Goal: Information Seeking & Learning: Learn about a topic

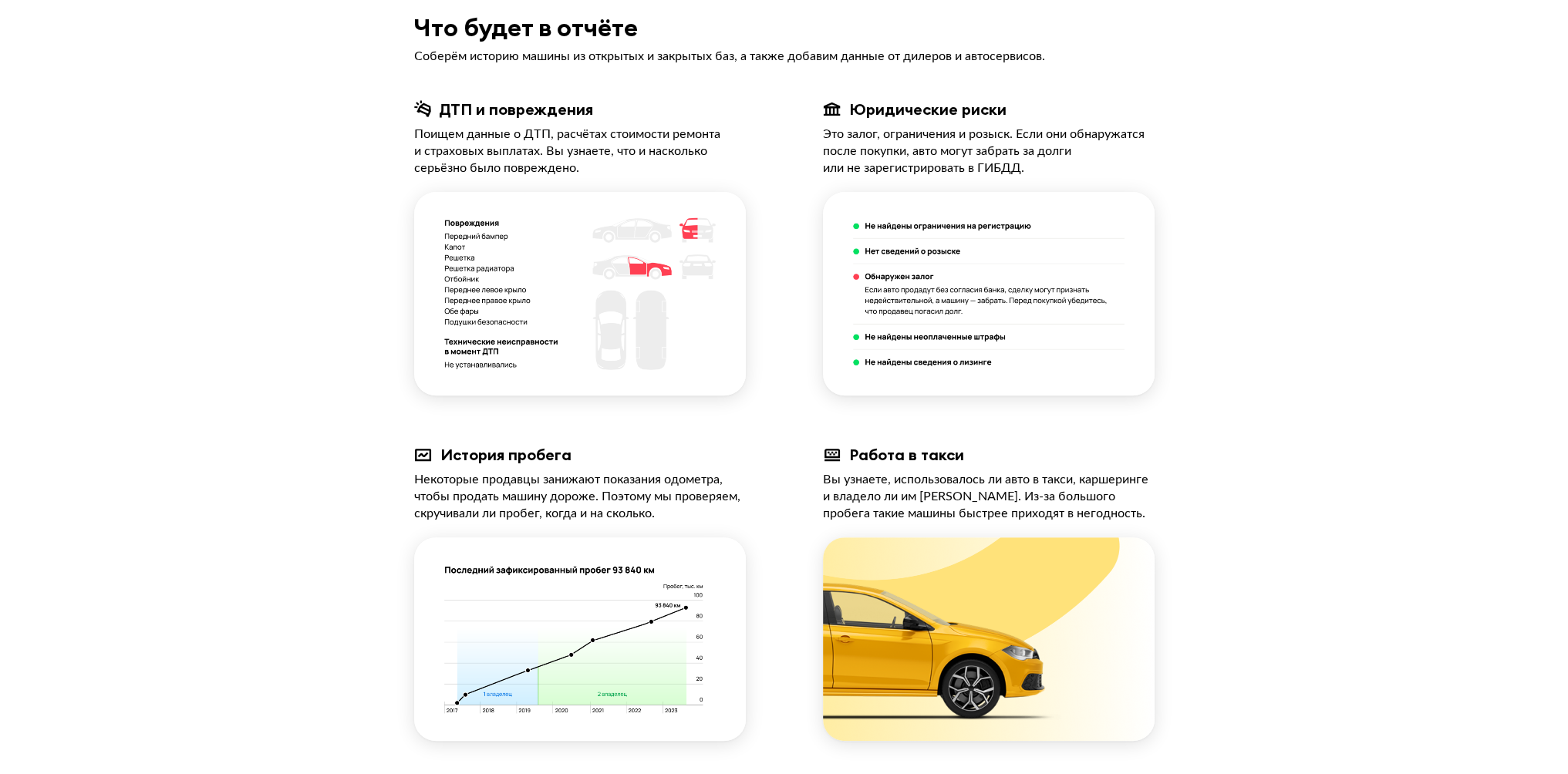
scroll to position [308, 0]
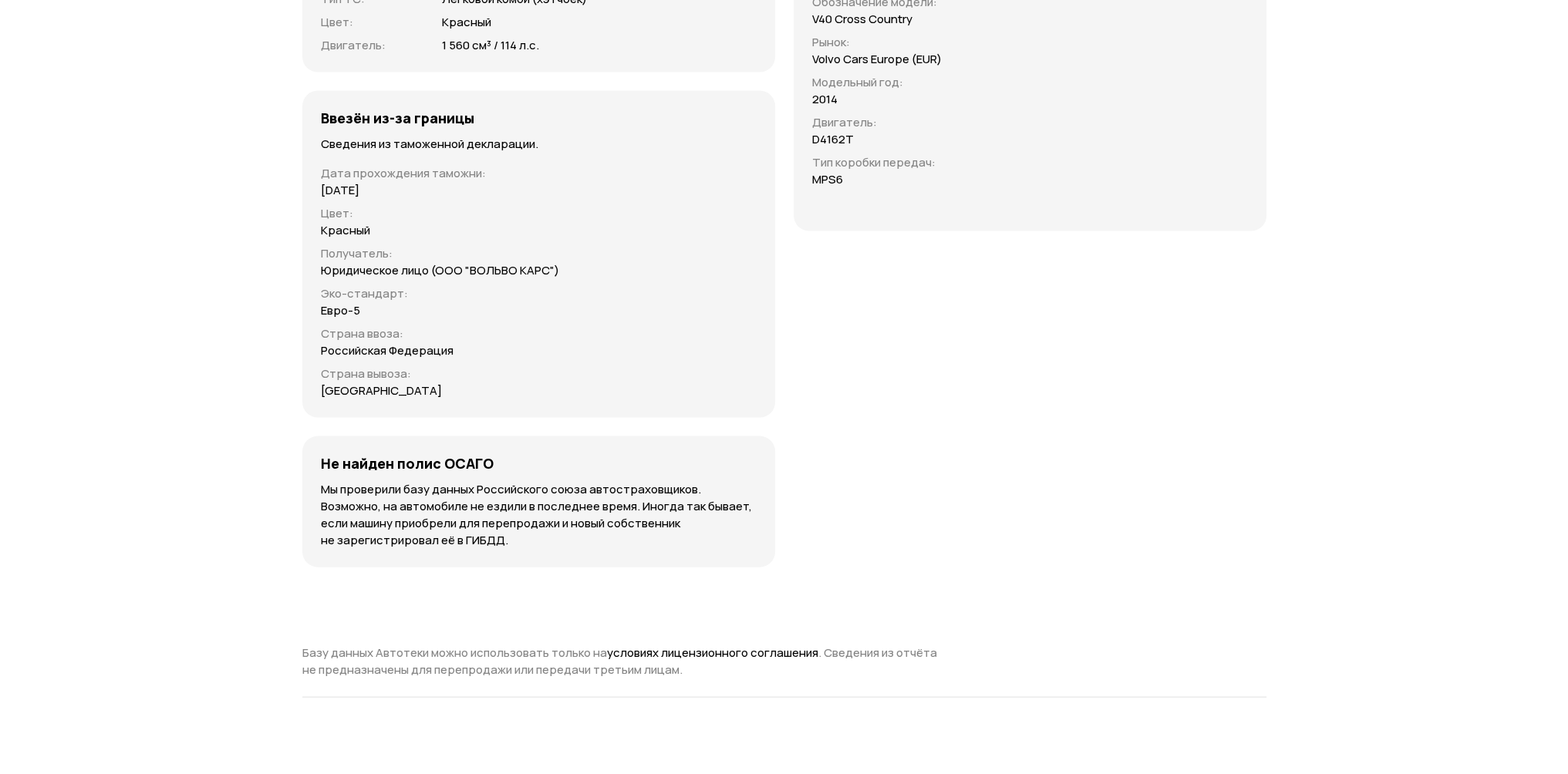
scroll to position [4395, 0]
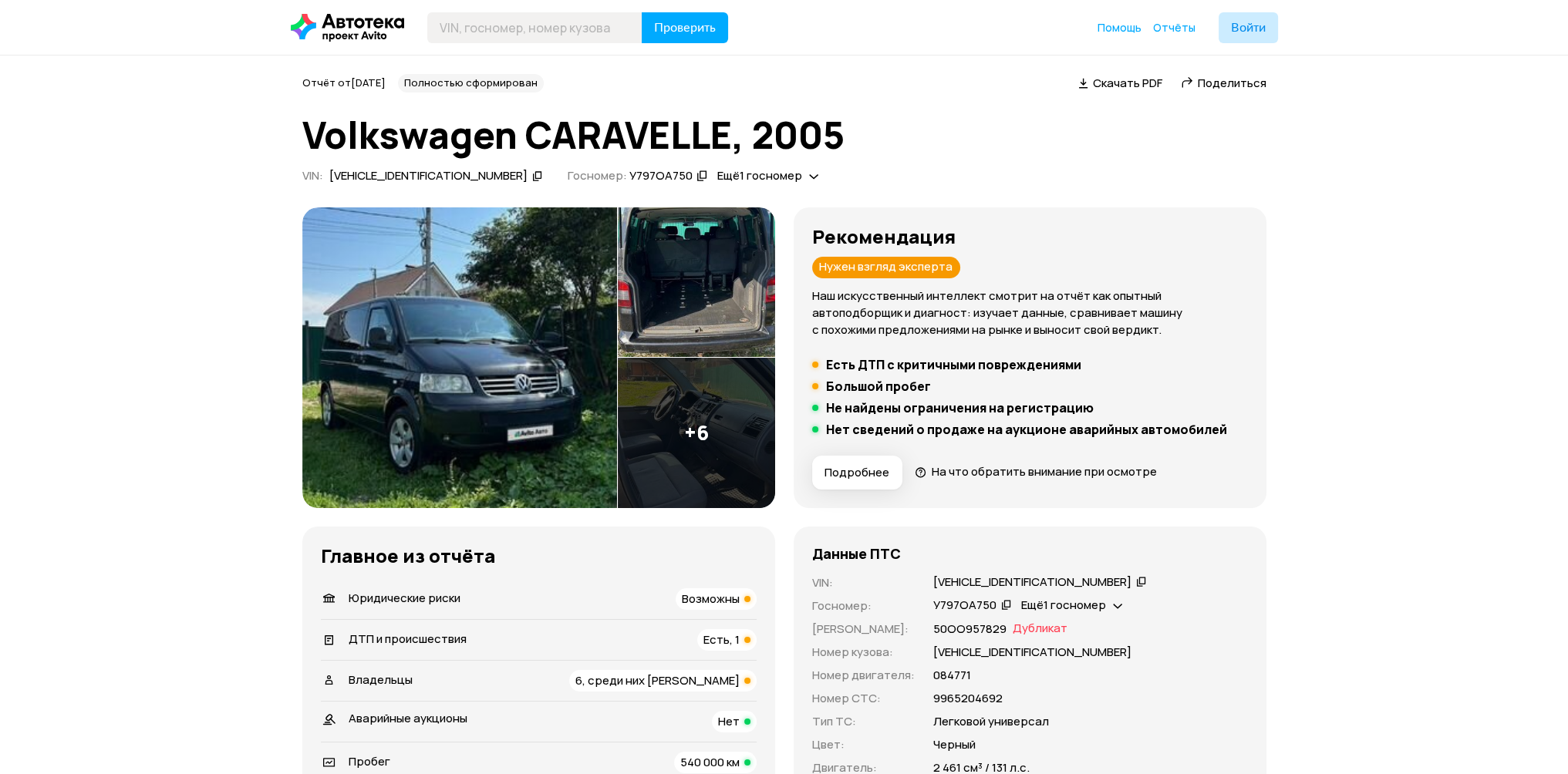
click at [414, 349] on img at bounding box center [459, 358] width 315 height 301
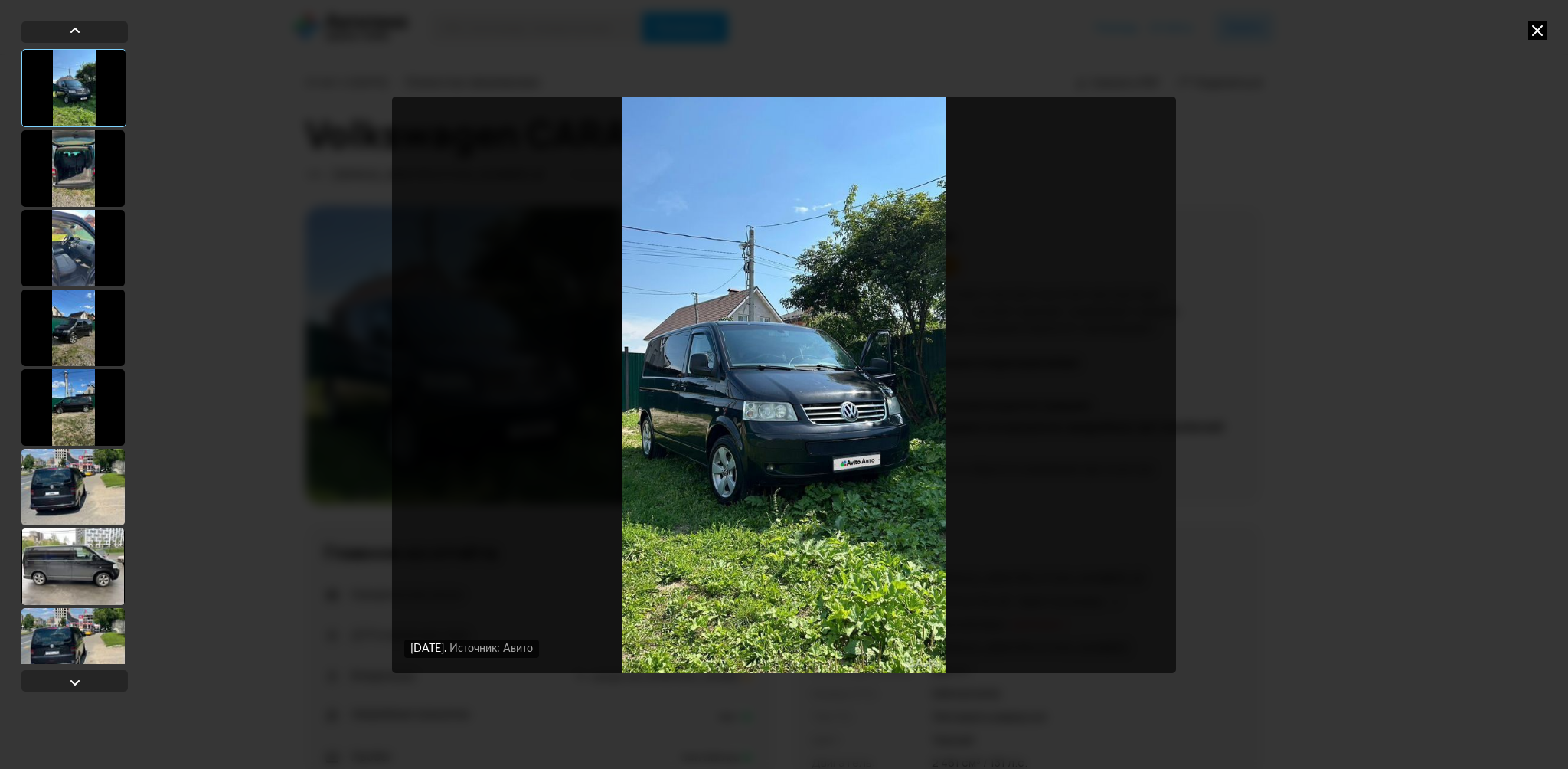
click at [86, 161] on div at bounding box center [73, 169] width 103 height 77
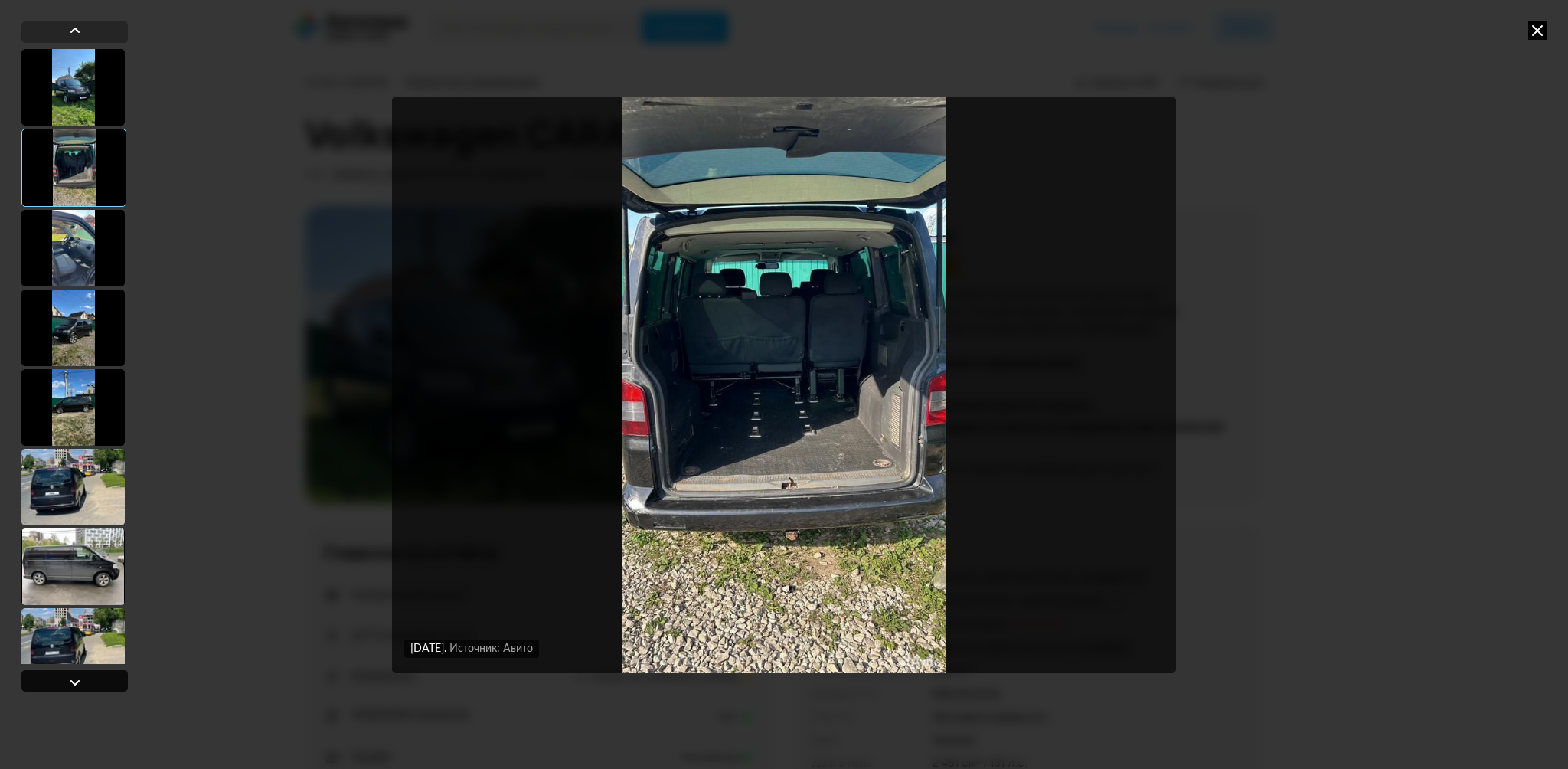
click at [68, 684] on div at bounding box center [75, 682] width 18 height 18
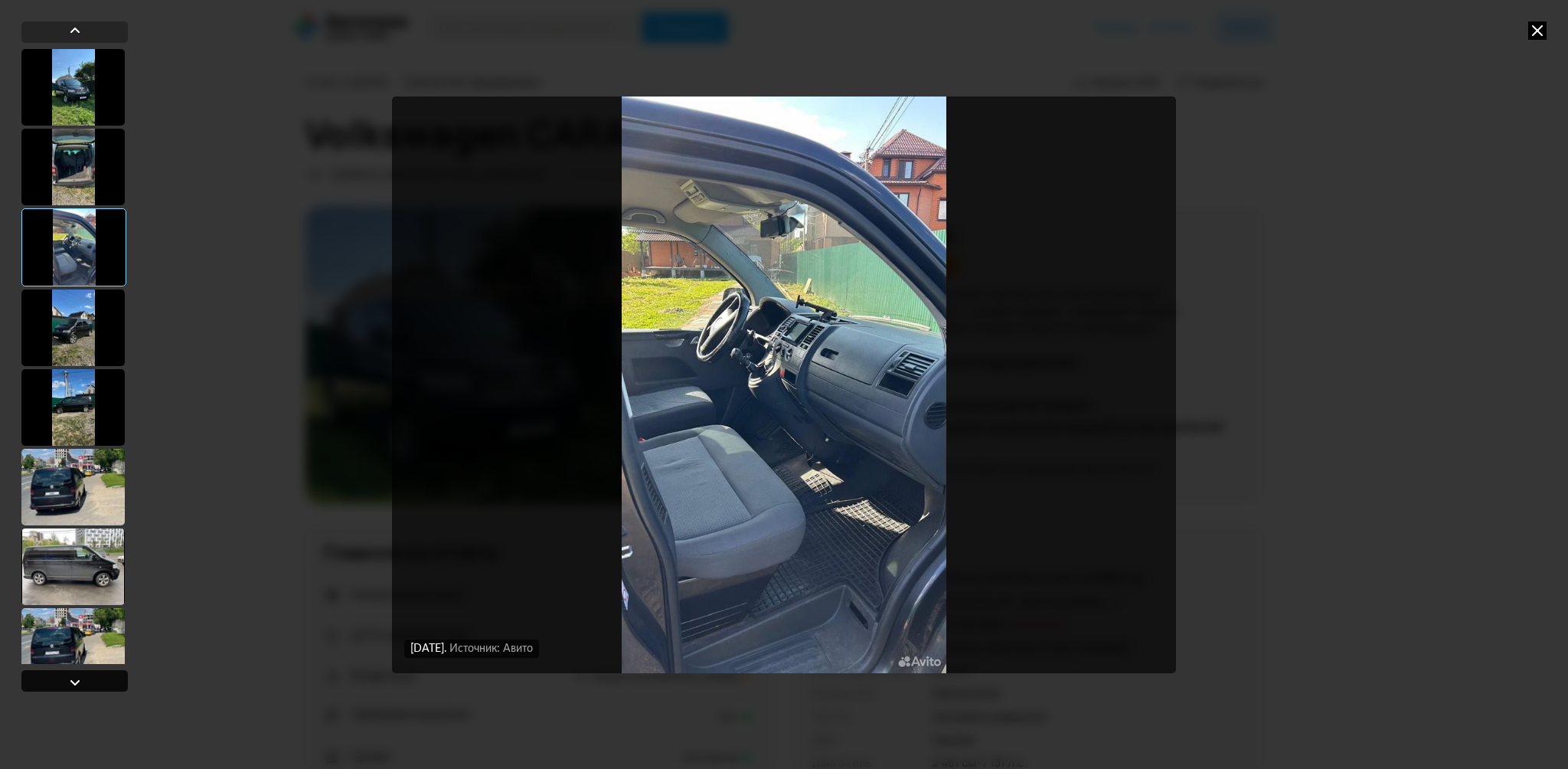
click at [68, 683] on div at bounding box center [75, 682] width 18 height 18
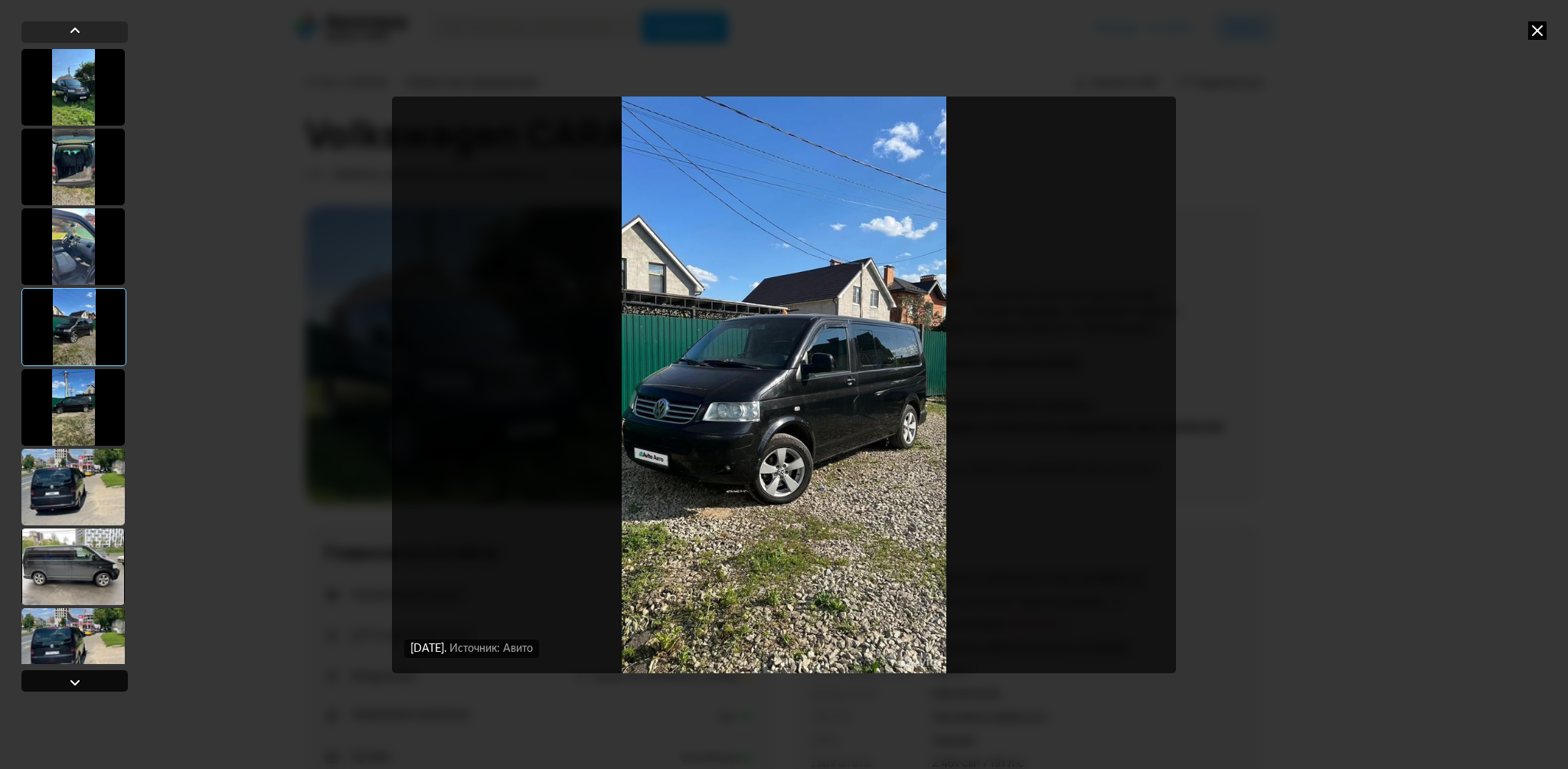
click at [68, 683] on div at bounding box center [75, 682] width 18 height 18
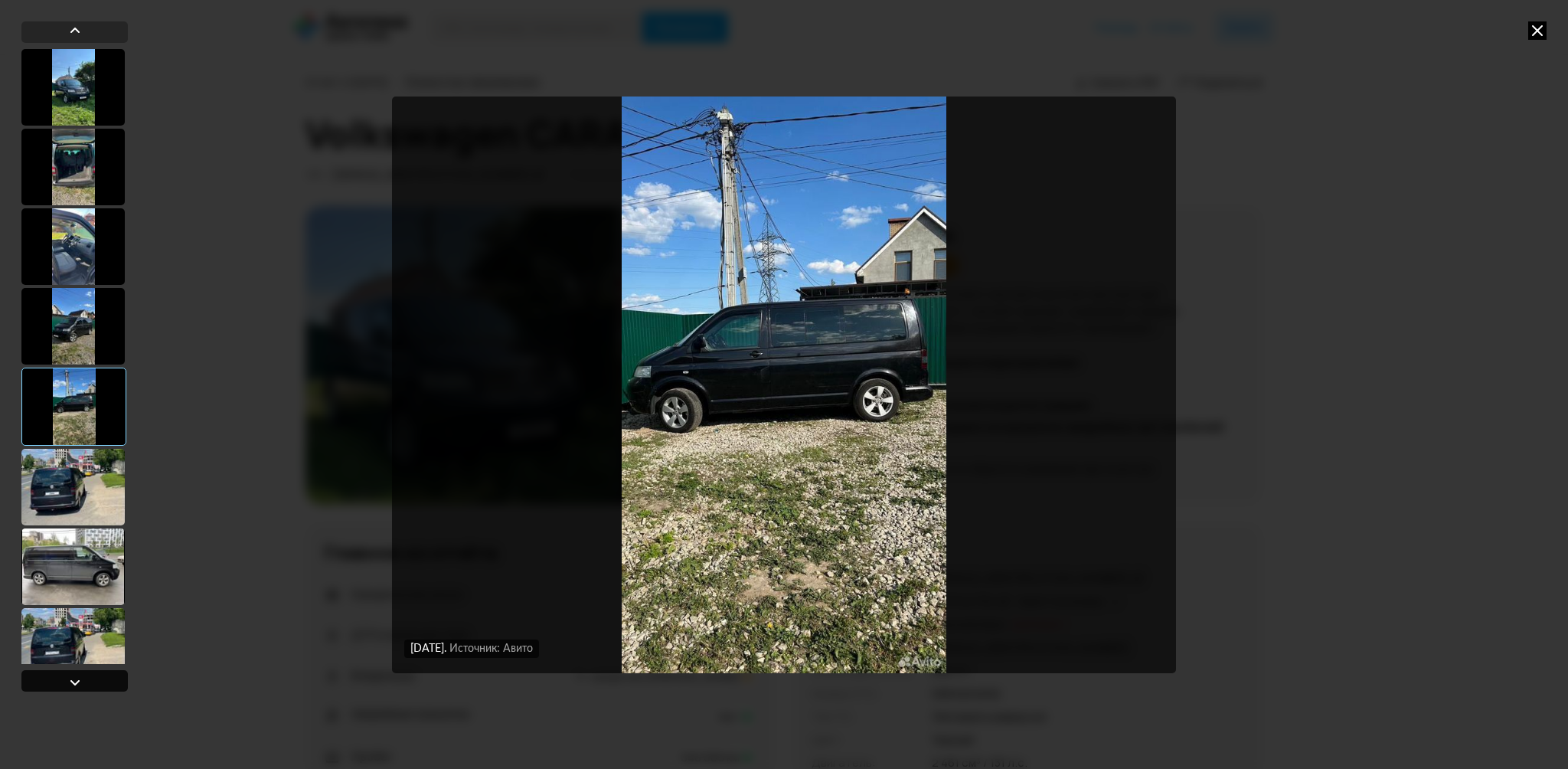
click at [68, 683] on div at bounding box center [75, 682] width 18 height 18
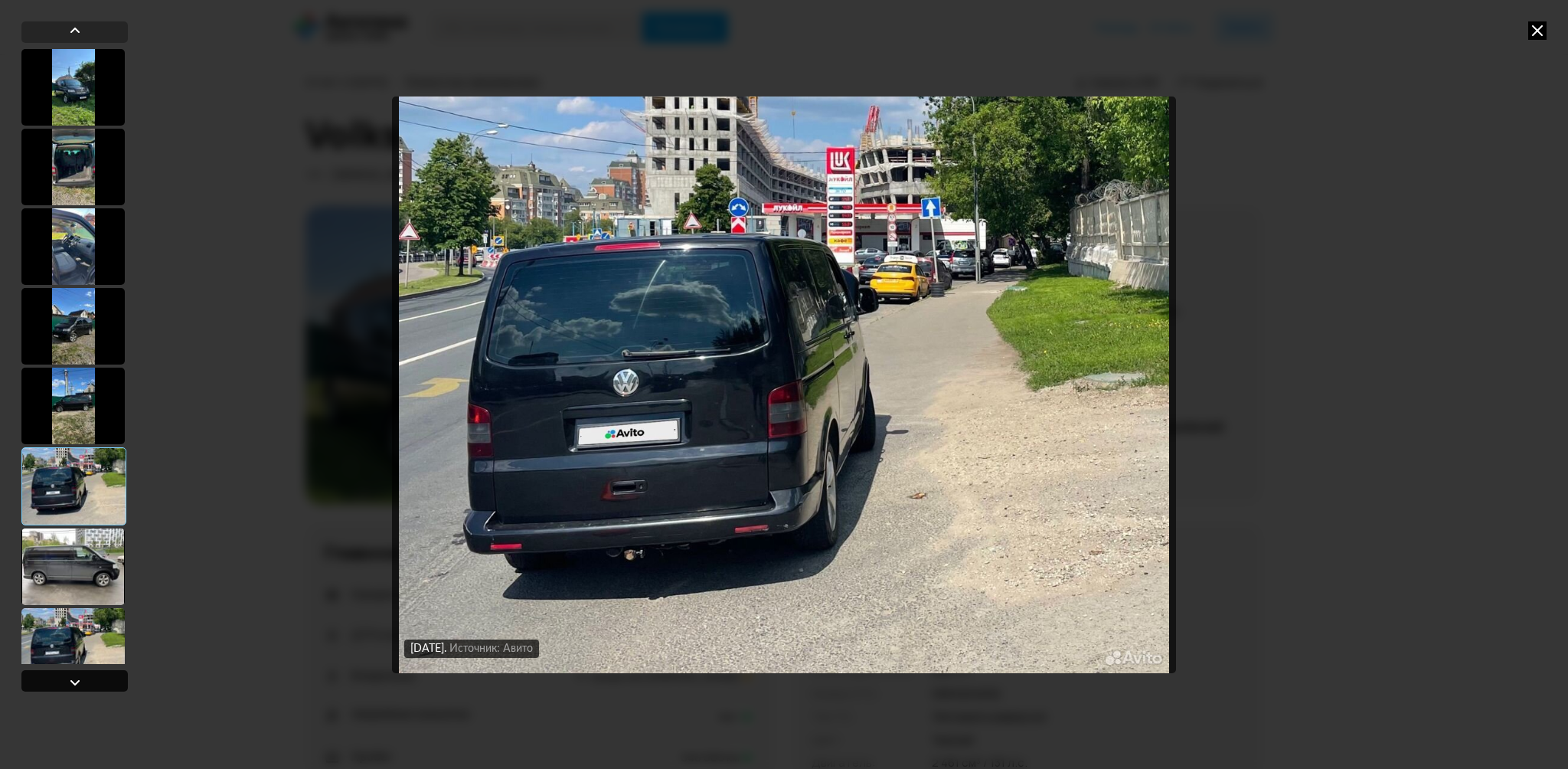
click at [68, 683] on div at bounding box center [75, 682] width 18 height 18
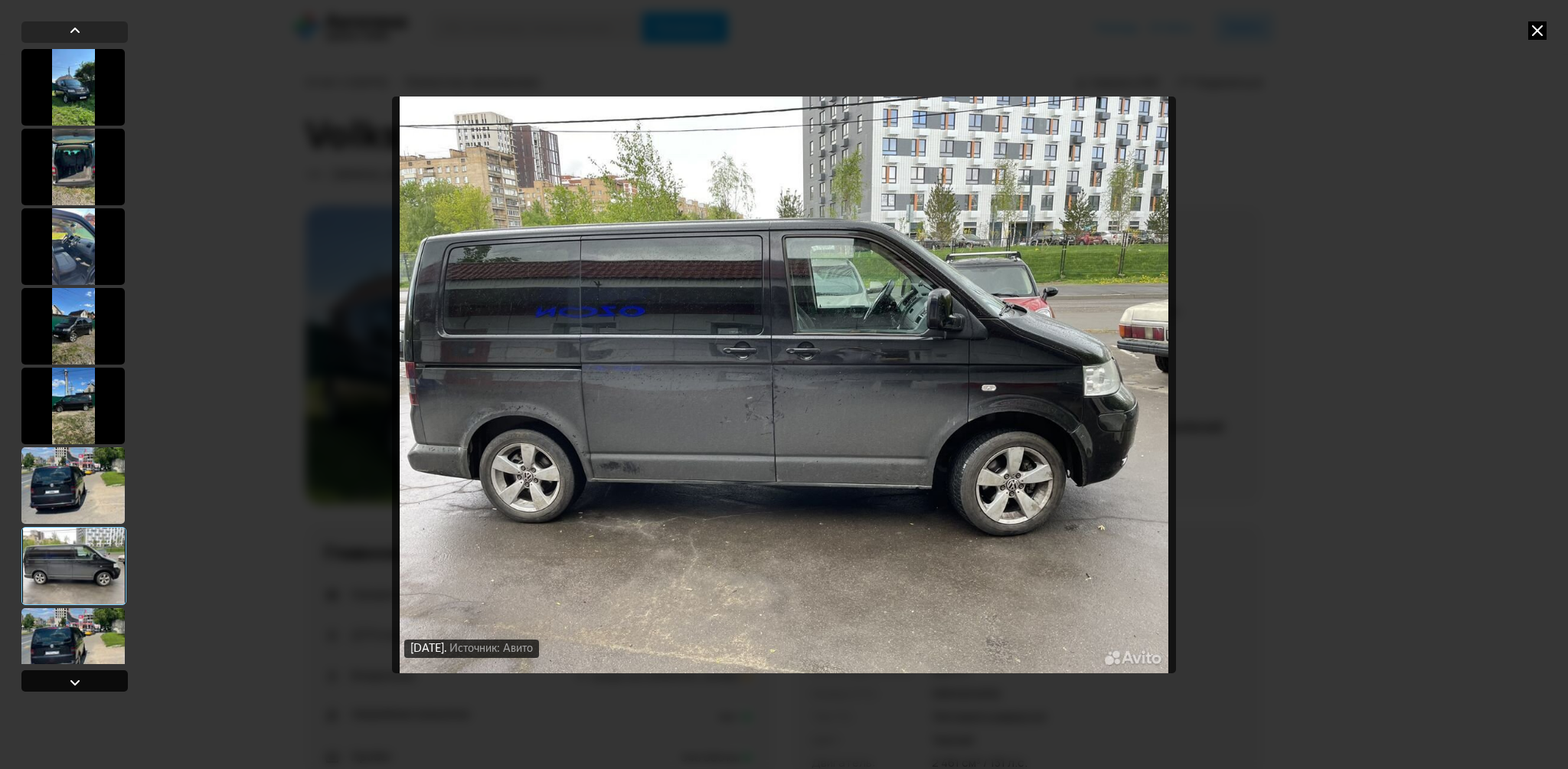
click at [68, 683] on div at bounding box center [75, 682] width 18 height 18
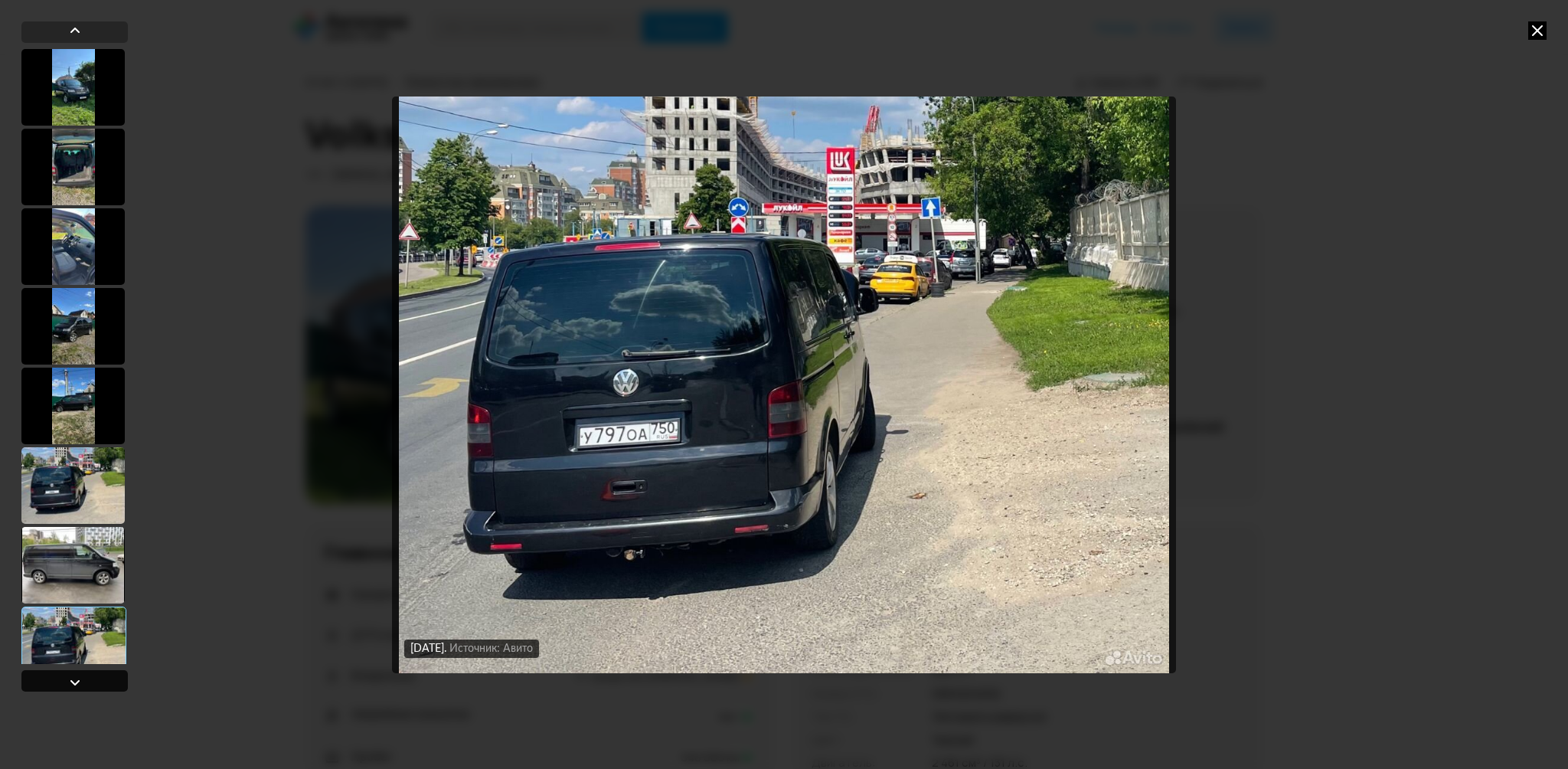
click at [68, 683] on div at bounding box center [75, 682] width 18 height 18
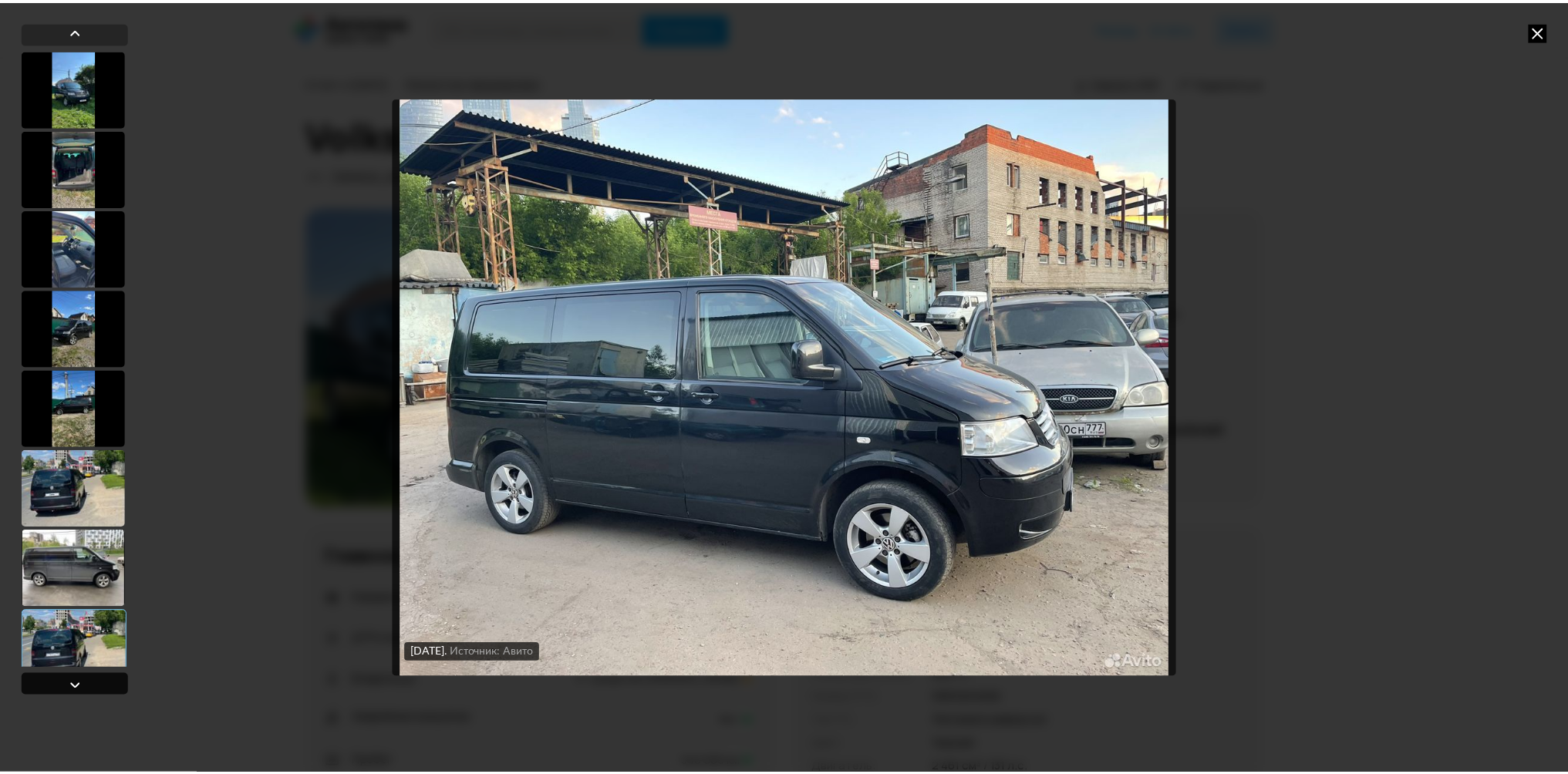
scroll to position [104, 0]
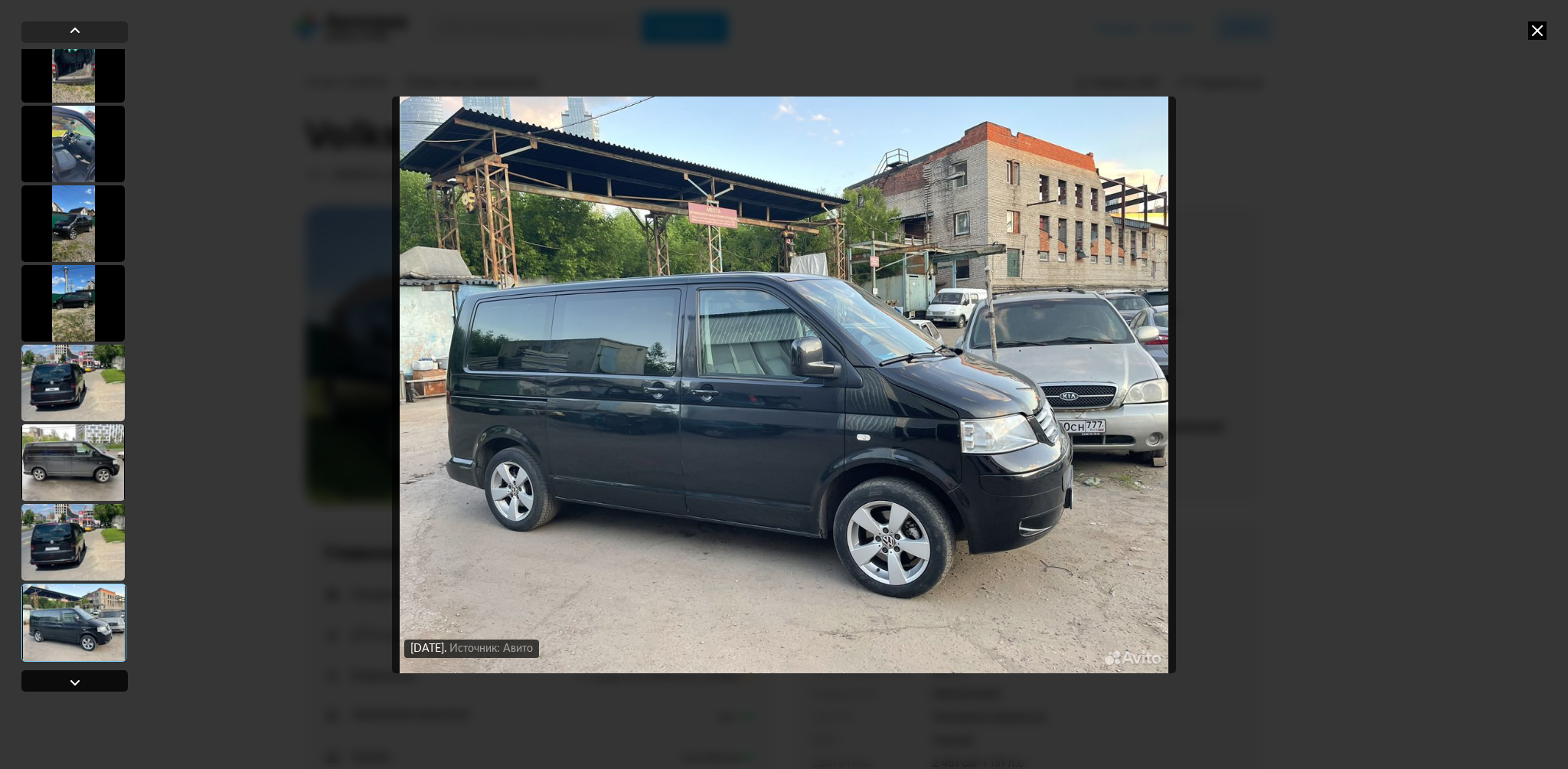
click at [68, 683] on div at bounding box center [75, 682] width 18 height 18
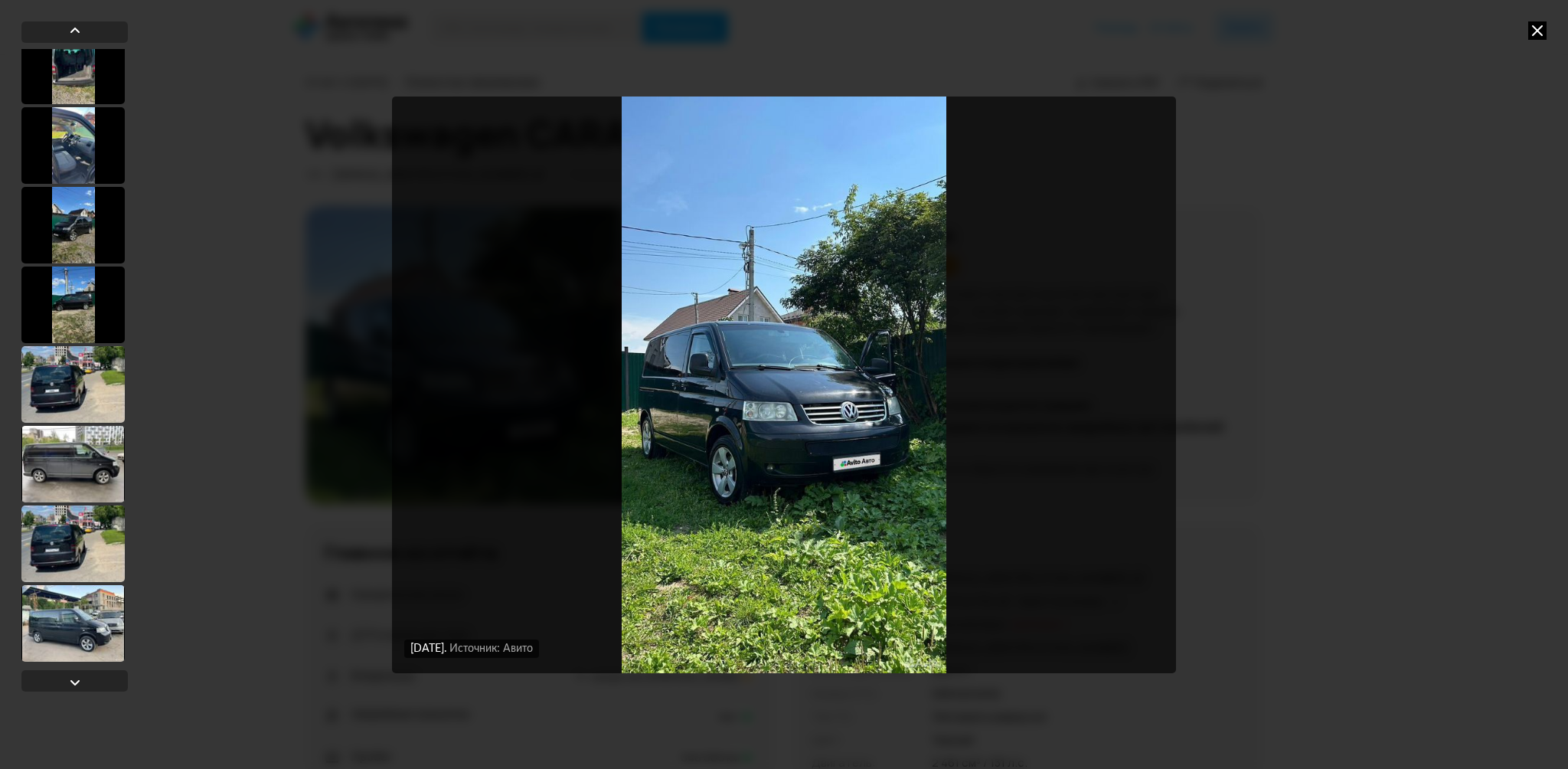
click at [1388, 473] on div "28 августа 2025 года Источник: Авито 28 августа 2025 года Источник: Авито 28 ав…" at bounding box center [784, 384] width 1568 height 769
click at [1375, 484] on div "28 августа 2025 года Источник: Авито 28 августа 2025 года Источник: Авито 28 ав…" at bounding box center [784, 384] width 1568 height 769
drag, startPoint x: 1536, startPoint y: 30, endPoint x: 1506, endPoint y: 74, distance: 53.3
click at [1537, 30] on icon at bounding box center [1537, 31] width 18 height 18
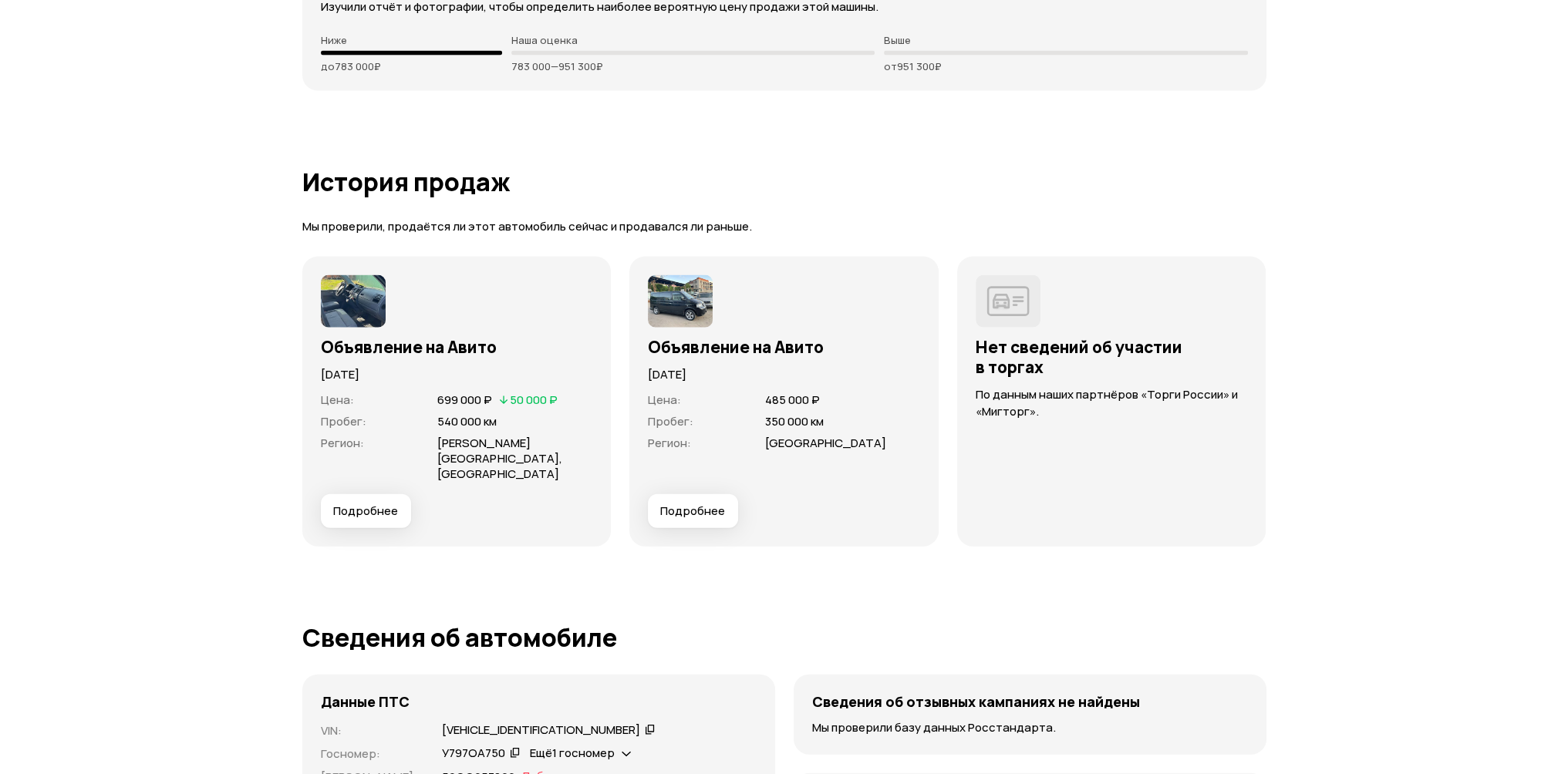
scroll to position [4627, 0]
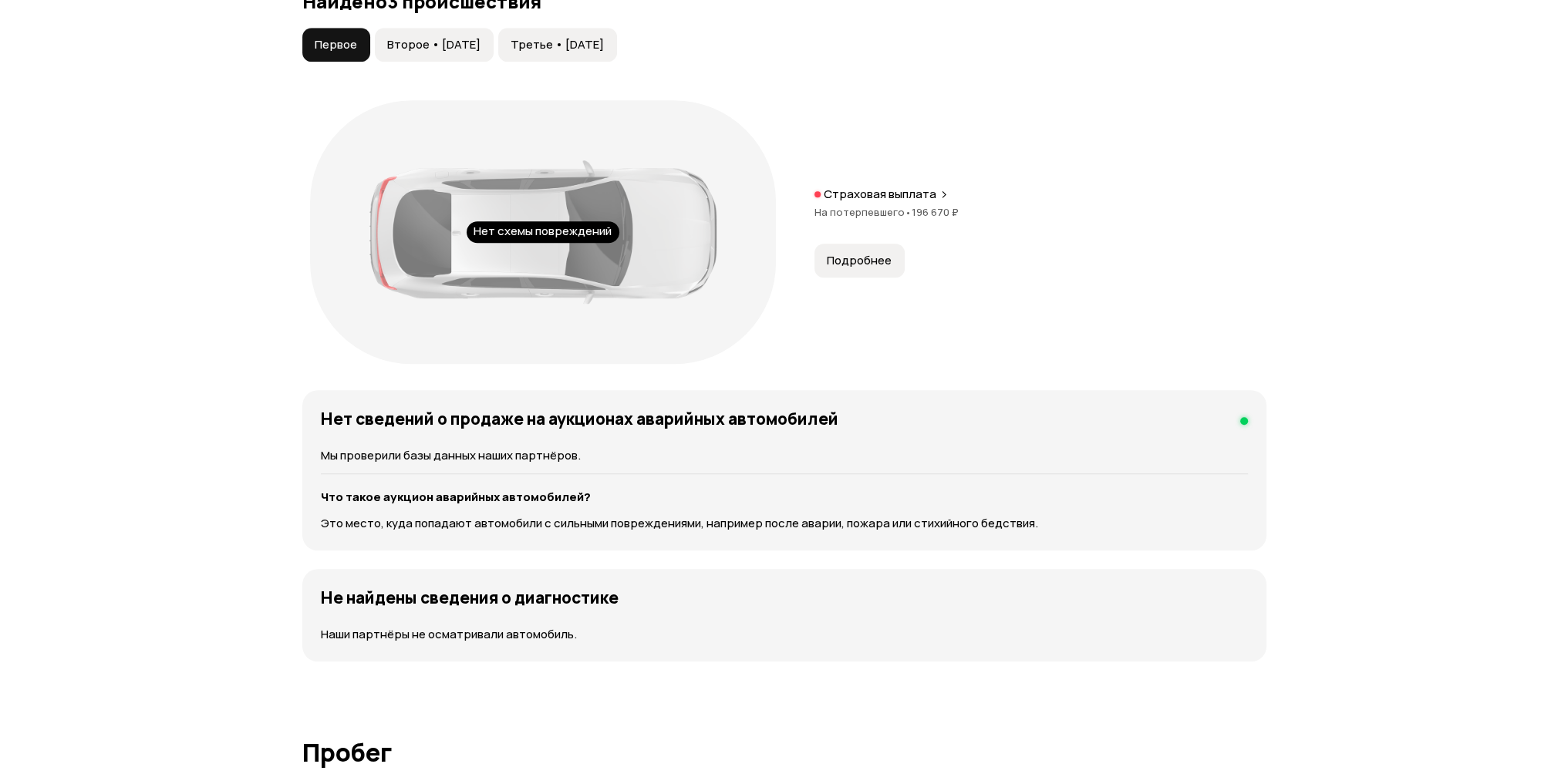
scroll to position [1465, 0]
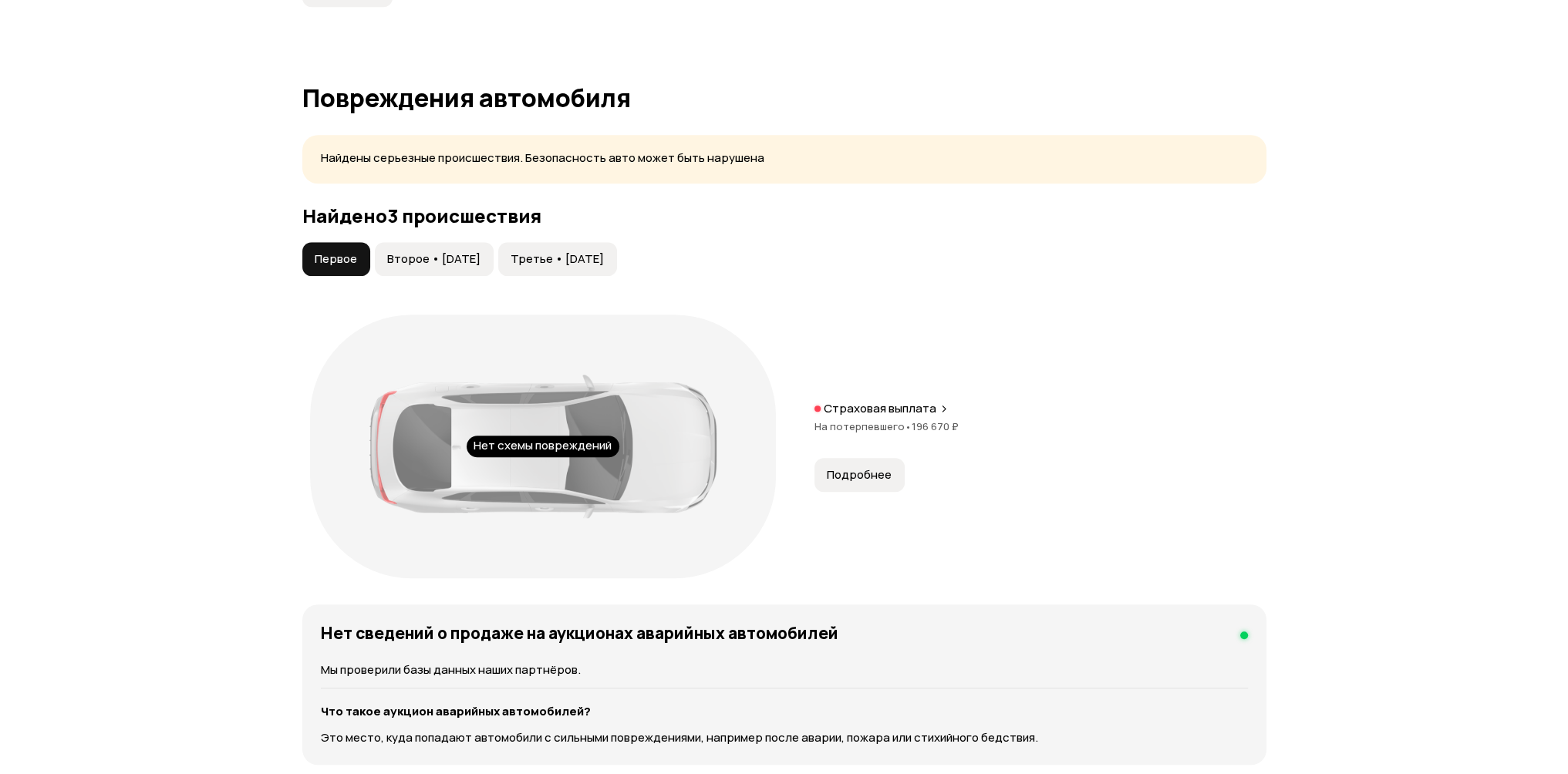
click at [441, 252] on span "Второе • [DATE]" at bounding box center [434, 259] width 94 height 16
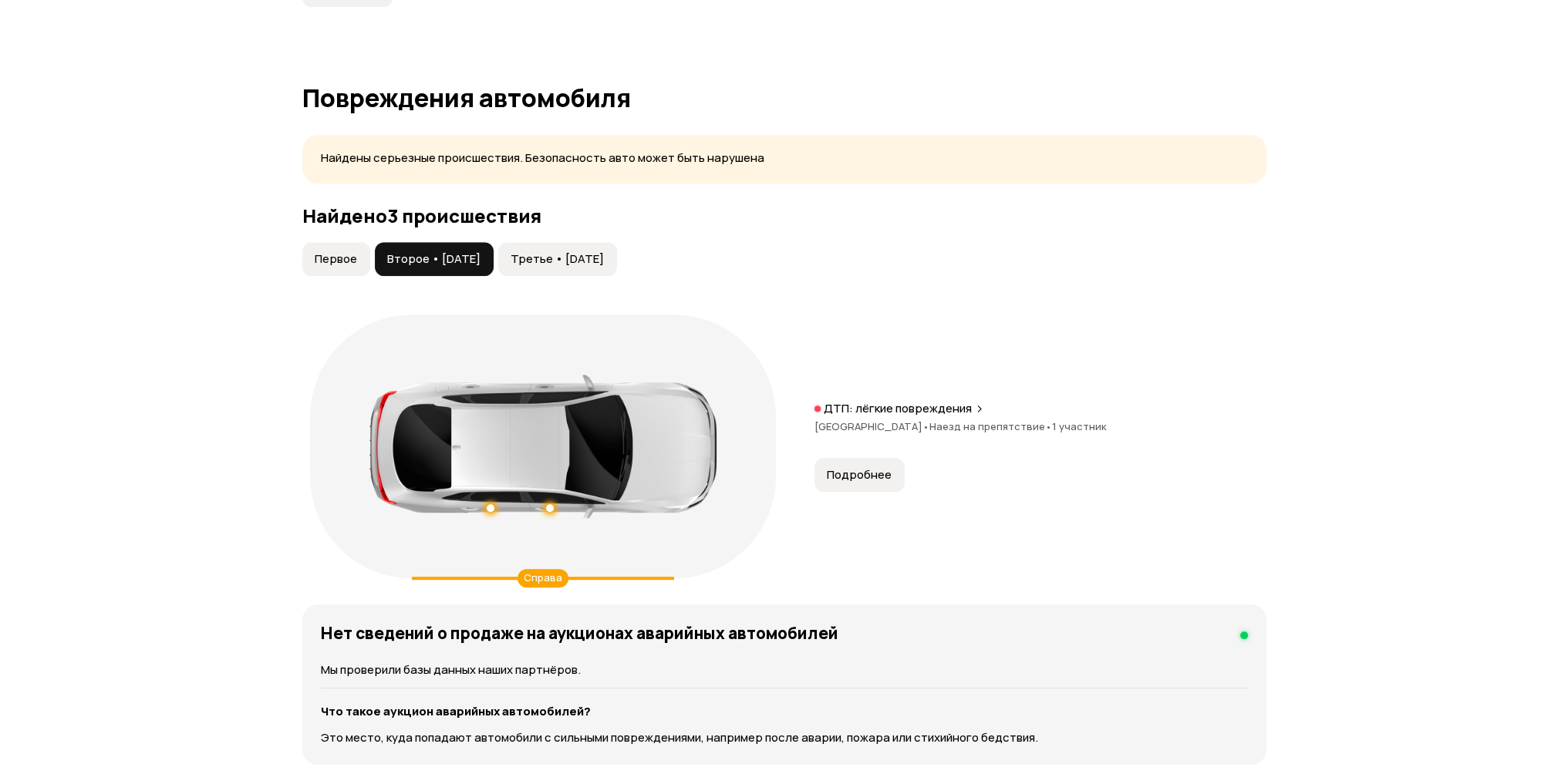
click at [343, 252] on span "Первое" at bounding box center [336, 259] width 42 height 16
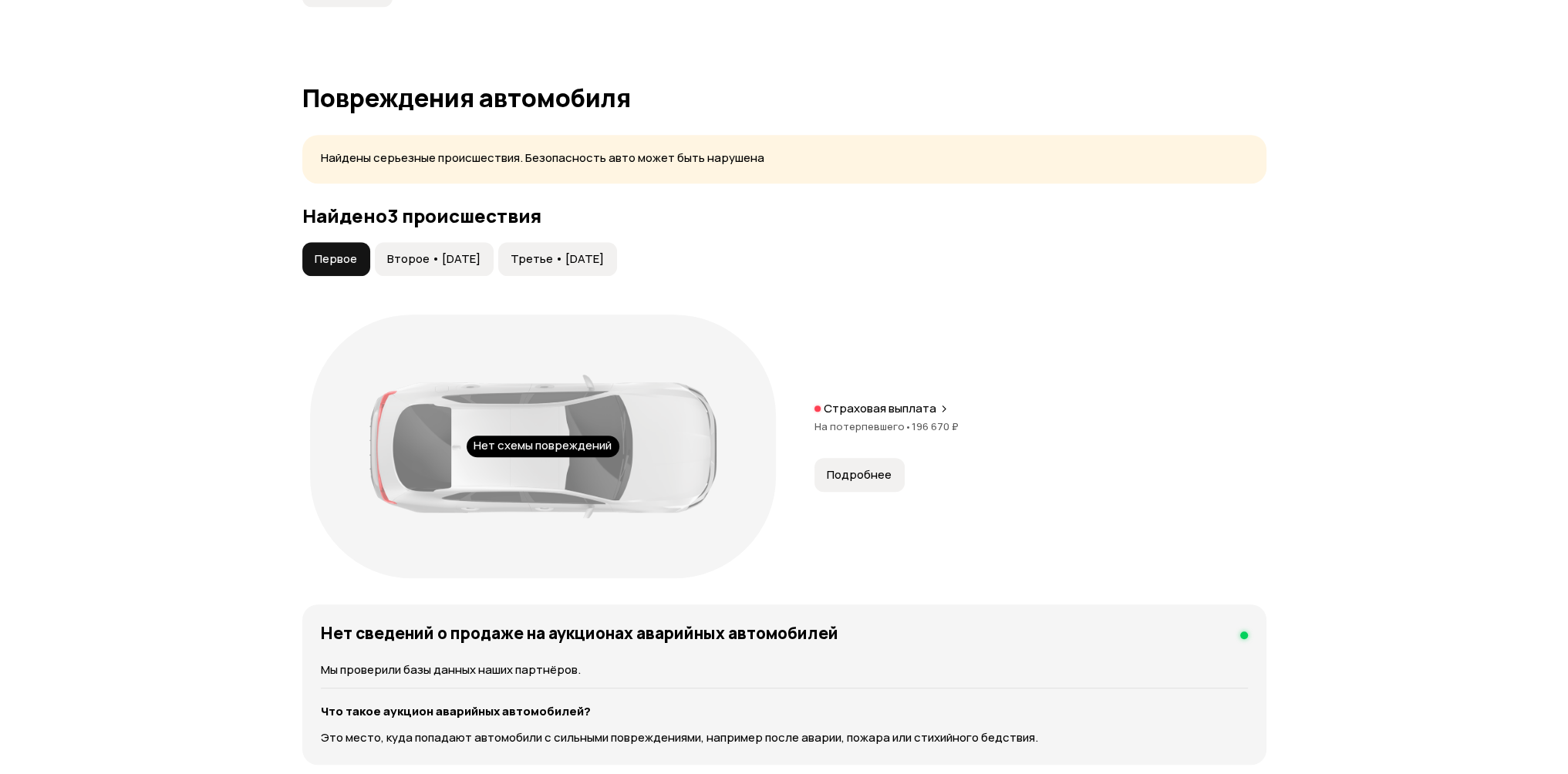
click at [469, 252] on span "Второе • 31 янв 2020" at bounding box center [434, 259] width 94 height 16
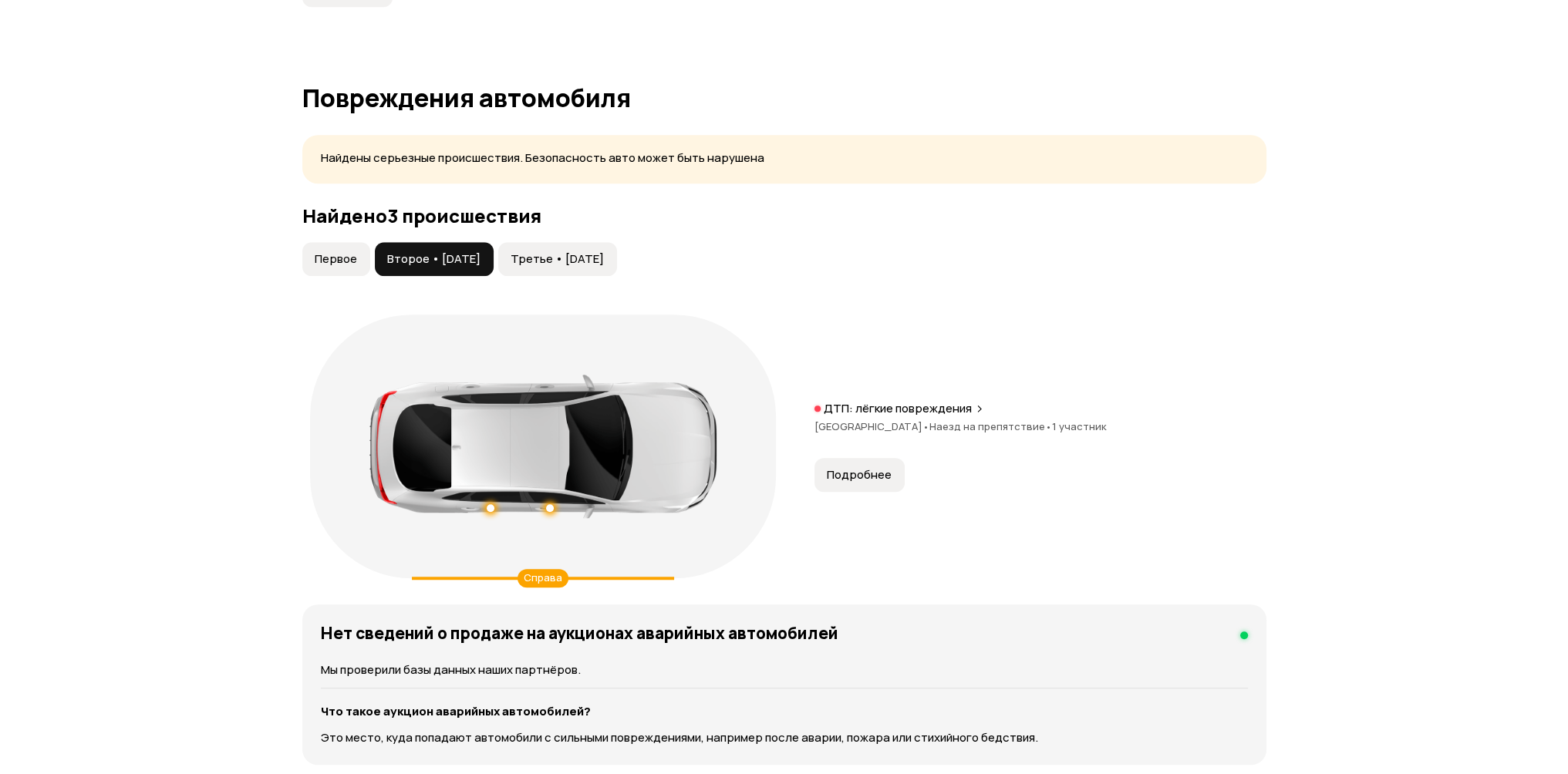
click at [575, 252] on span "Третье • 16 апр 2021" at bounding box center [558, 259] width 94 height 16
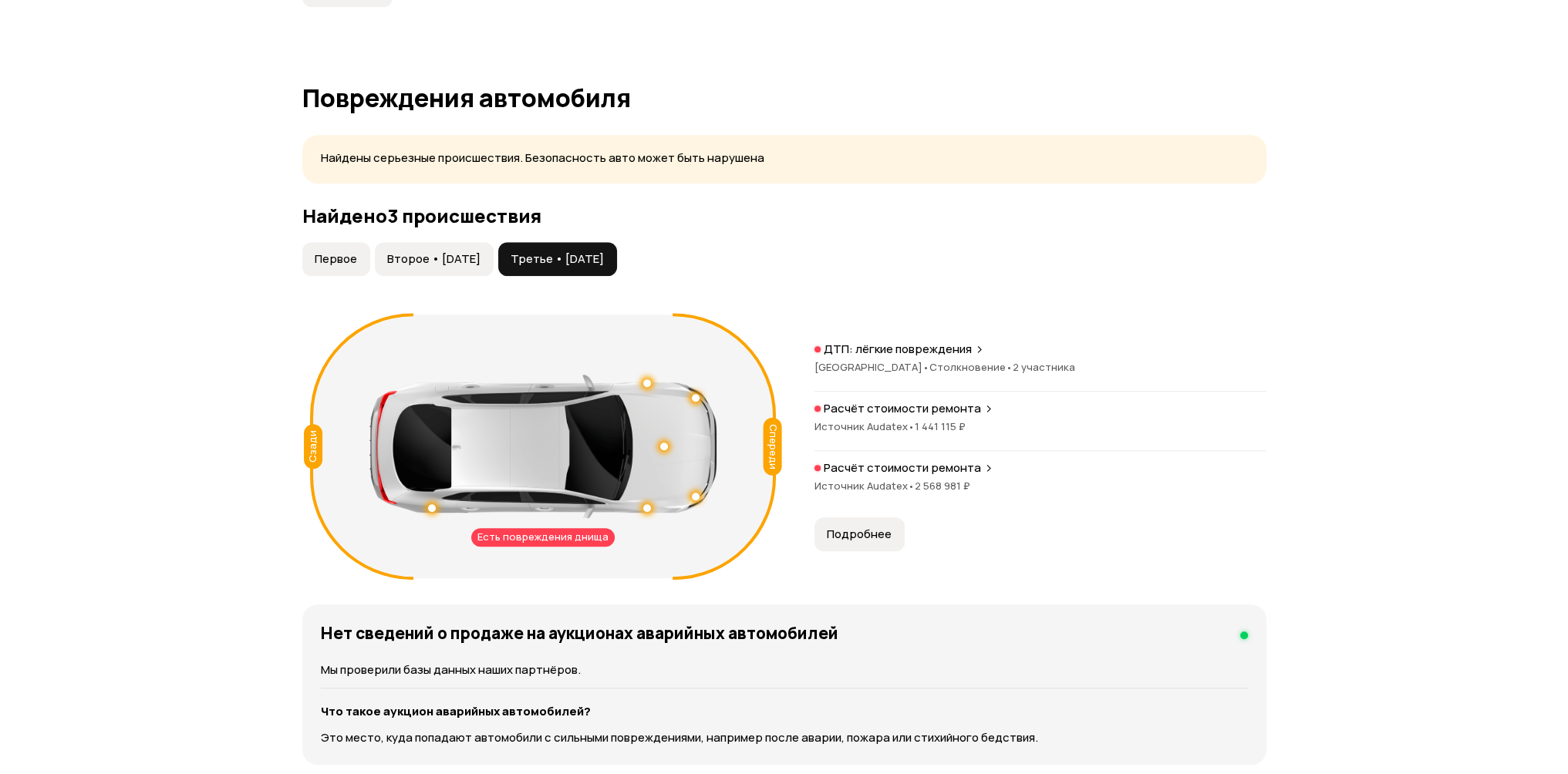
click at [955, 460] on p "Расчёт стоимости ремонта" at bounding box center [902, 467] width 157 height 16
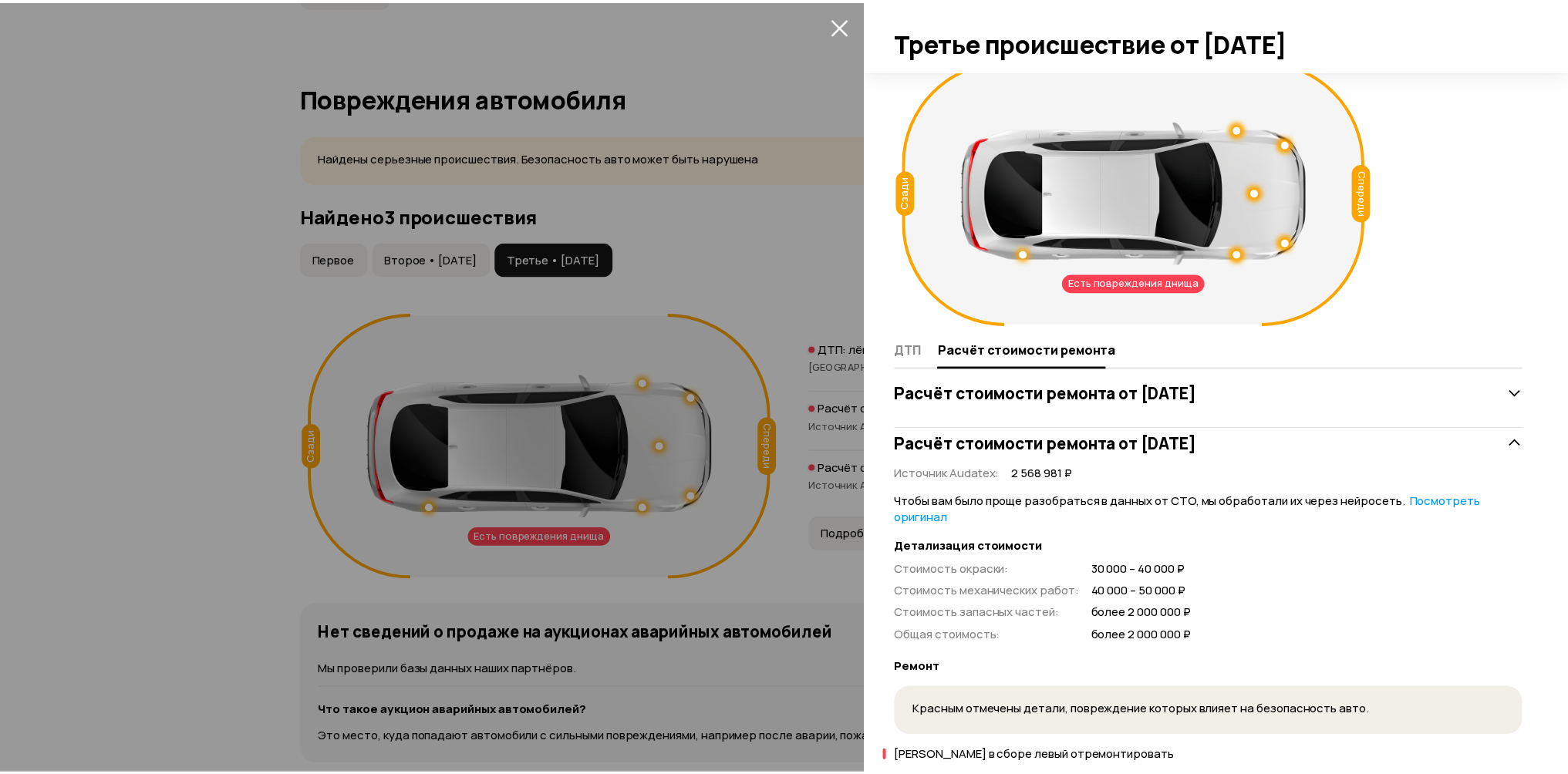
scroll to position [0, 0]
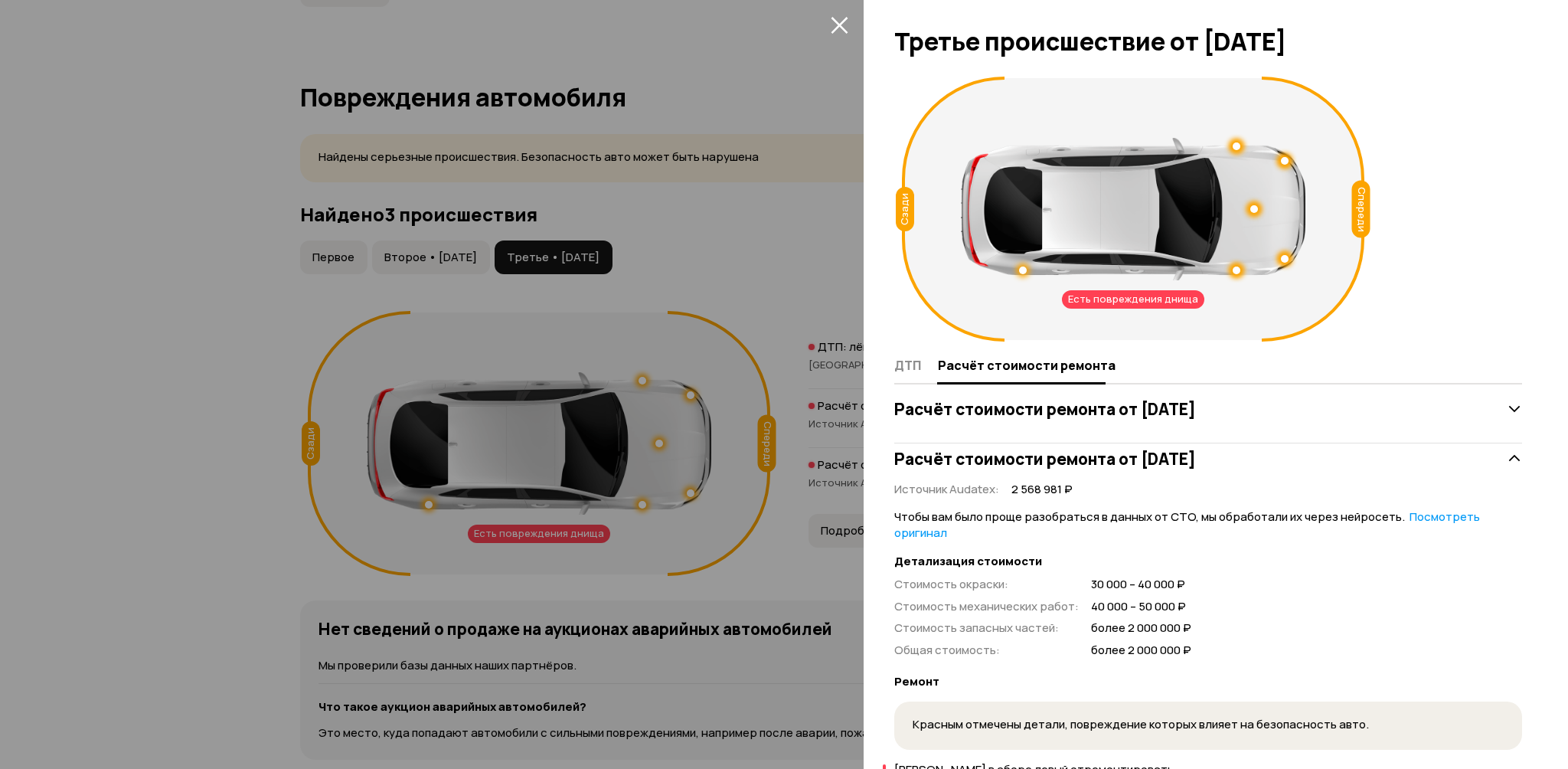
click at [805, 241] on div at bounding box center [784, 384] width 1568 height 769
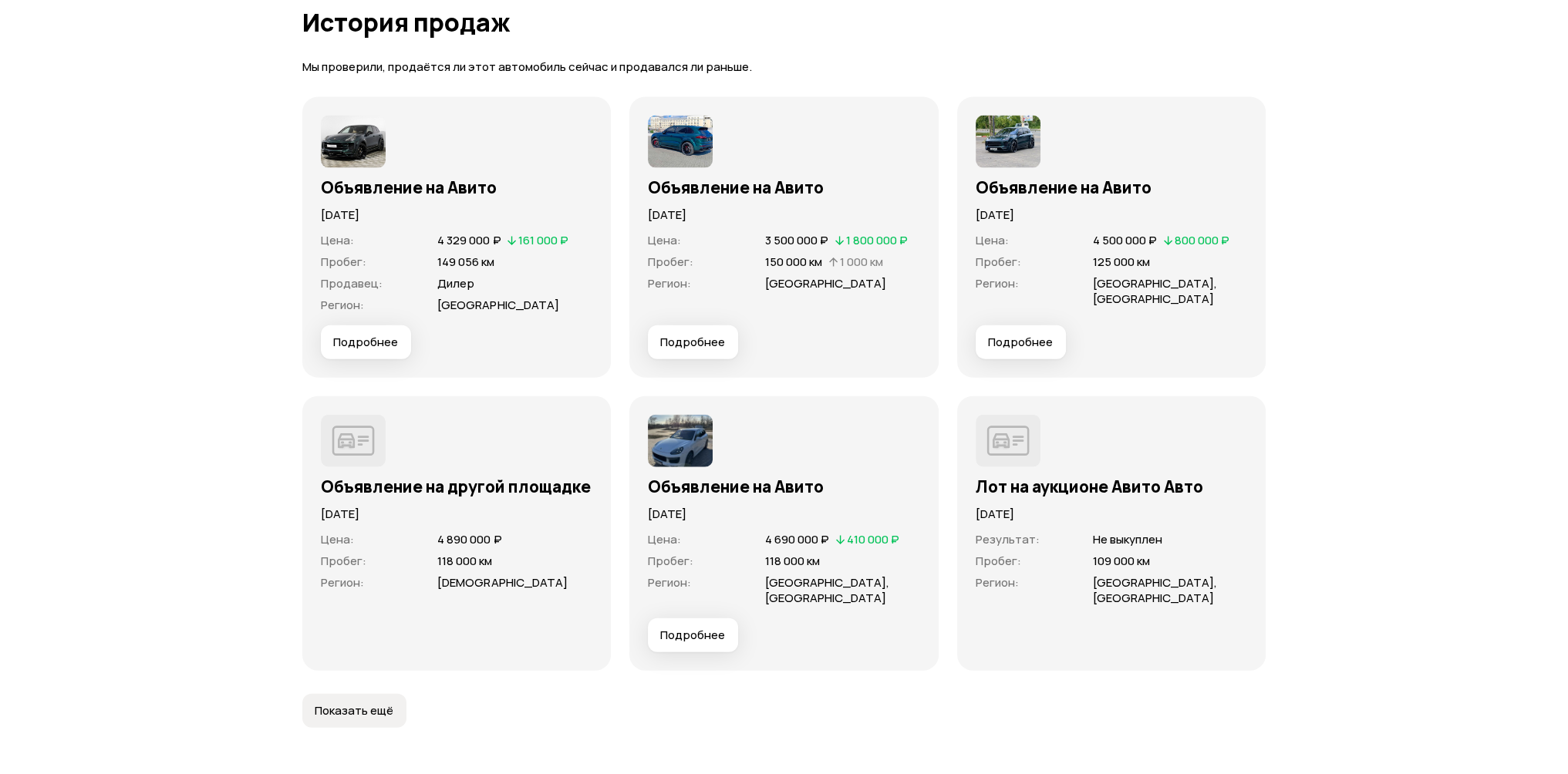
scroll to position [4704, 0]
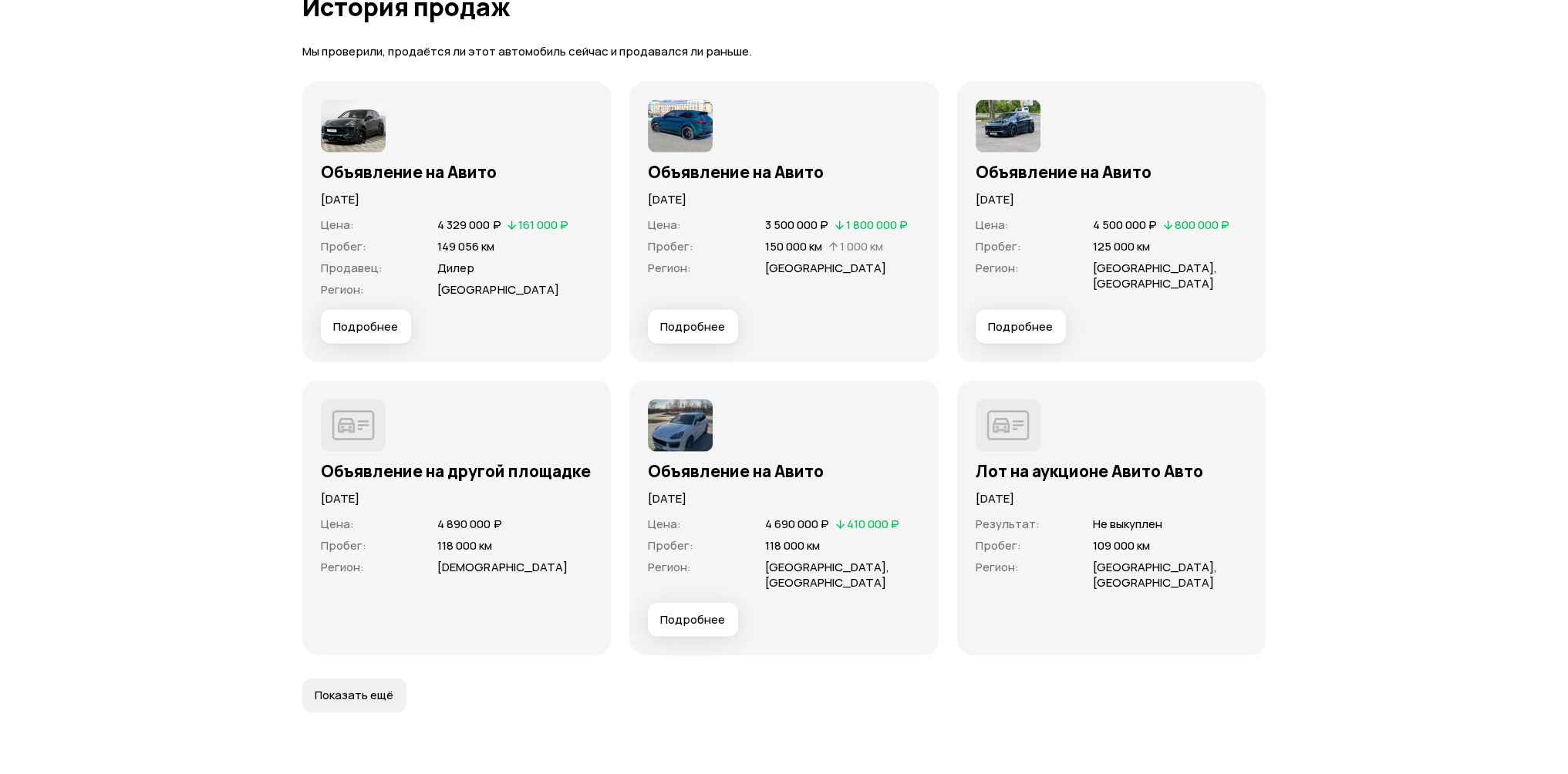
click at [699, 612] on span "Подробнее" at bounding box center [693, 620] width 65 height 16
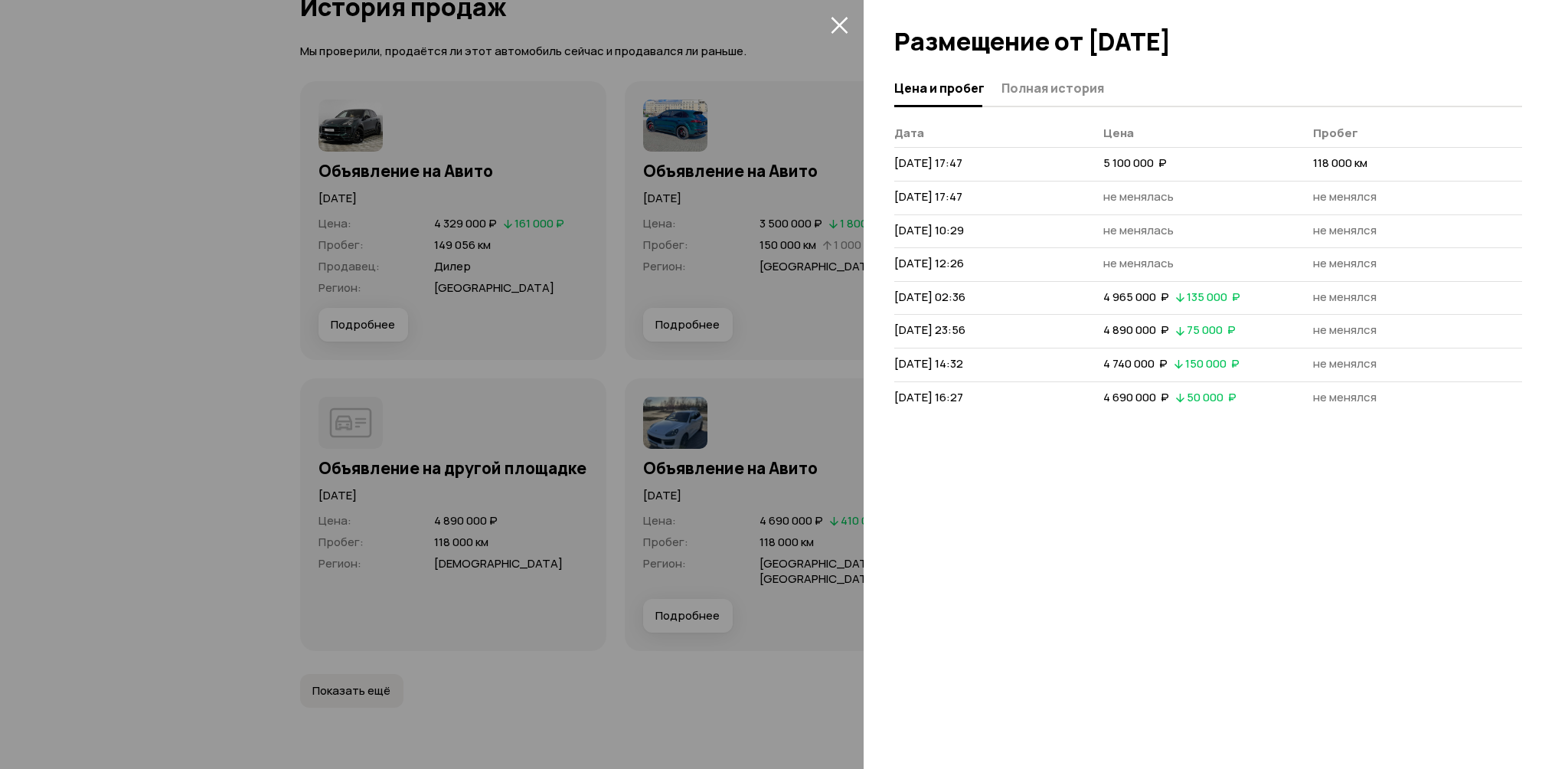
click at [741, 674] on div at bounding box center [784, 384] width 1568 height 769
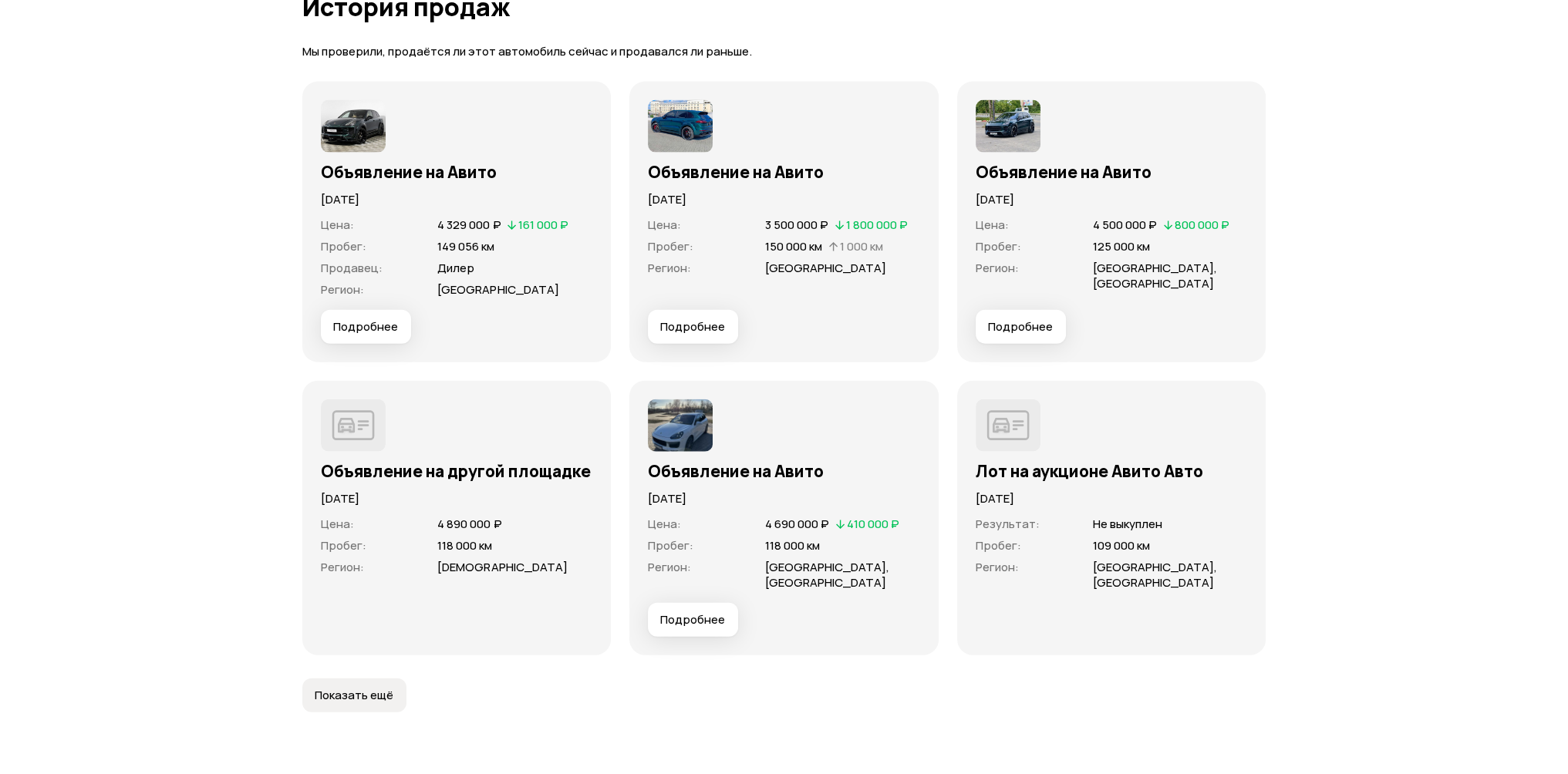
click at [1012, 320] on span "Подробнее" at bounding box center [1021, 327] width 65 height 16
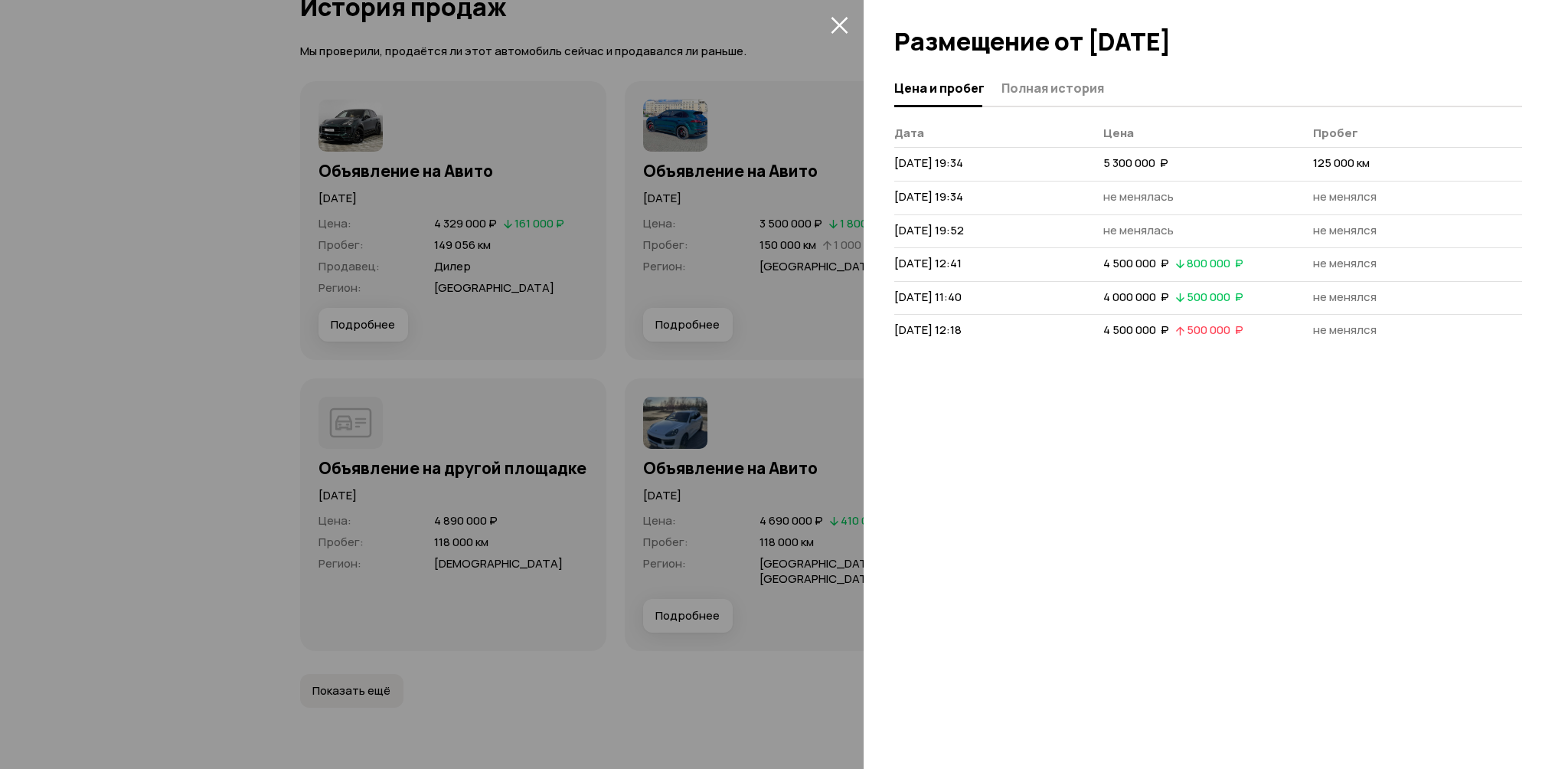
click at [775, 668] on div at bounding box center [784, 384] width 1568 height 769
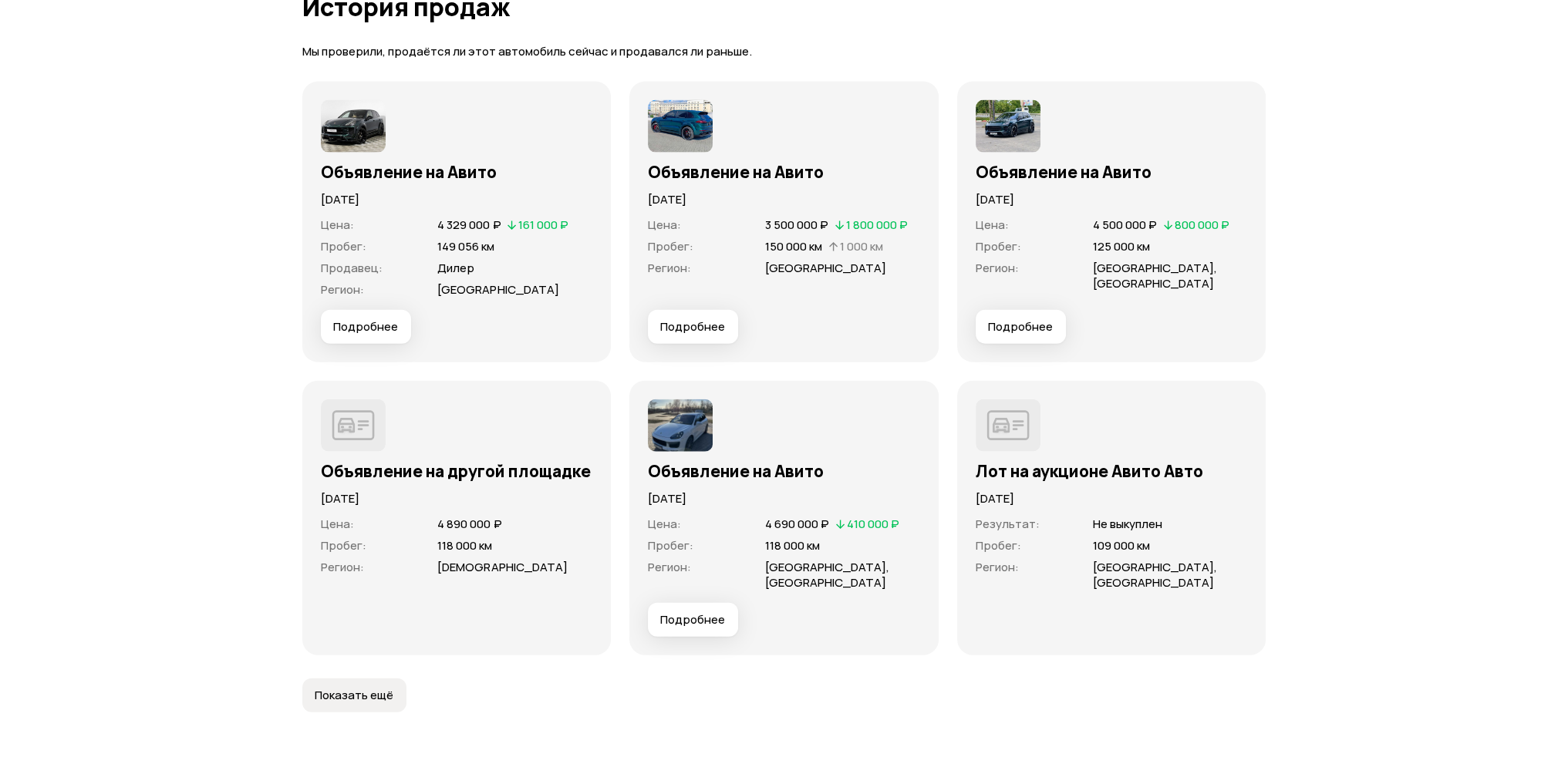
click at [343, 688] on span "Показать ещё" at bounding box center [355, 695] width 79 height 16
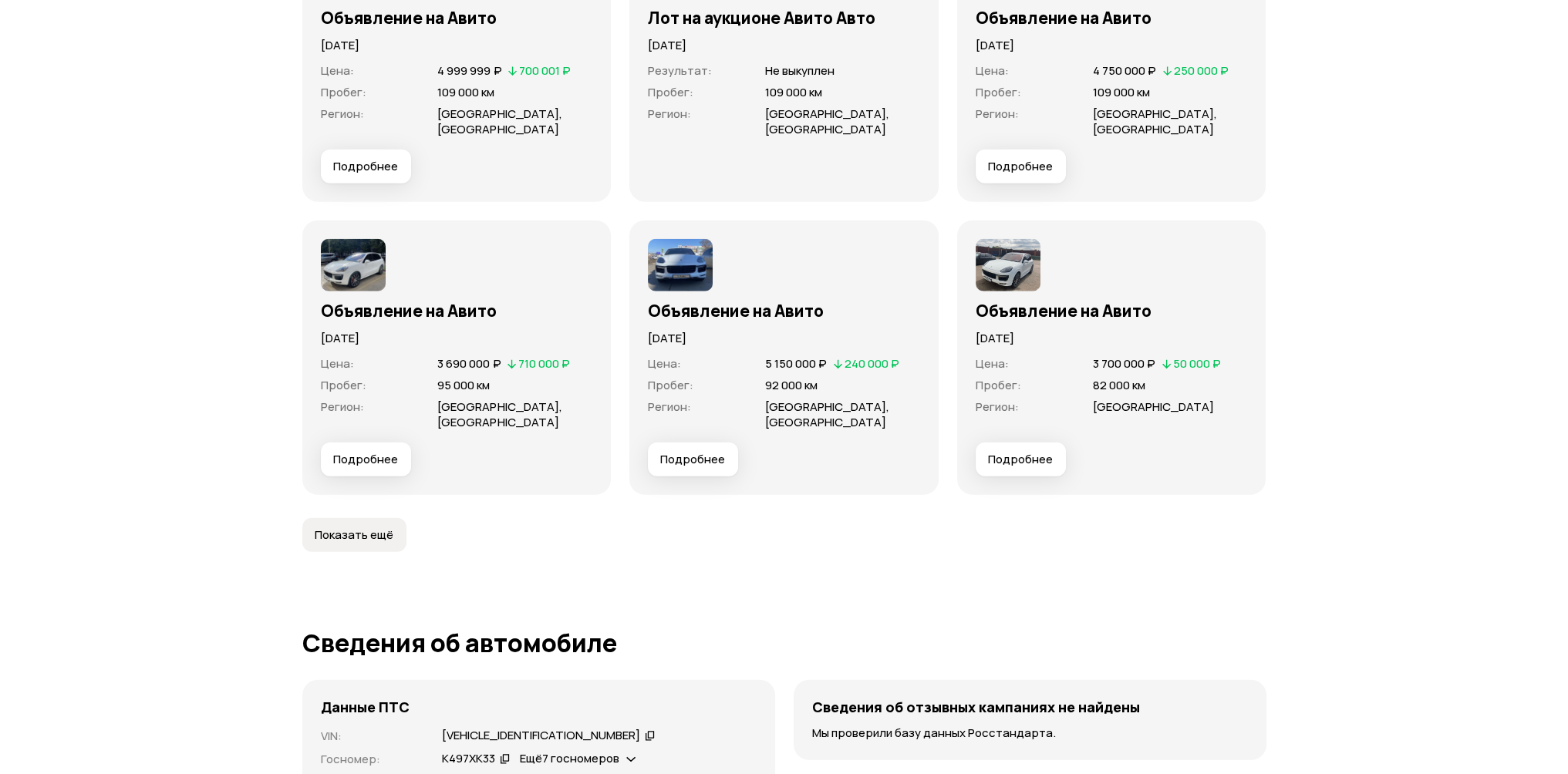
scroll to position [5552, 0]
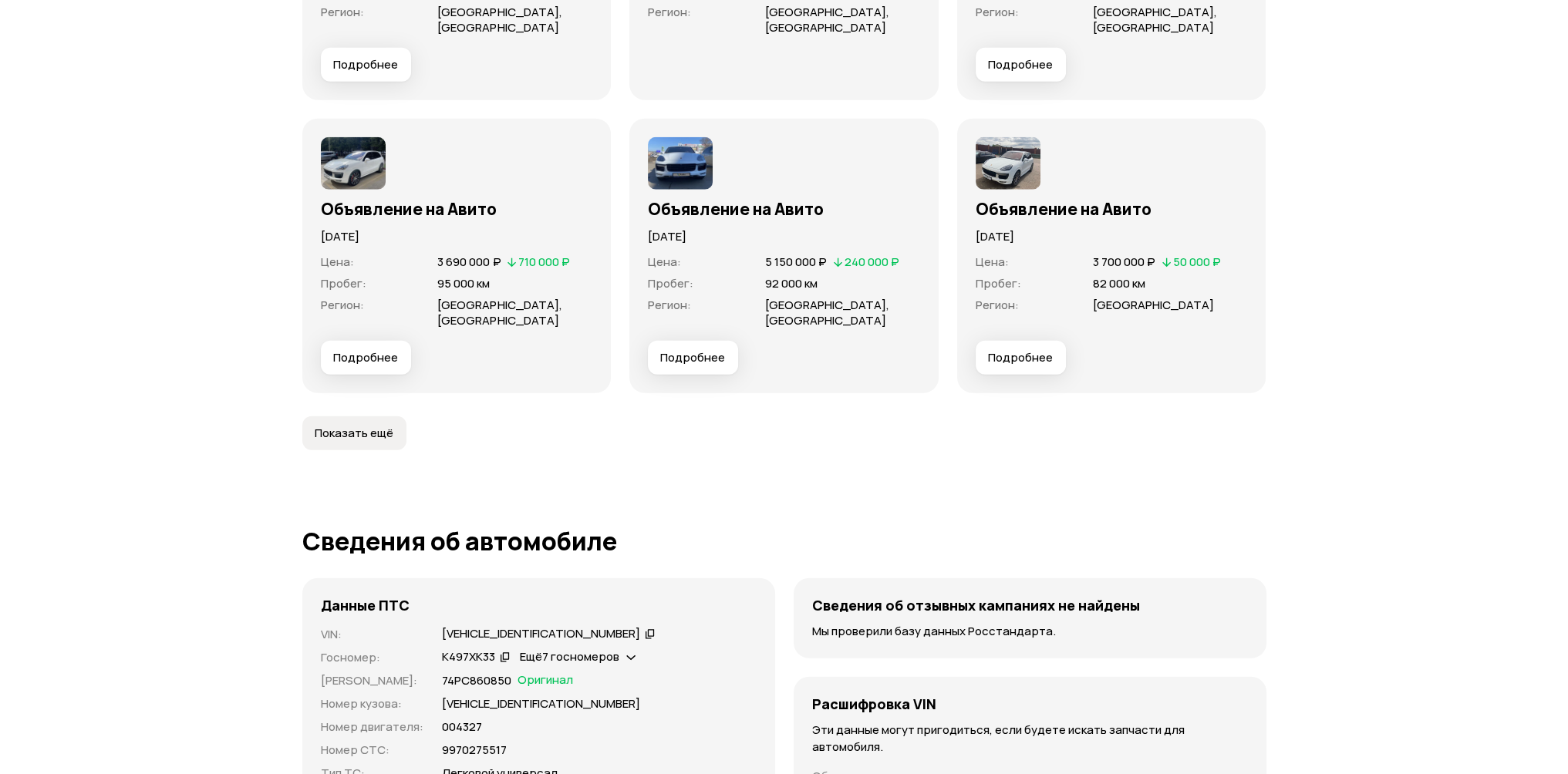
click at [348, 426] on span "Показать ещё" at bounding box center [355, 433] width 79 height 16
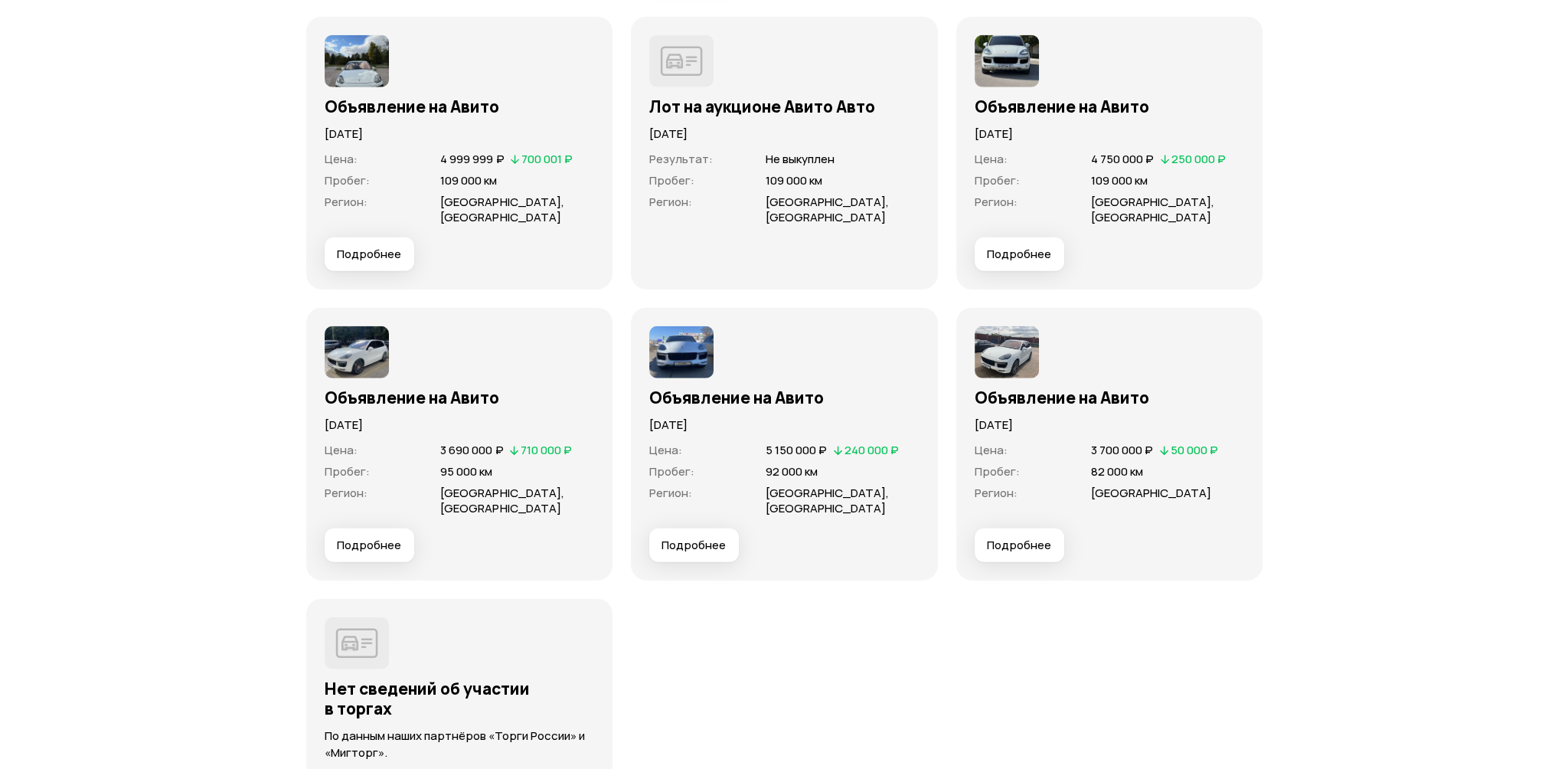
scroll to position [5286, 0]
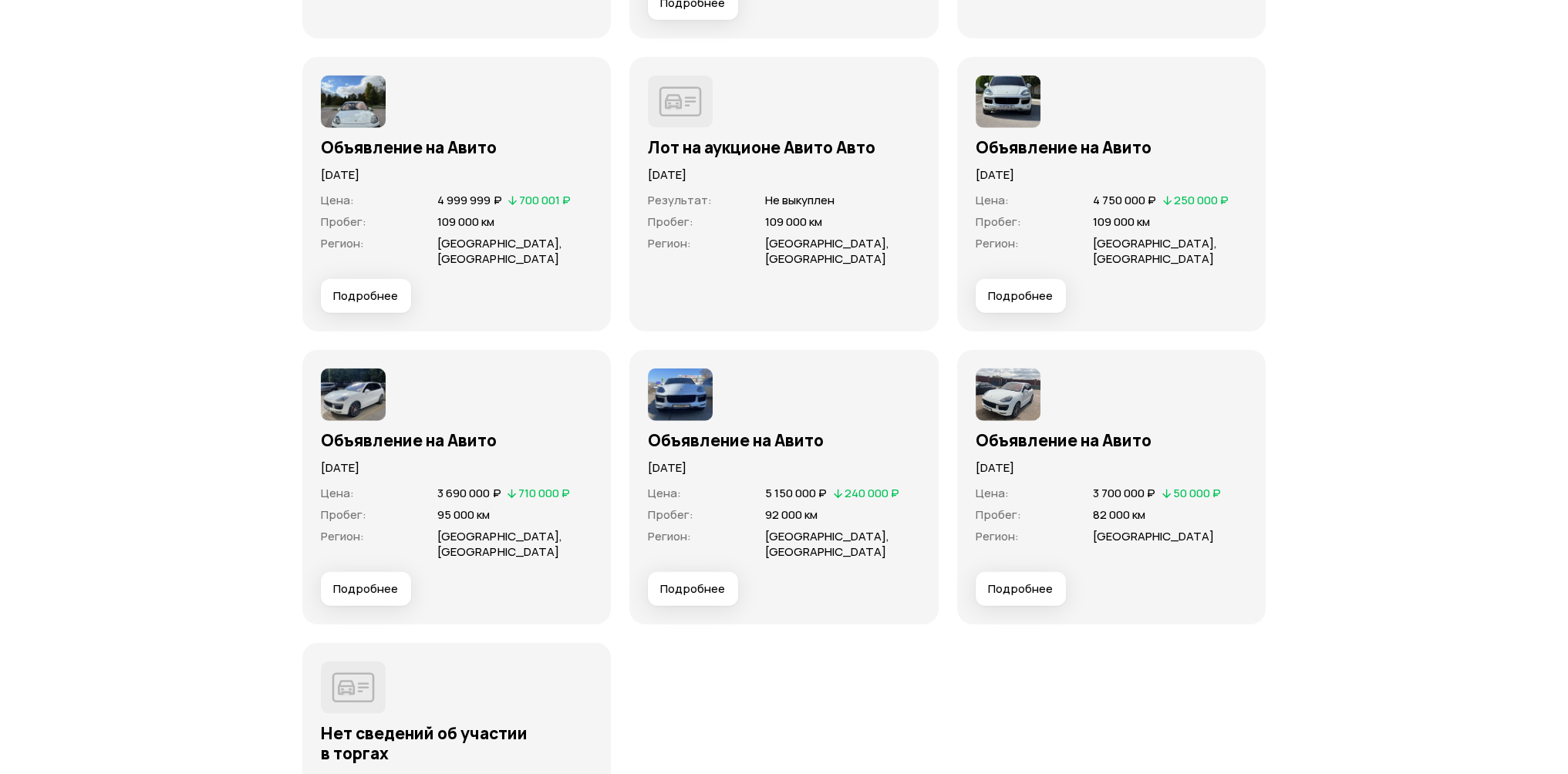
click at [1024, 581] on span "Подробнее" at bounding box center [1021, 589] width 65 height 16
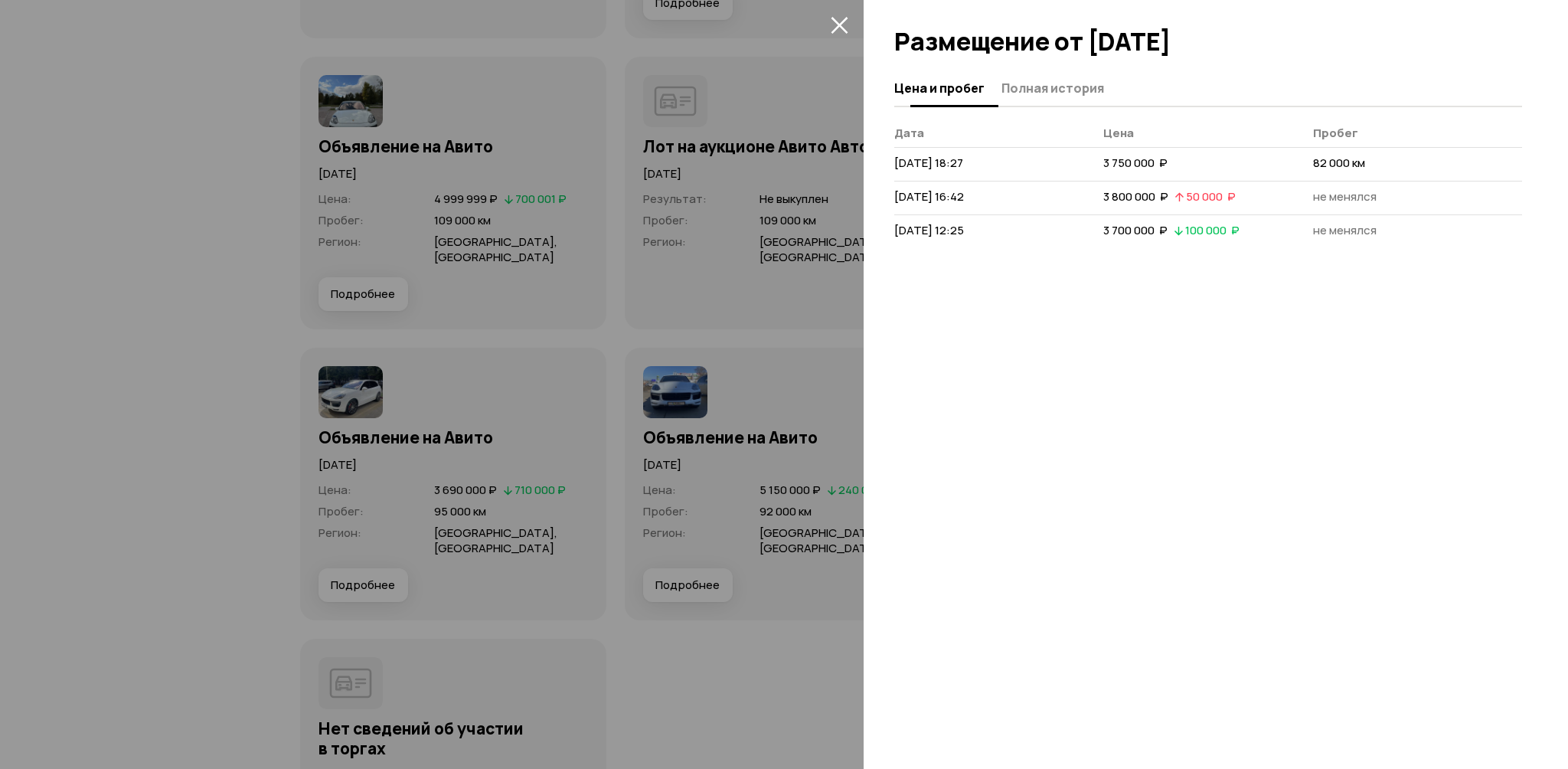
click at [1066, 83] on span "Полная история" at bounding box center [1052, 88] width 103 height 16
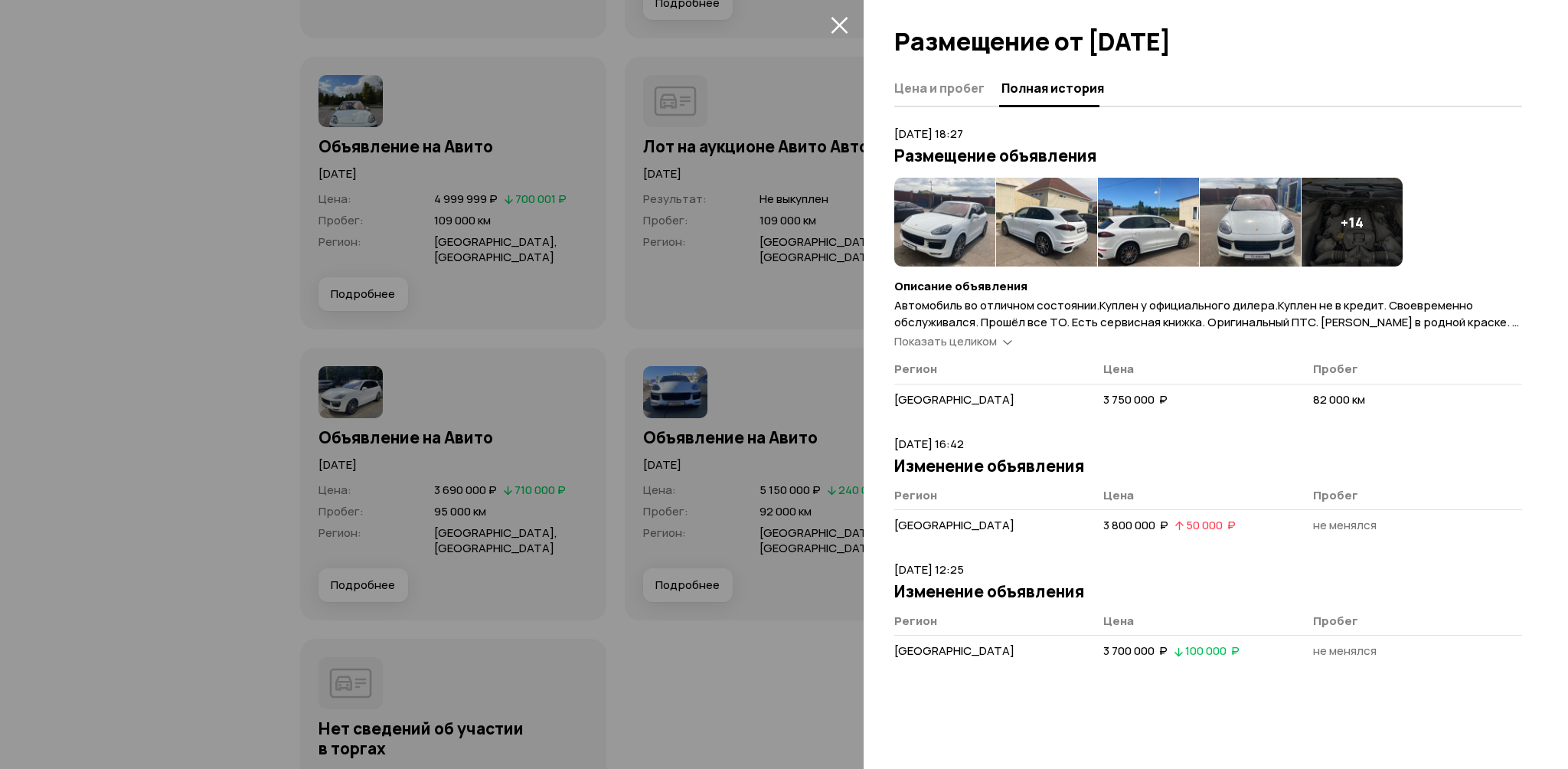
click at [944, 215] on img at bounding box center [944, 222] width 101 height 88
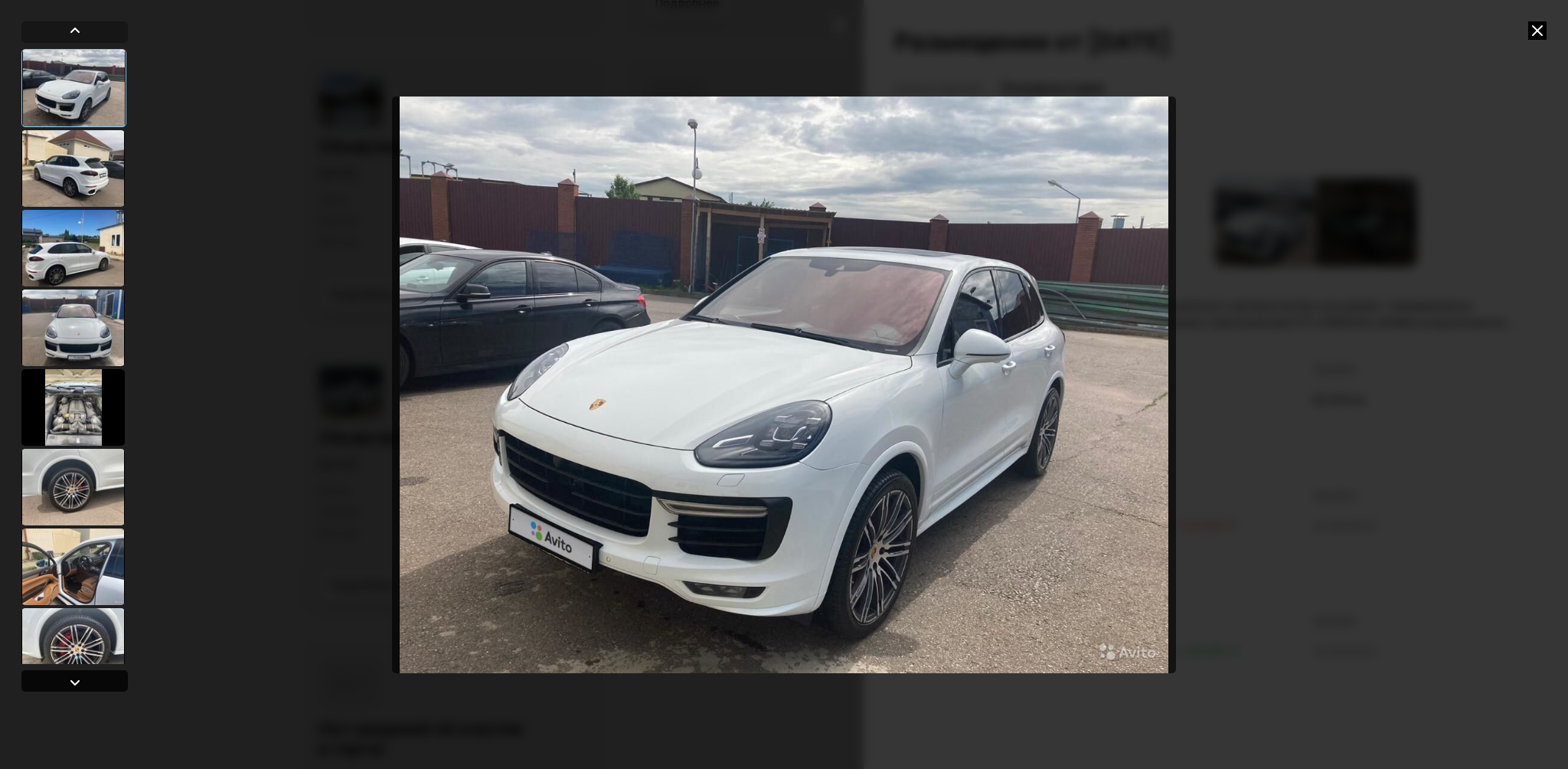
click at [70, 678] on div at bounding box center [75, 682] width 18 height 18
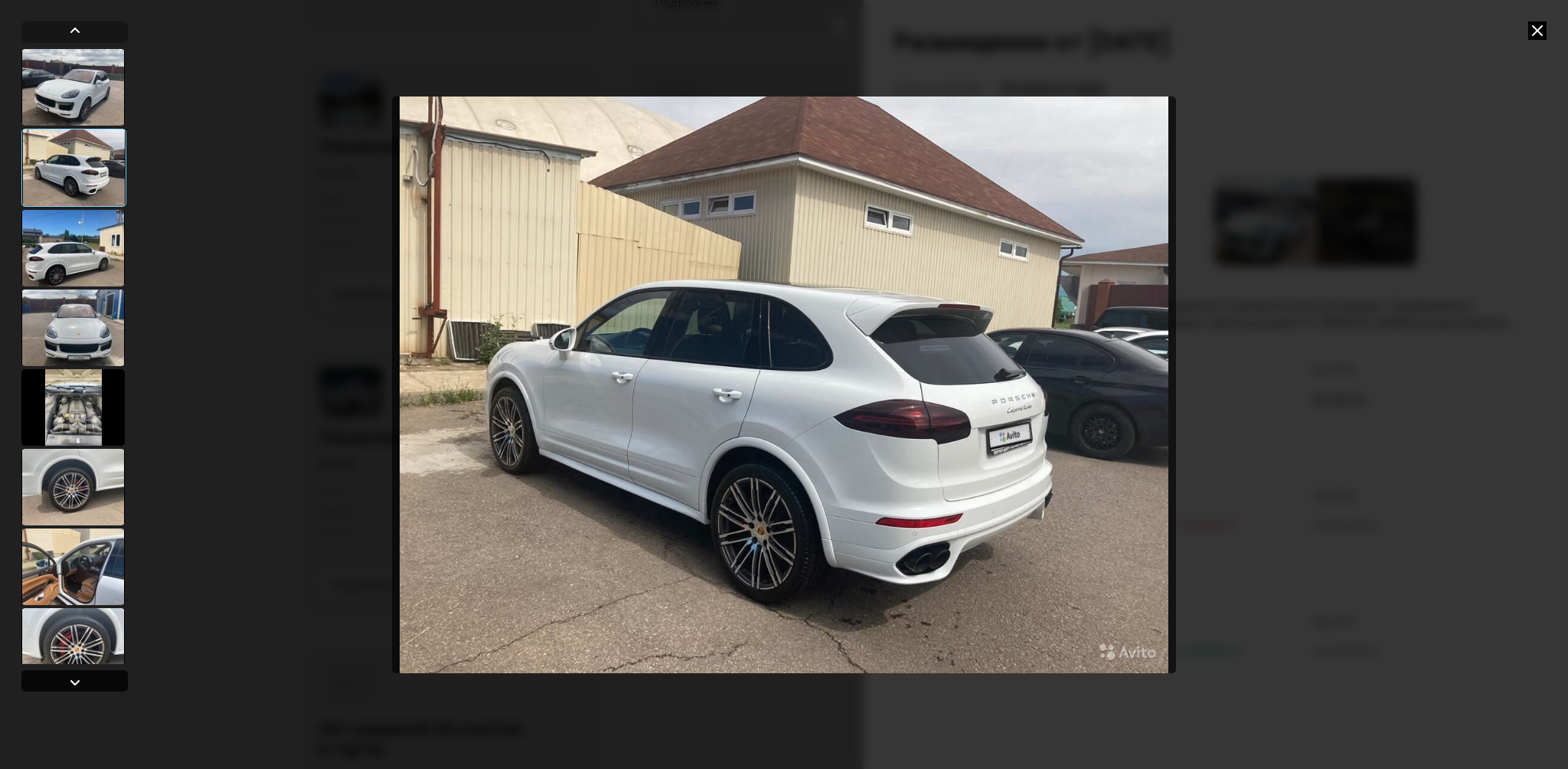
click at [70, 678] on div at bounding box center [75, 682] width 18 height 18
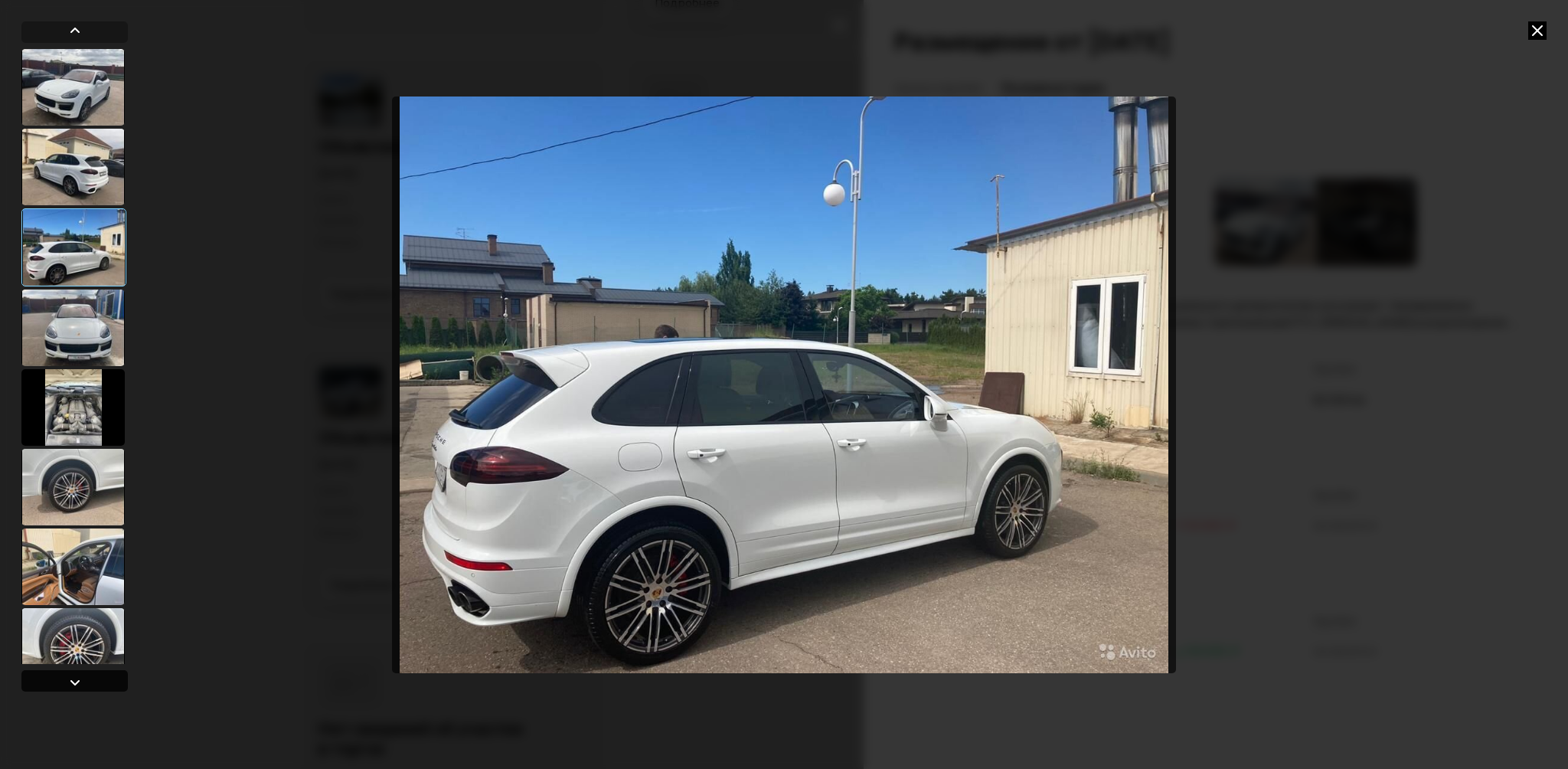
click at [70, 678] on div at bounding box center [75, 682] width 18 height 18
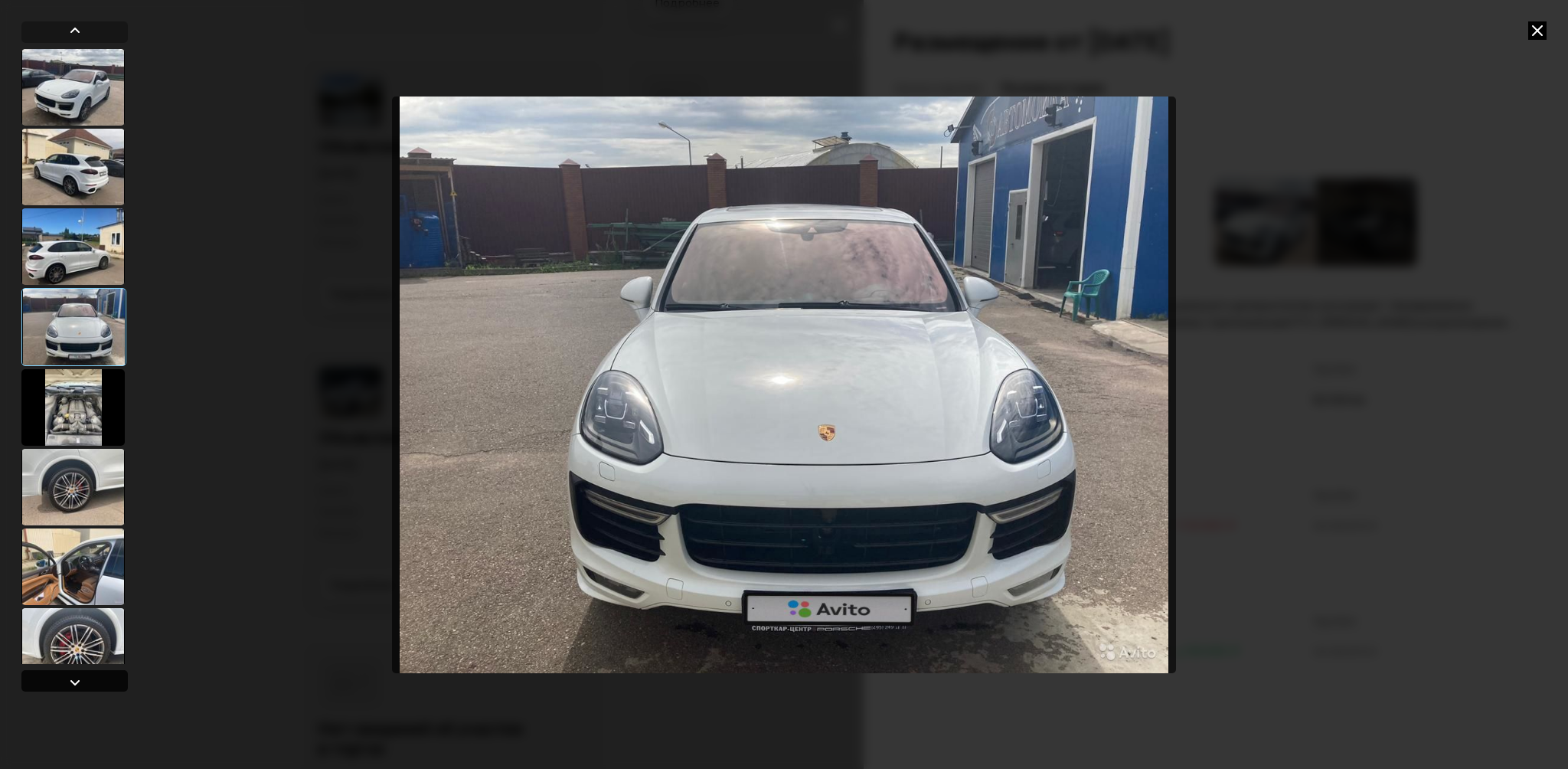
click at [70, 678] on div at bounding box center [75, 682] width 18 height 18
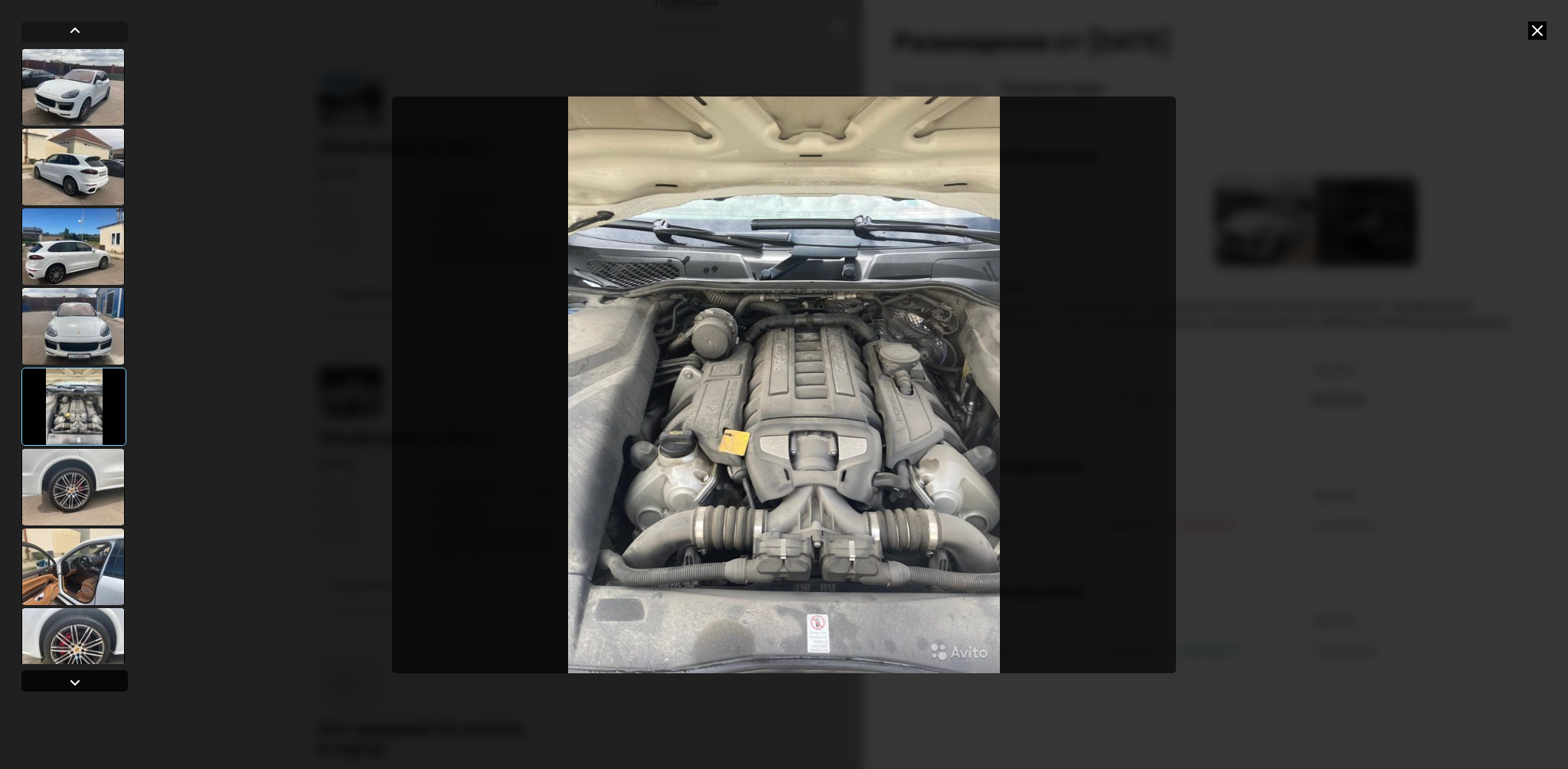
click at [70, 678] on div at bounding box center [75, 682] width 18 height 18
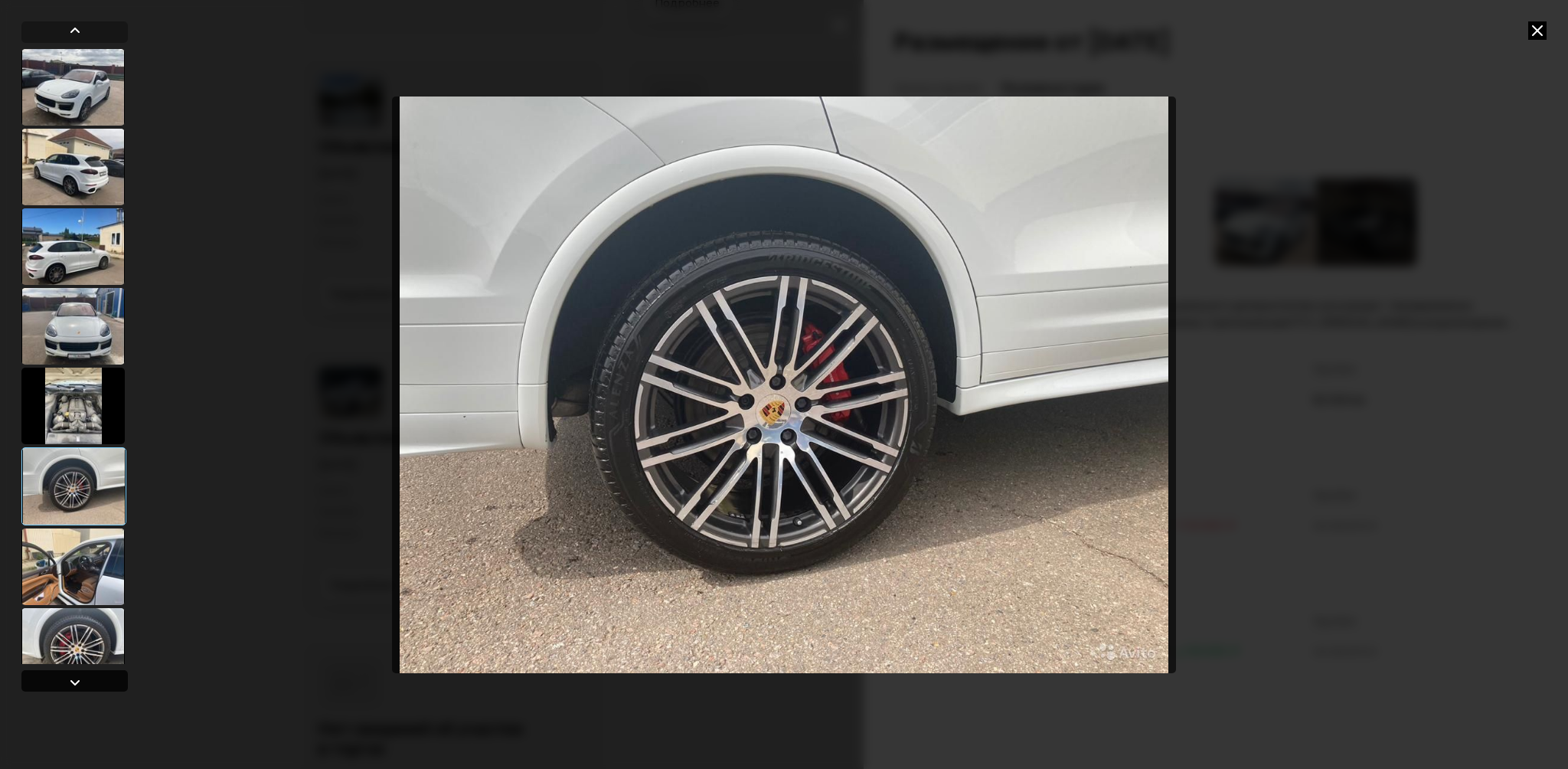
click at [70, 678] on div at bounding box center [75, 682] width 18 height 18
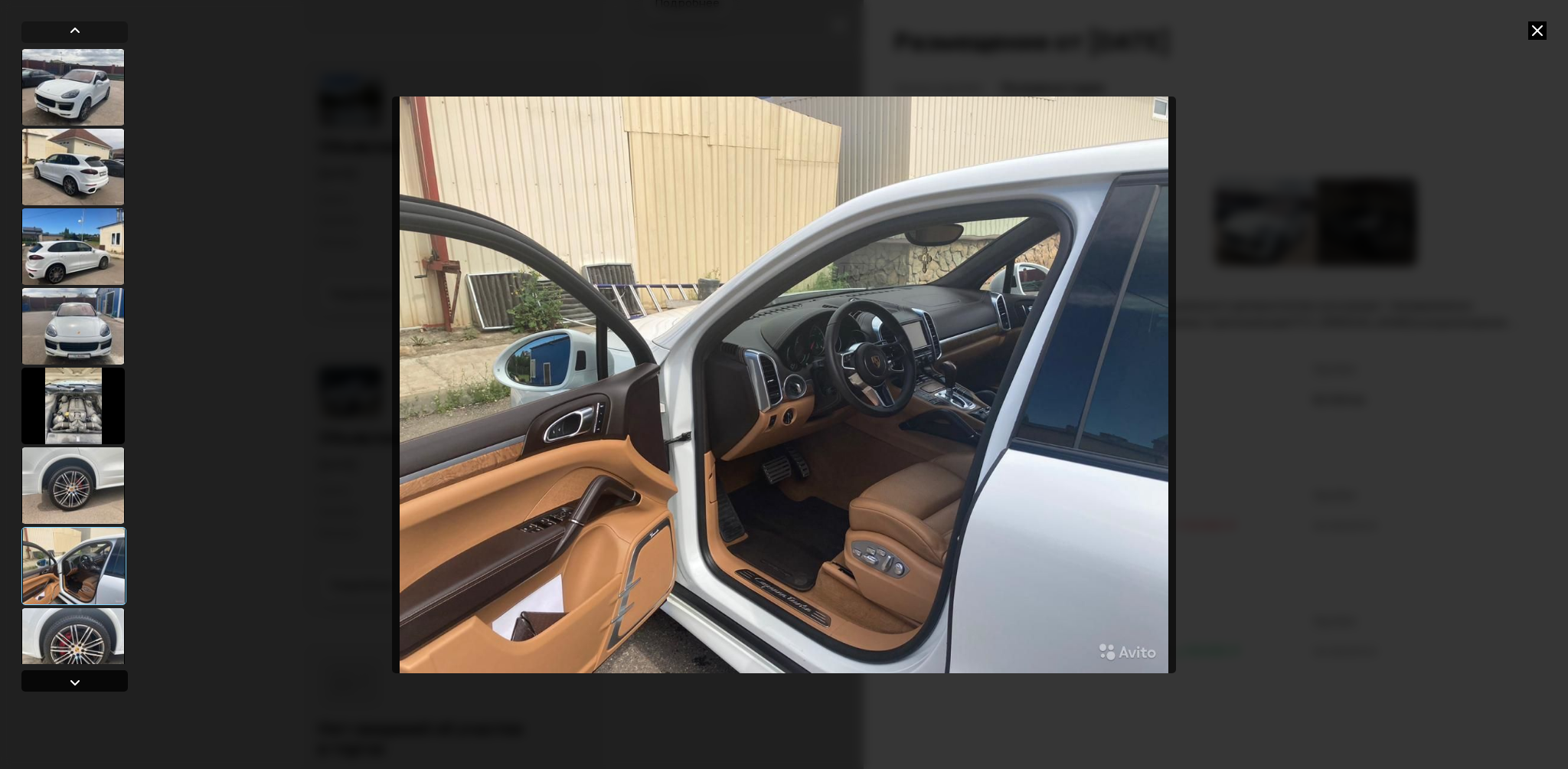
click at [70, 678] on div at bounding box center [75, 682] width 18 height 18
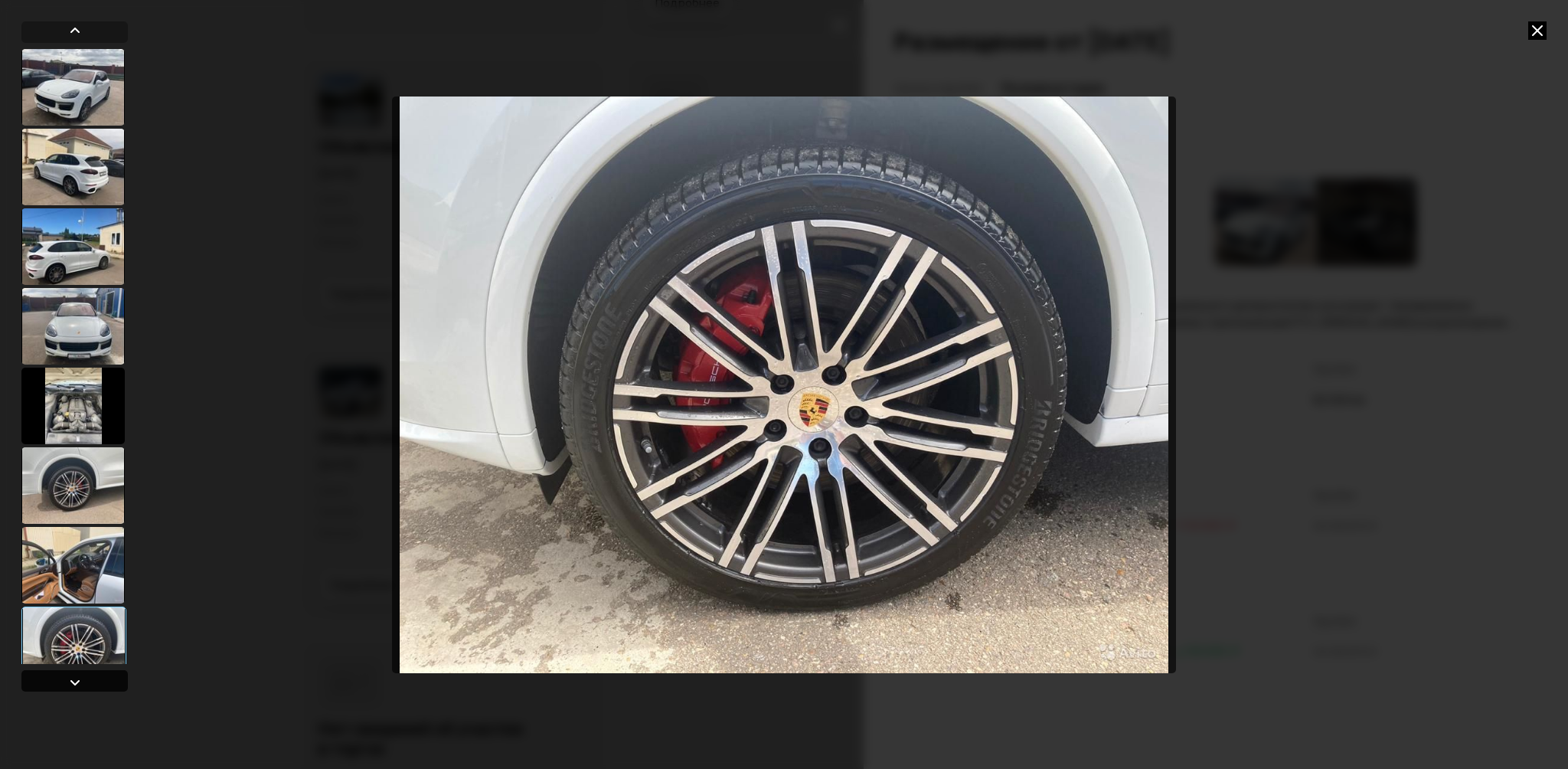
click at [70, 678] on div at bounding box center [75, 682] width 18 height 18
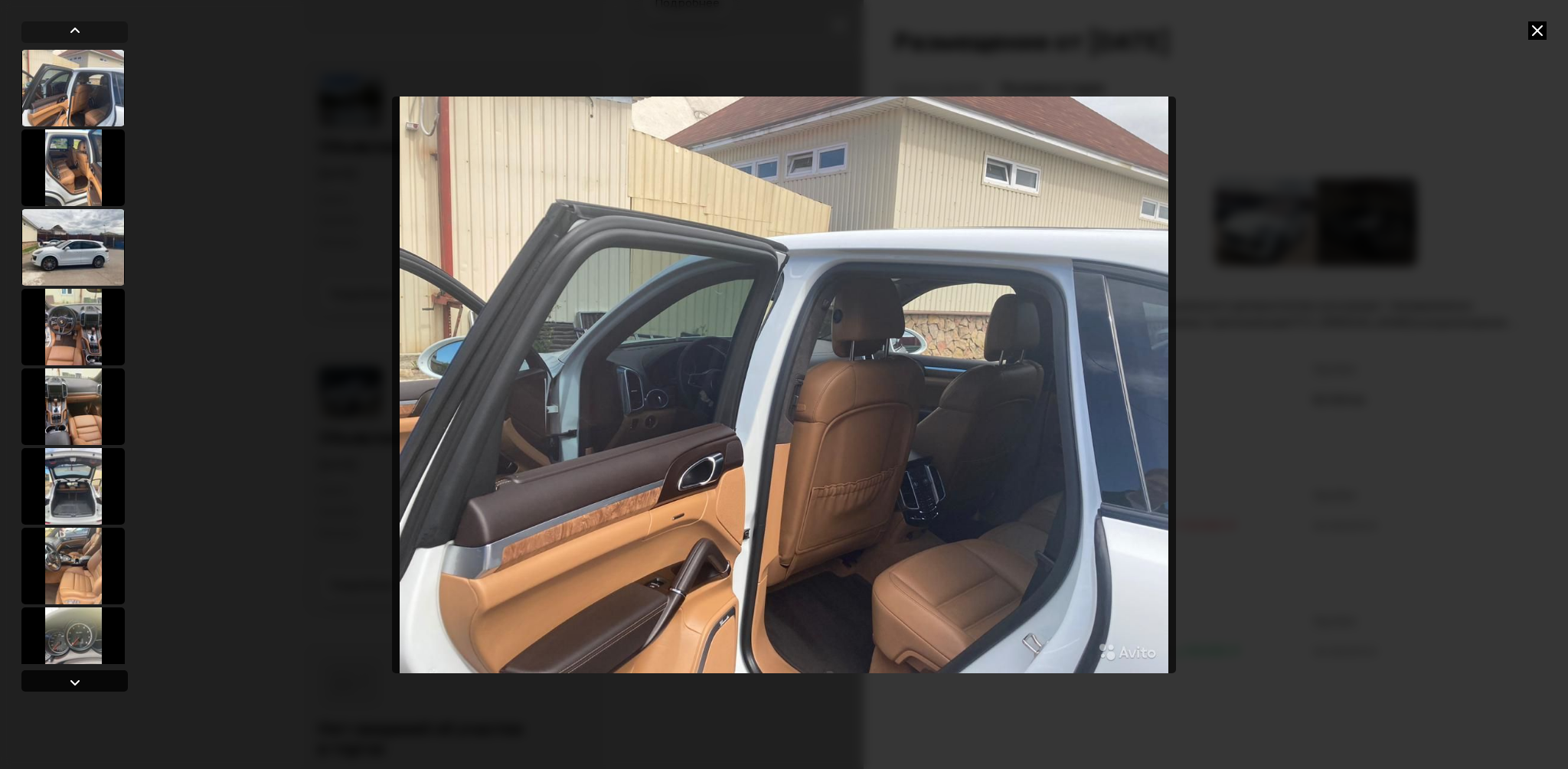
scroll to position [638, 0]
click at [70, 678] on div at bounding box center [75, 682] width 18 height 18
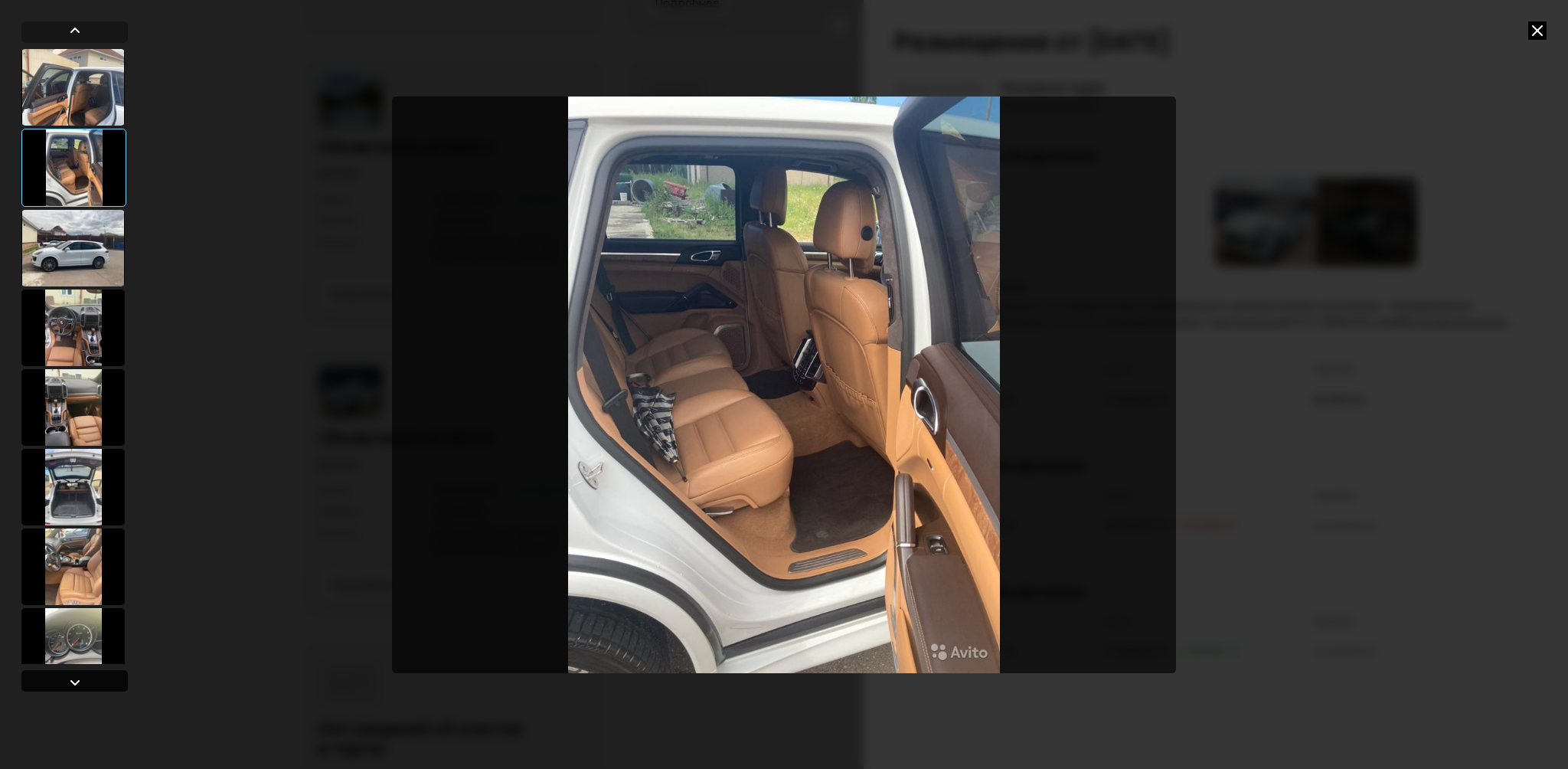
click at [70, 678] on div at bounding box center [75, 682] width 18 height 18
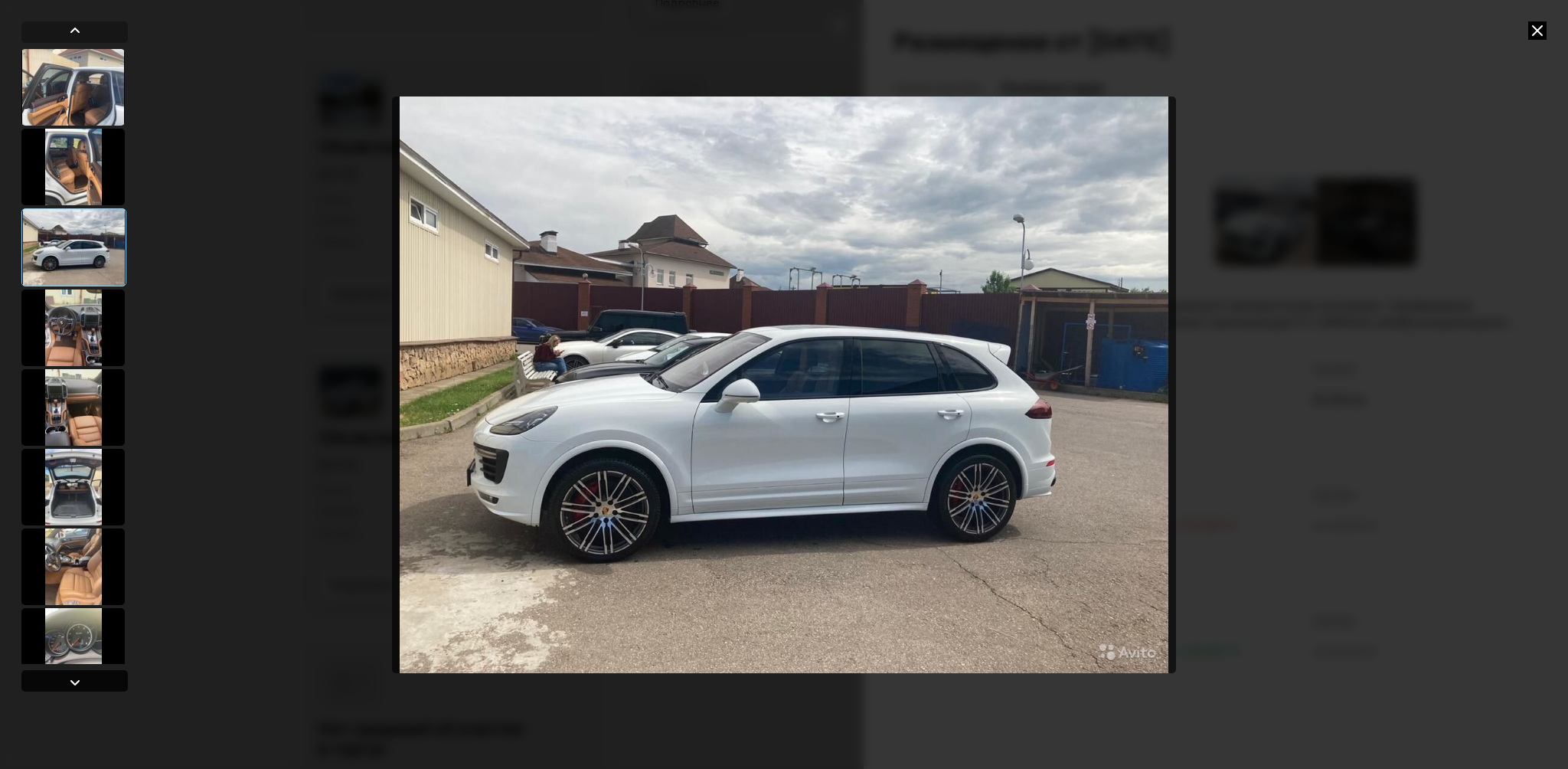
click at [70, 678] on div at bounding box center [75, 682] width 18 height 18
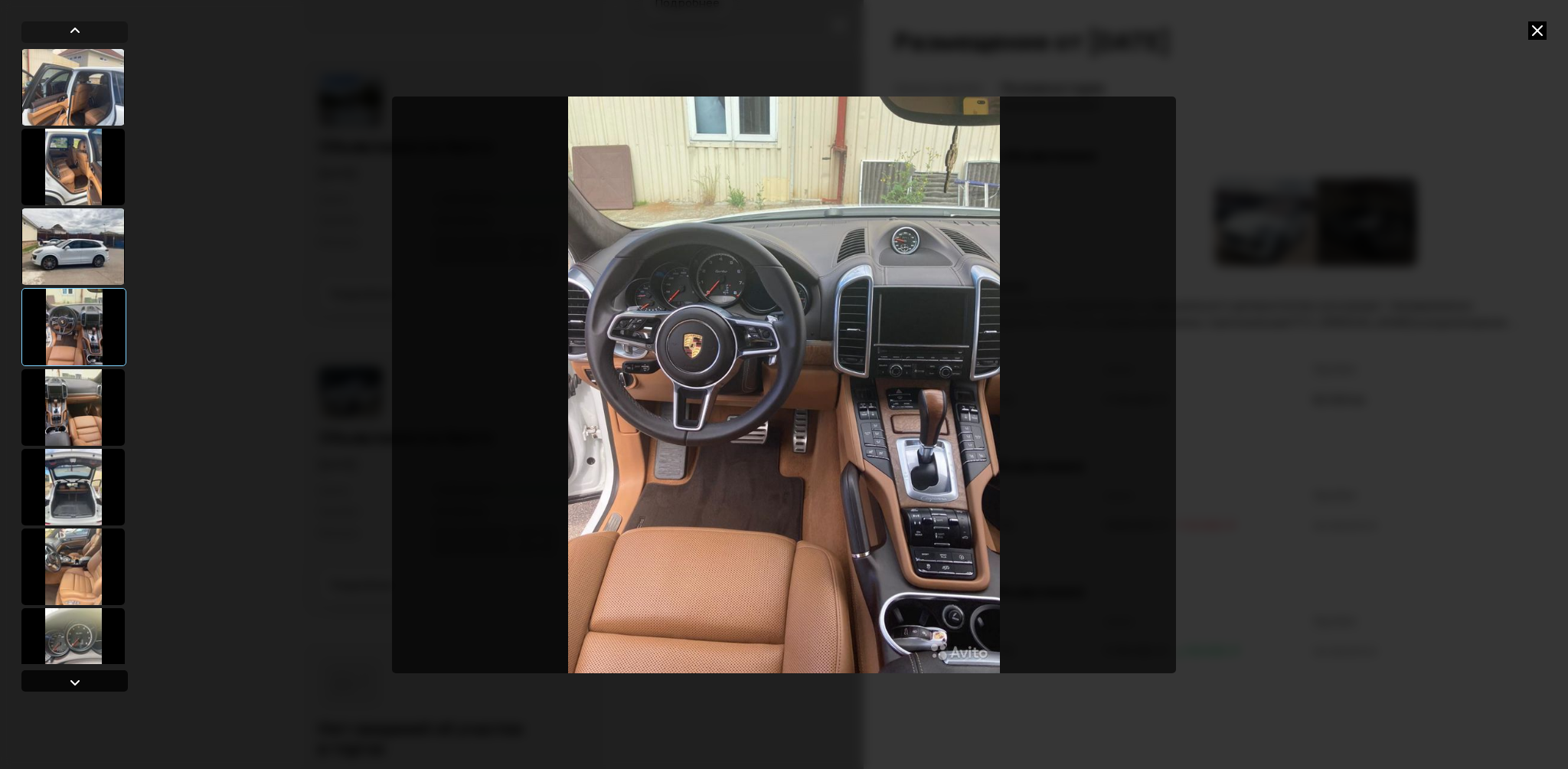
click at [70, 678] on div at bounding box center [75, 682] width 18 height 18
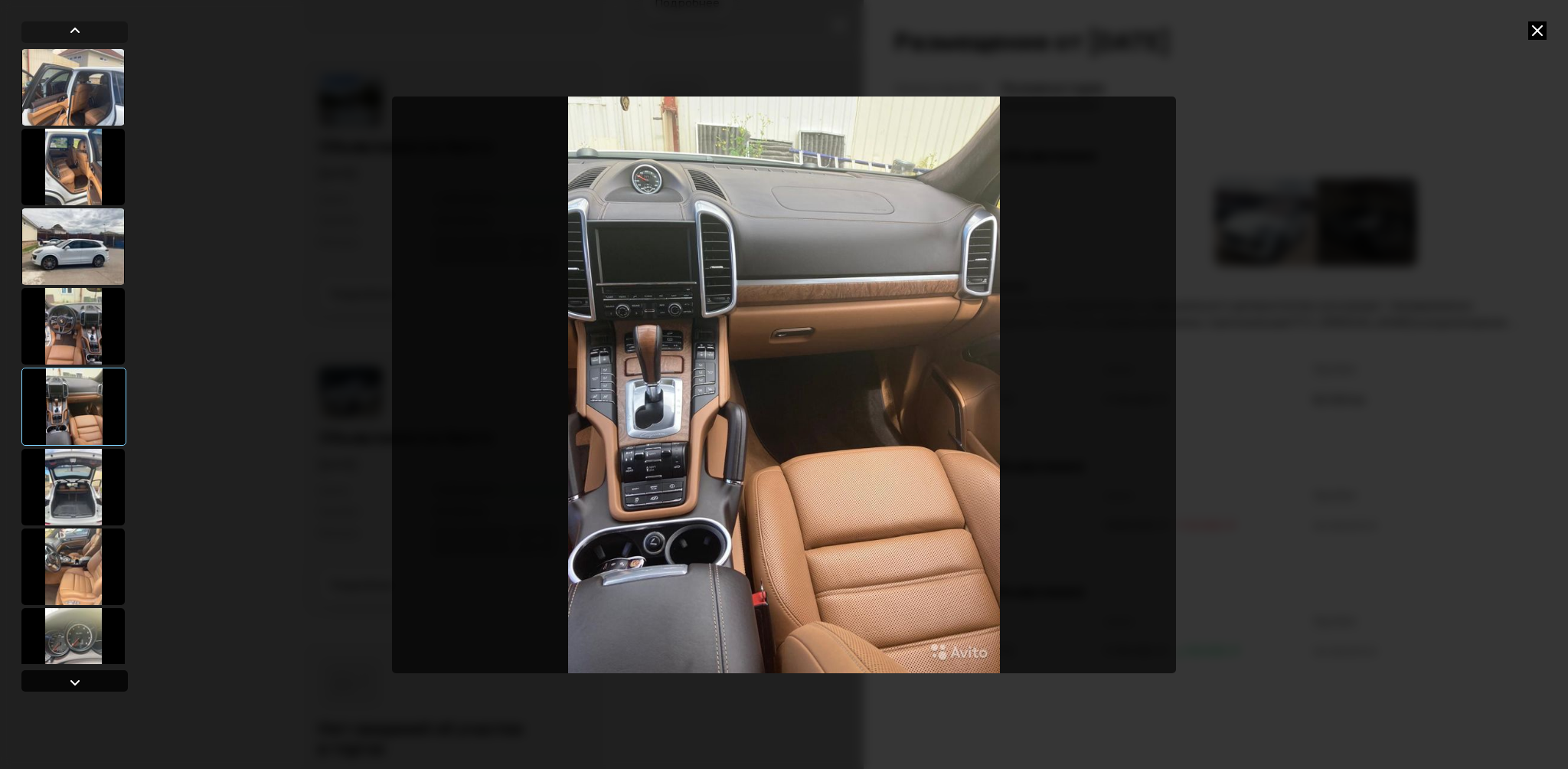
click at [70, 678] on div at bounding box center [75, 682] width 18 height 18
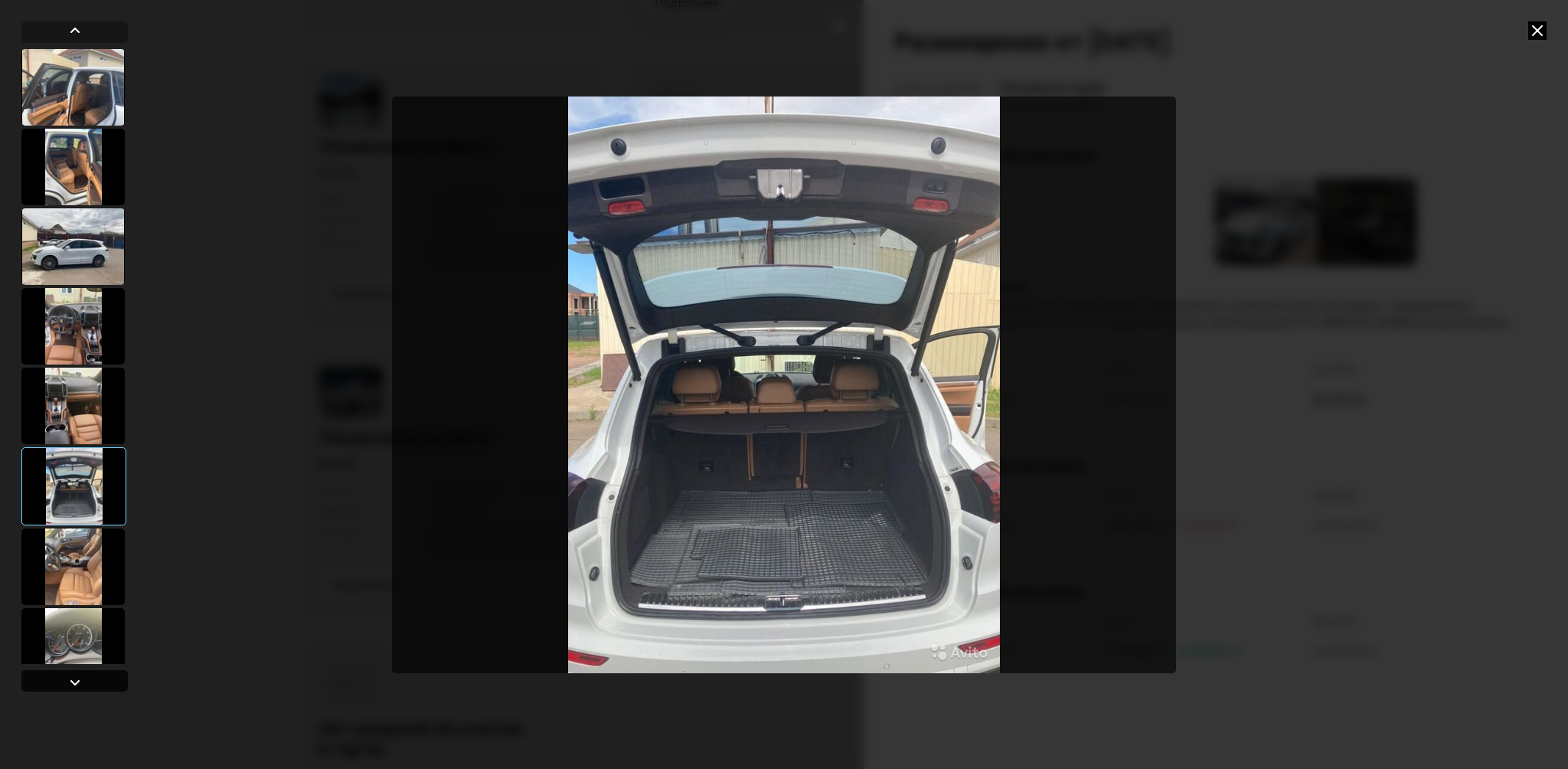
click at [70, 678] on div at bounding box center [75, 682] width 18 height 18
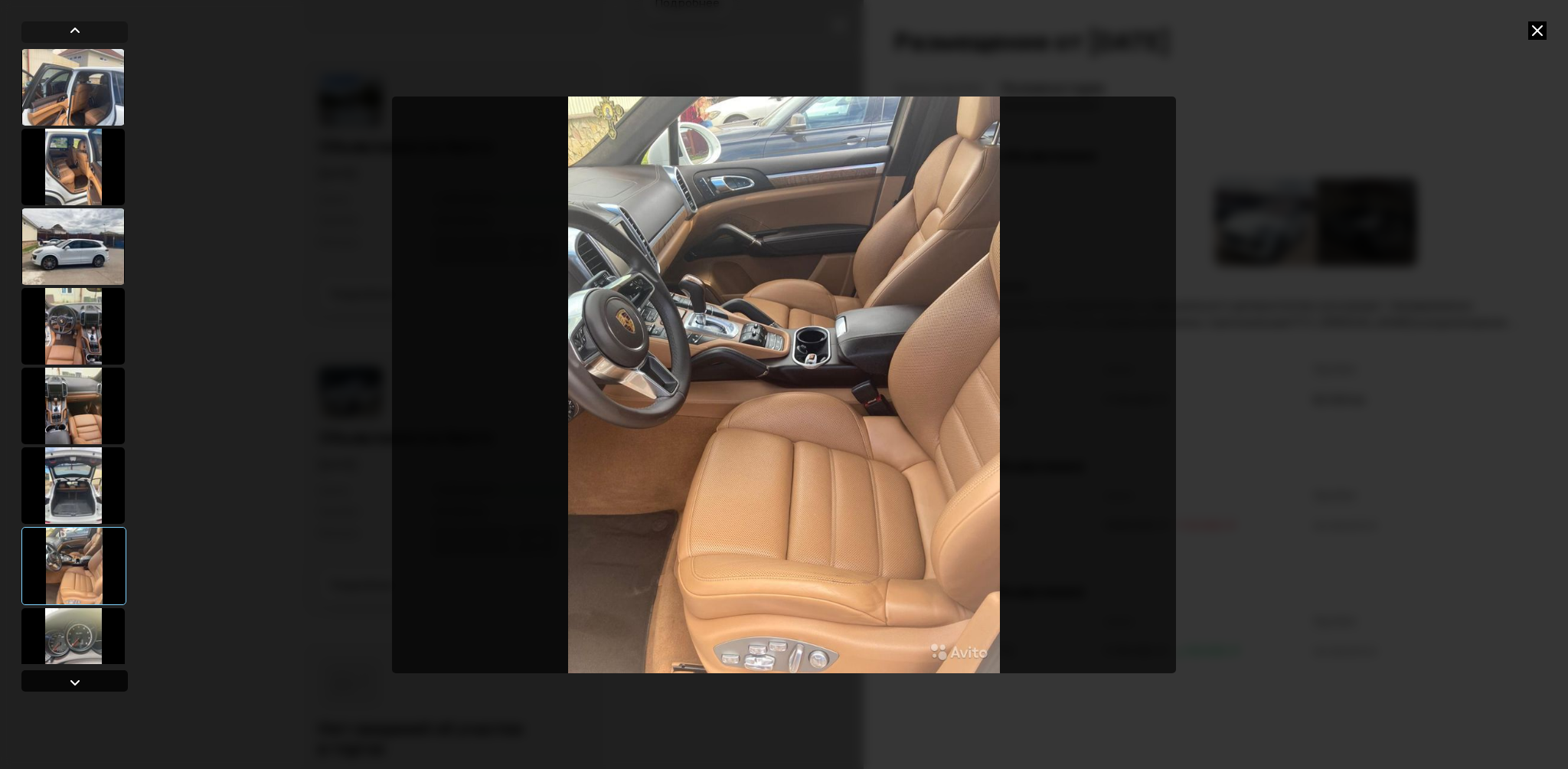
click at [70, 678] on div at bounding box center [75, 682] width 18 height 18
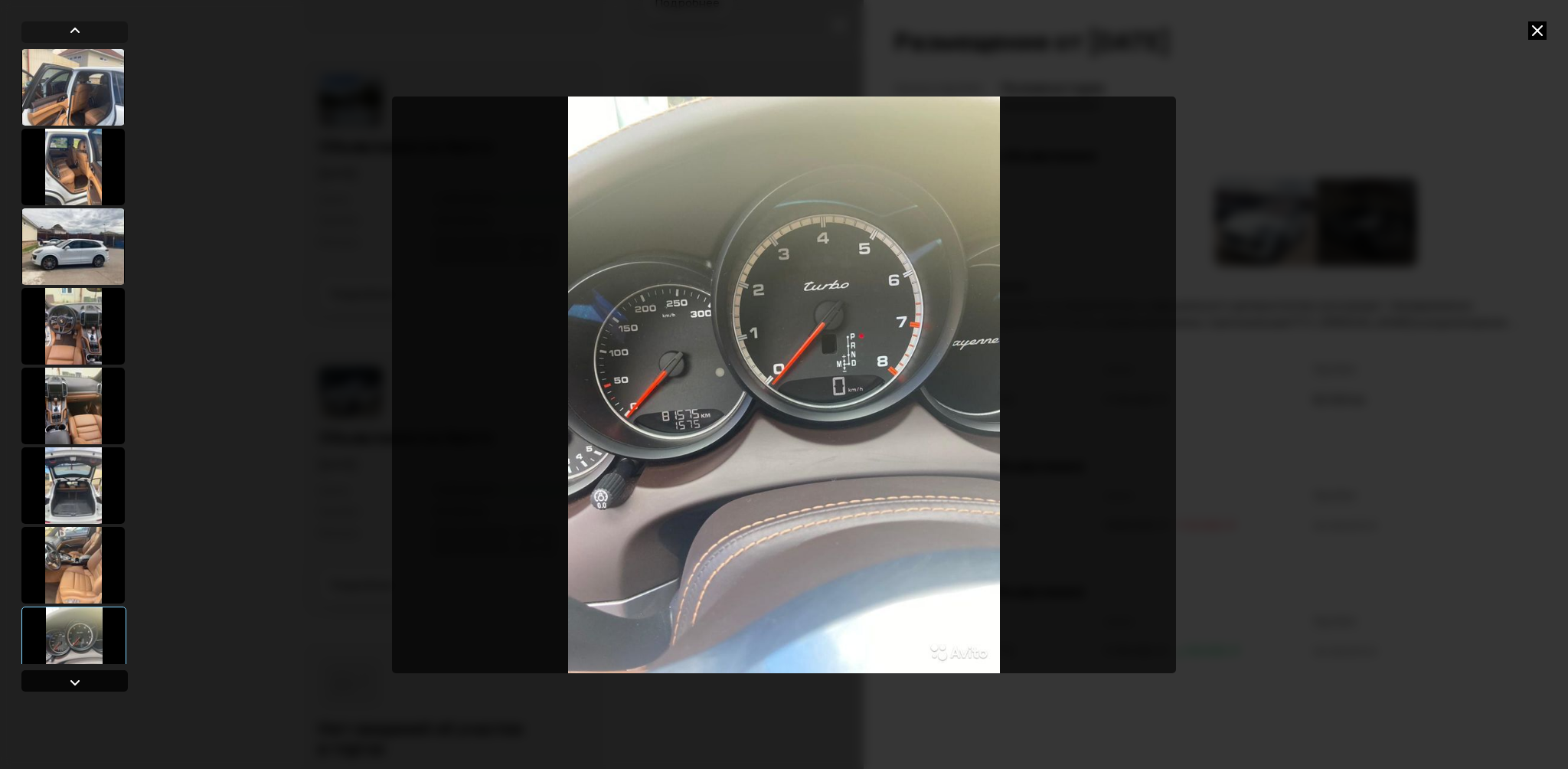
click at [70, 678] on div at bounding box center [75, 682] width 18 height 18
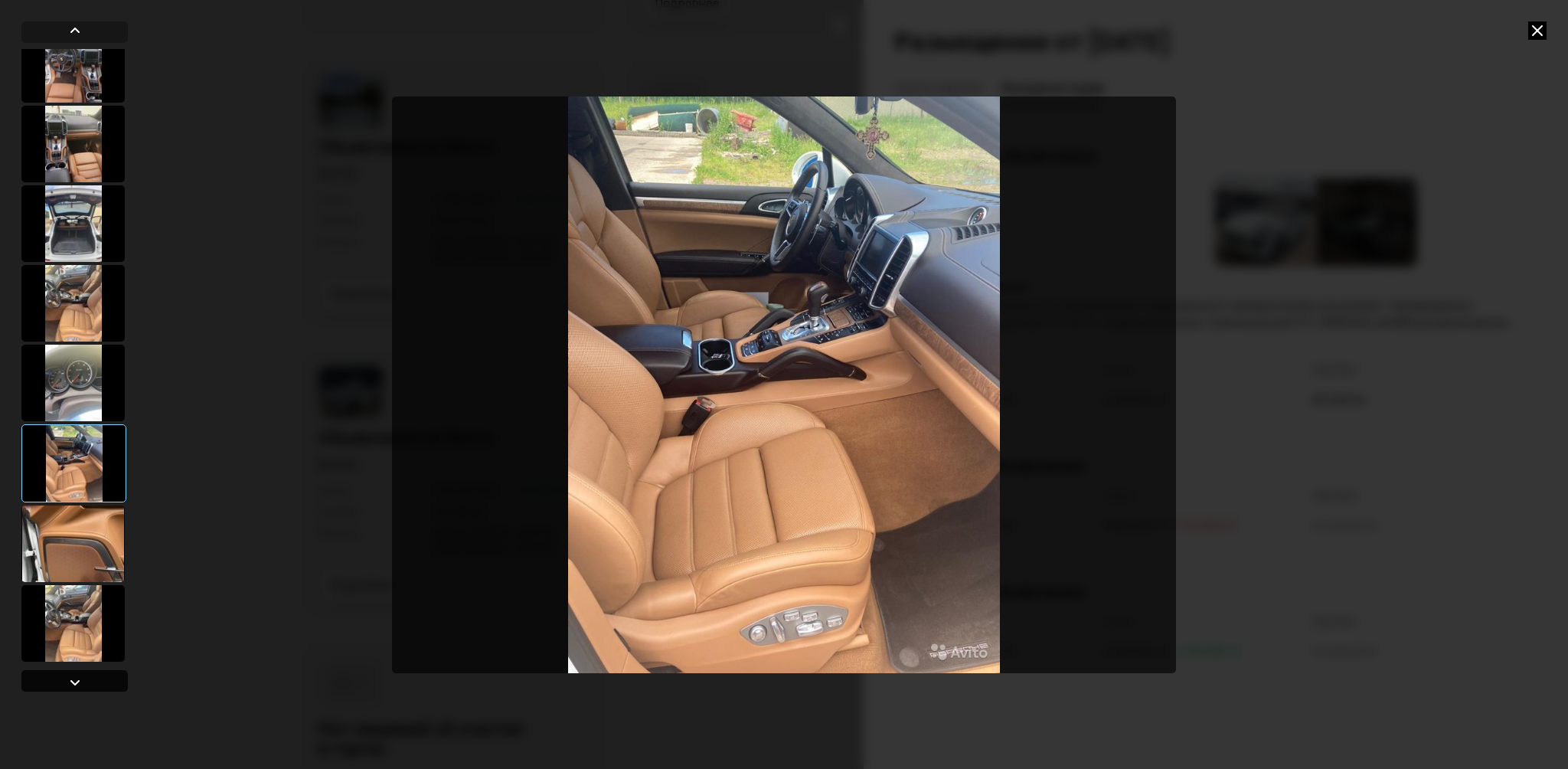
click at [70, 678] on div at bounding box center [75, 682] width 18 height 18
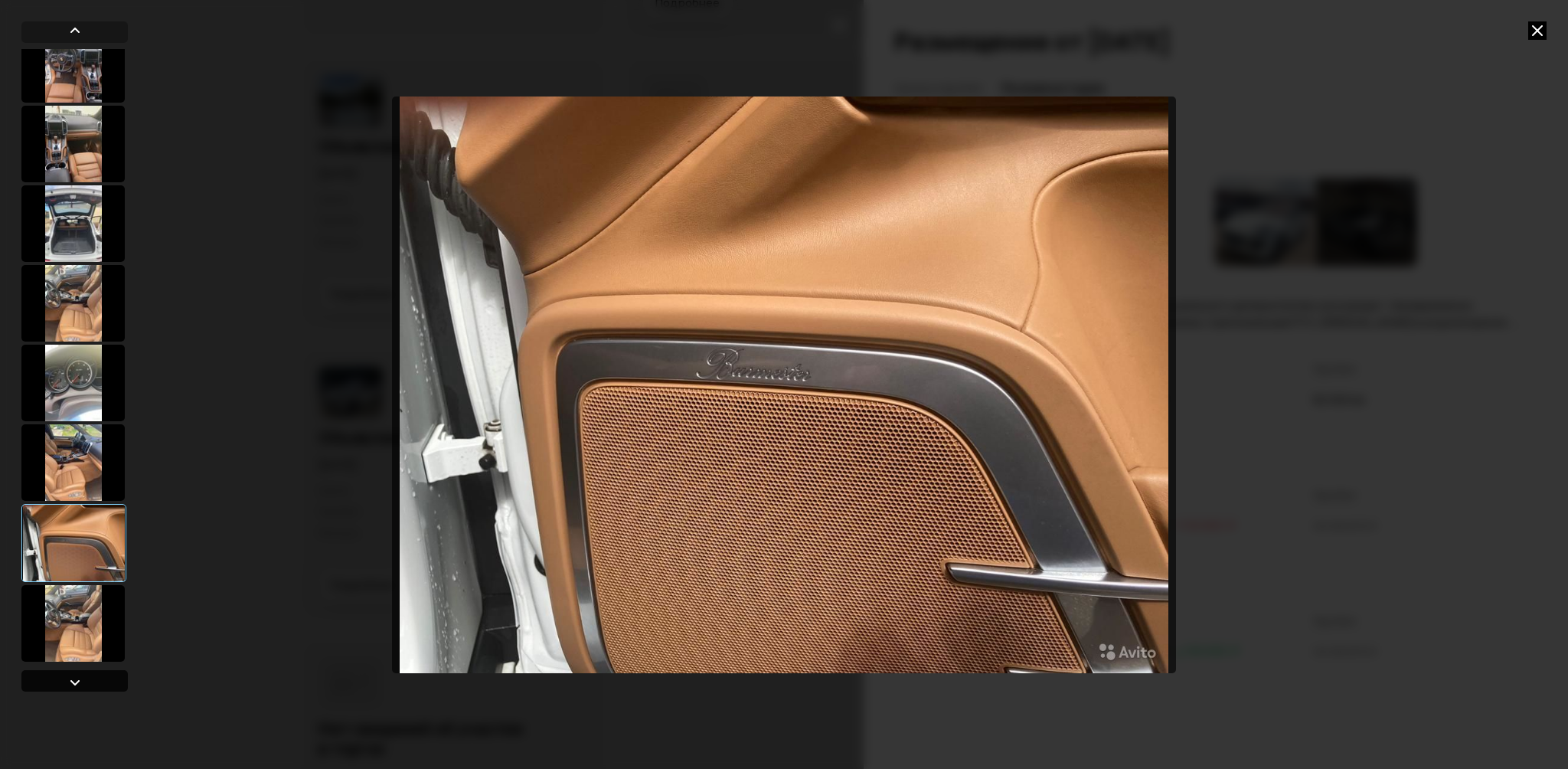
click at [70, 678] on div at bounding box center [75, 682] width 18 height 18
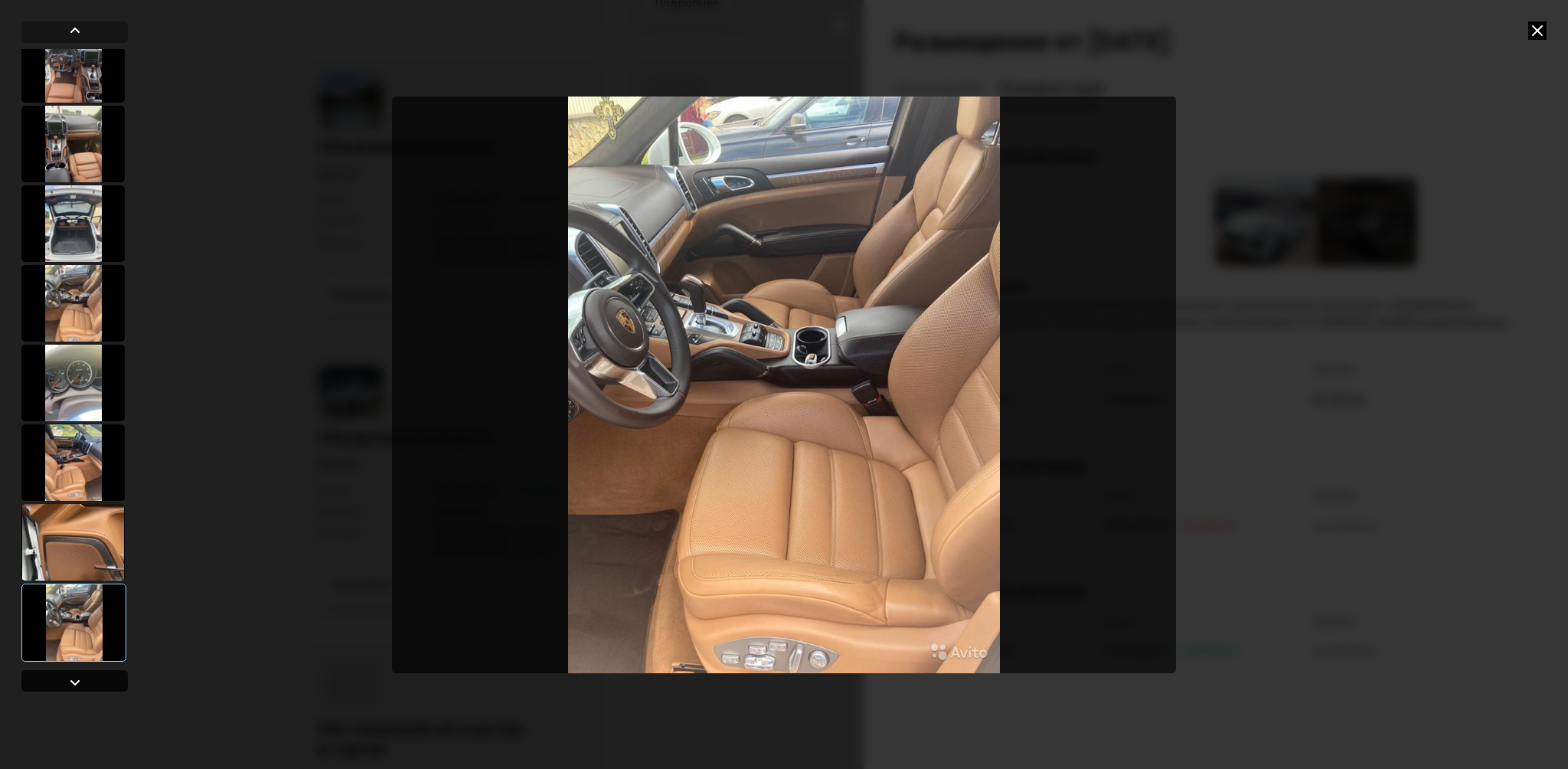
click at [70, 678] on div at bounding box center [75, 682] width 18 height 18
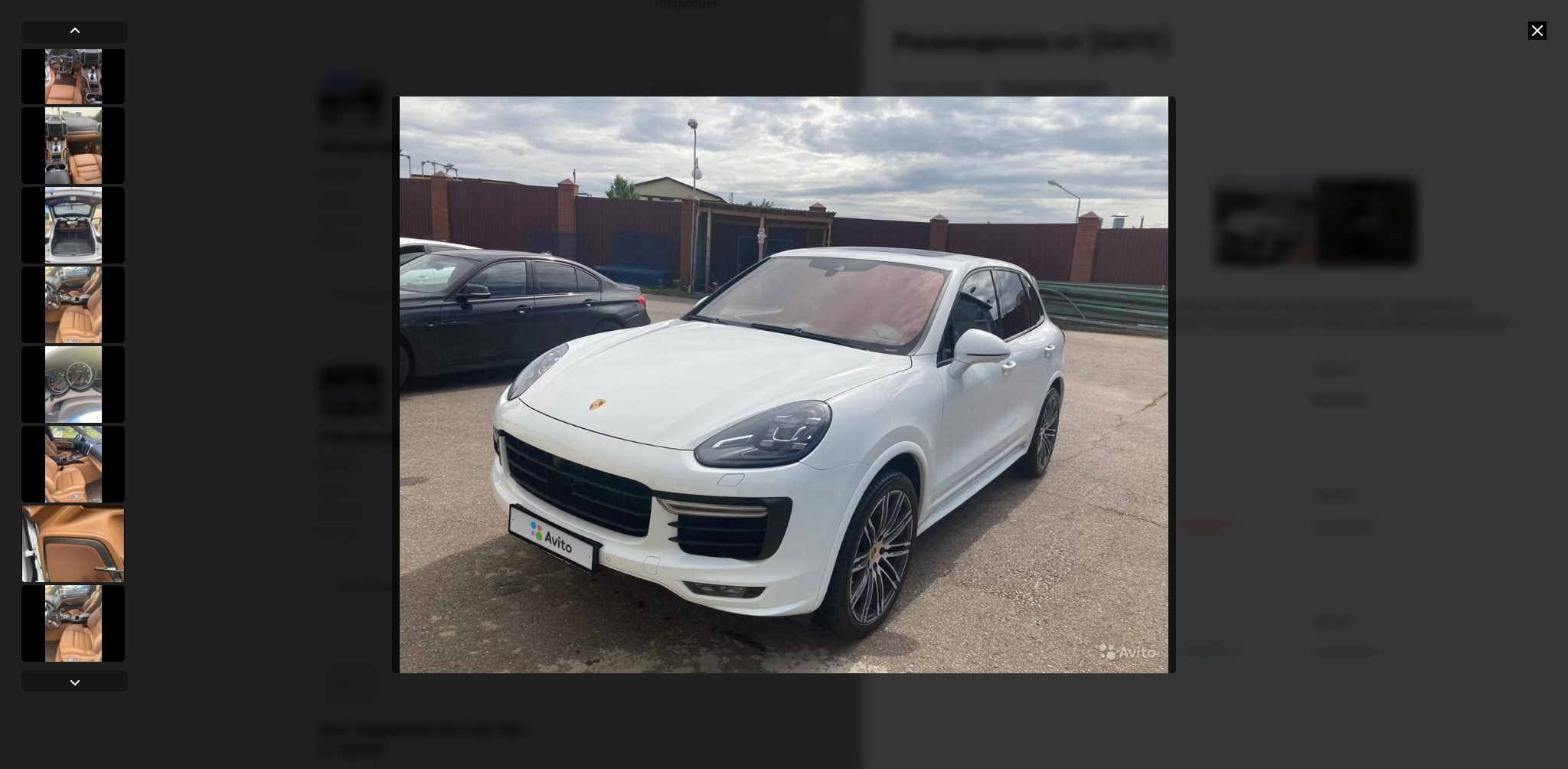
click at [1367, 386] on div at bounding box center [784, 384] width 1568 height 769
click at [1538, 34] on icon at bounding box center [1537, 31] width 18 height 18
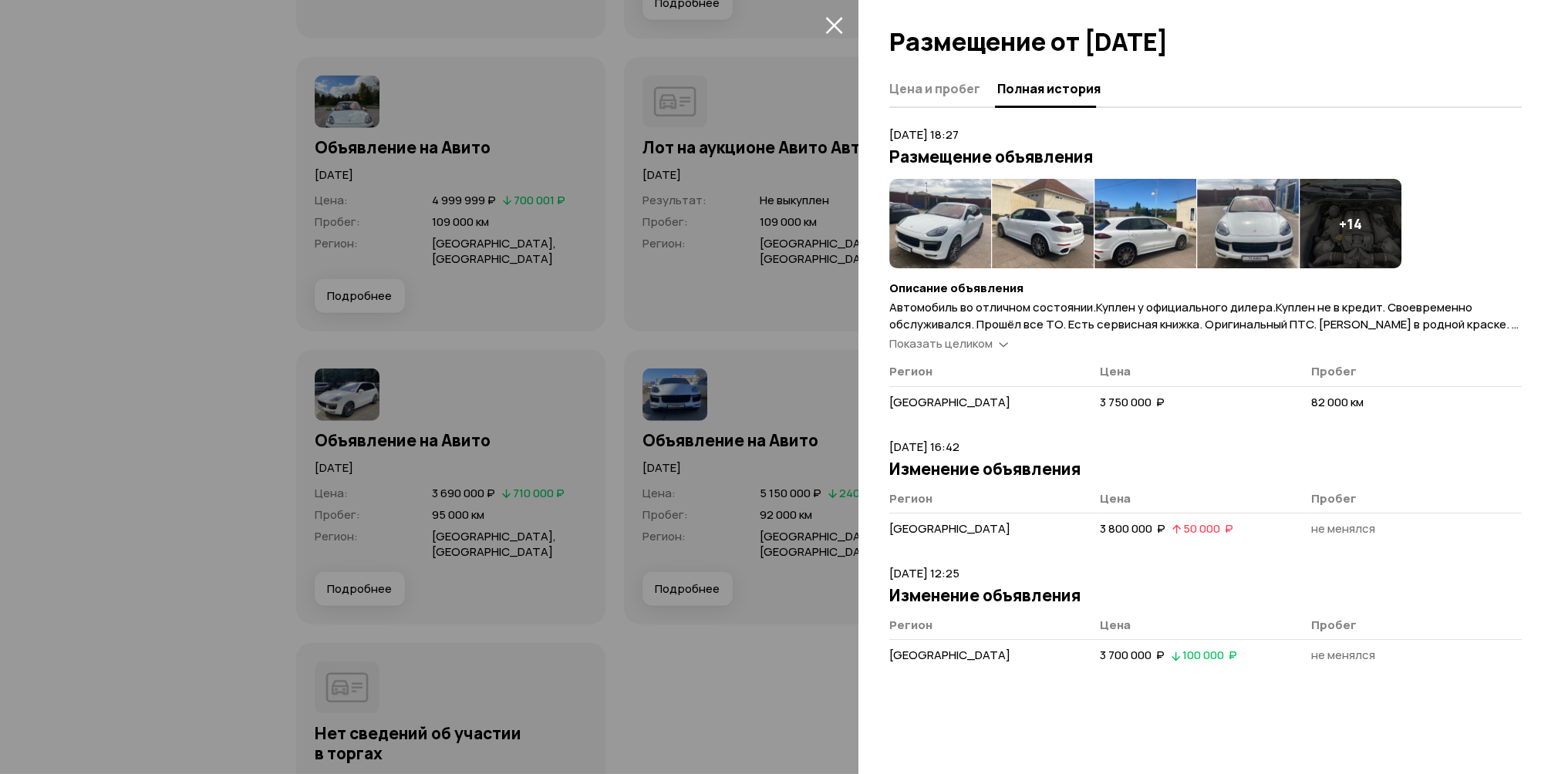
click at [832, 25] on icon "закрыть" at bounding box center [834, 25] width 17 height 17
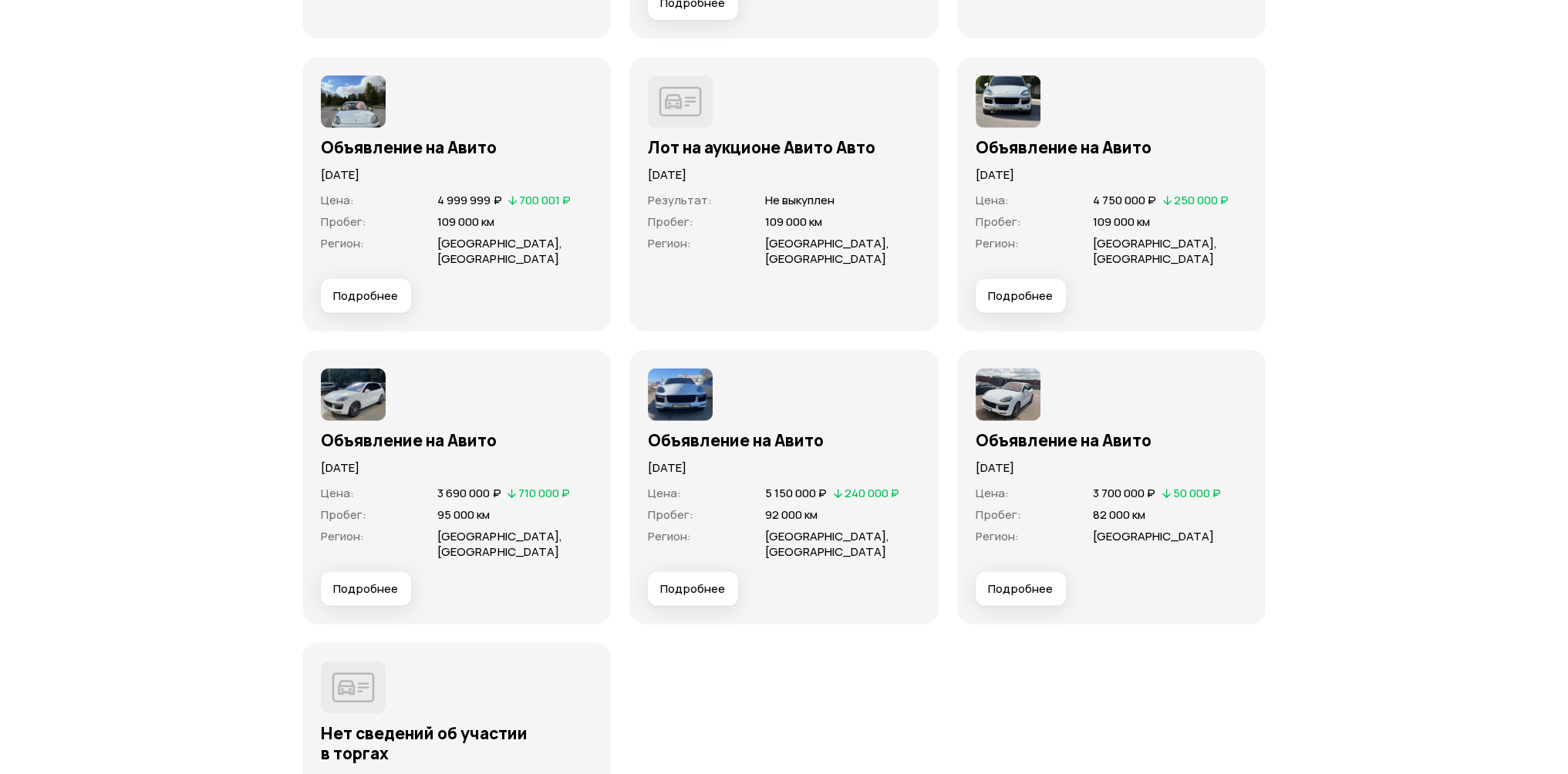
click at [710, 581] on span "Подробнее" at bounding box center [693, 589] width 65 height 16
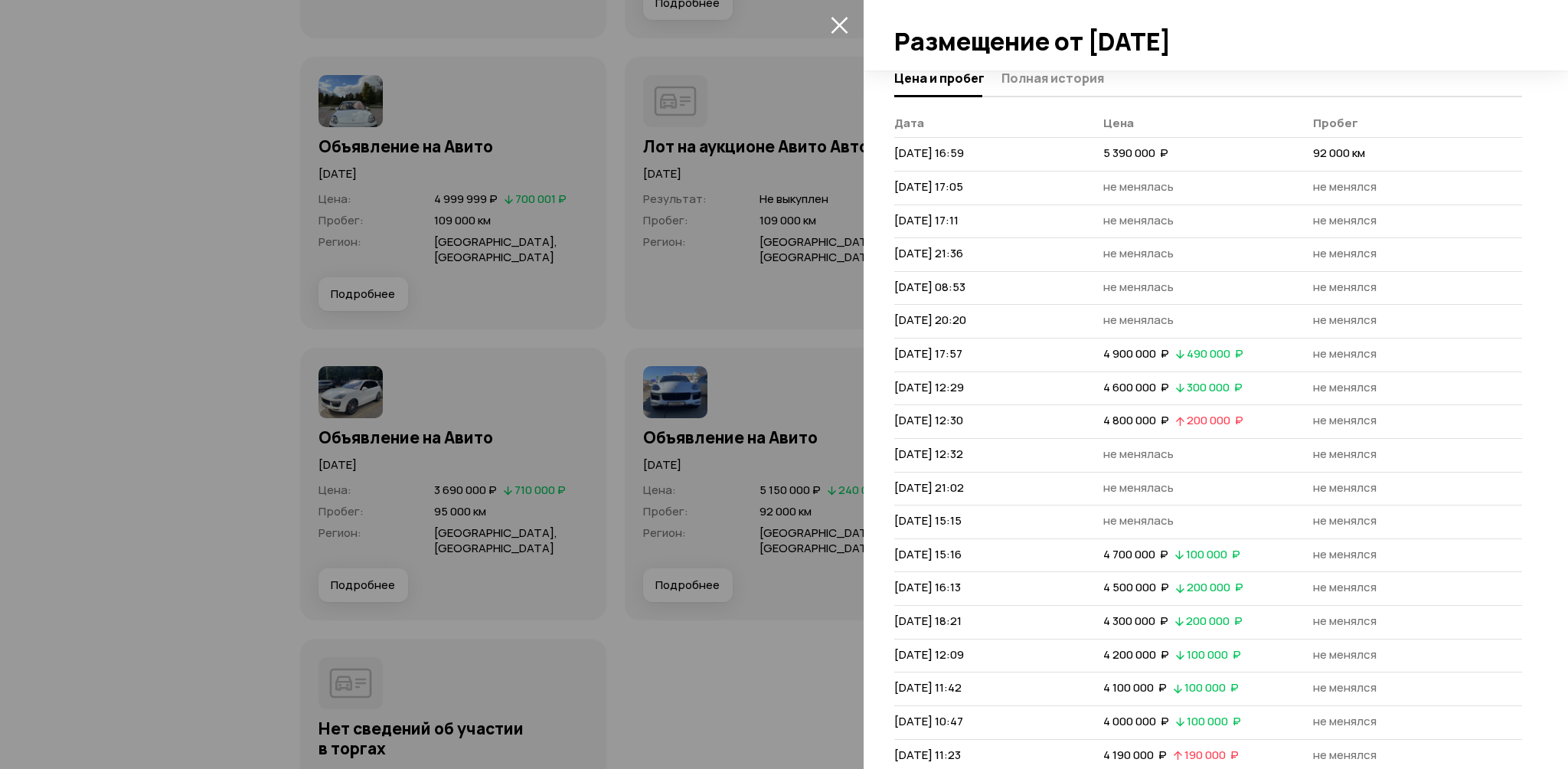
scroll to position [0, 0]
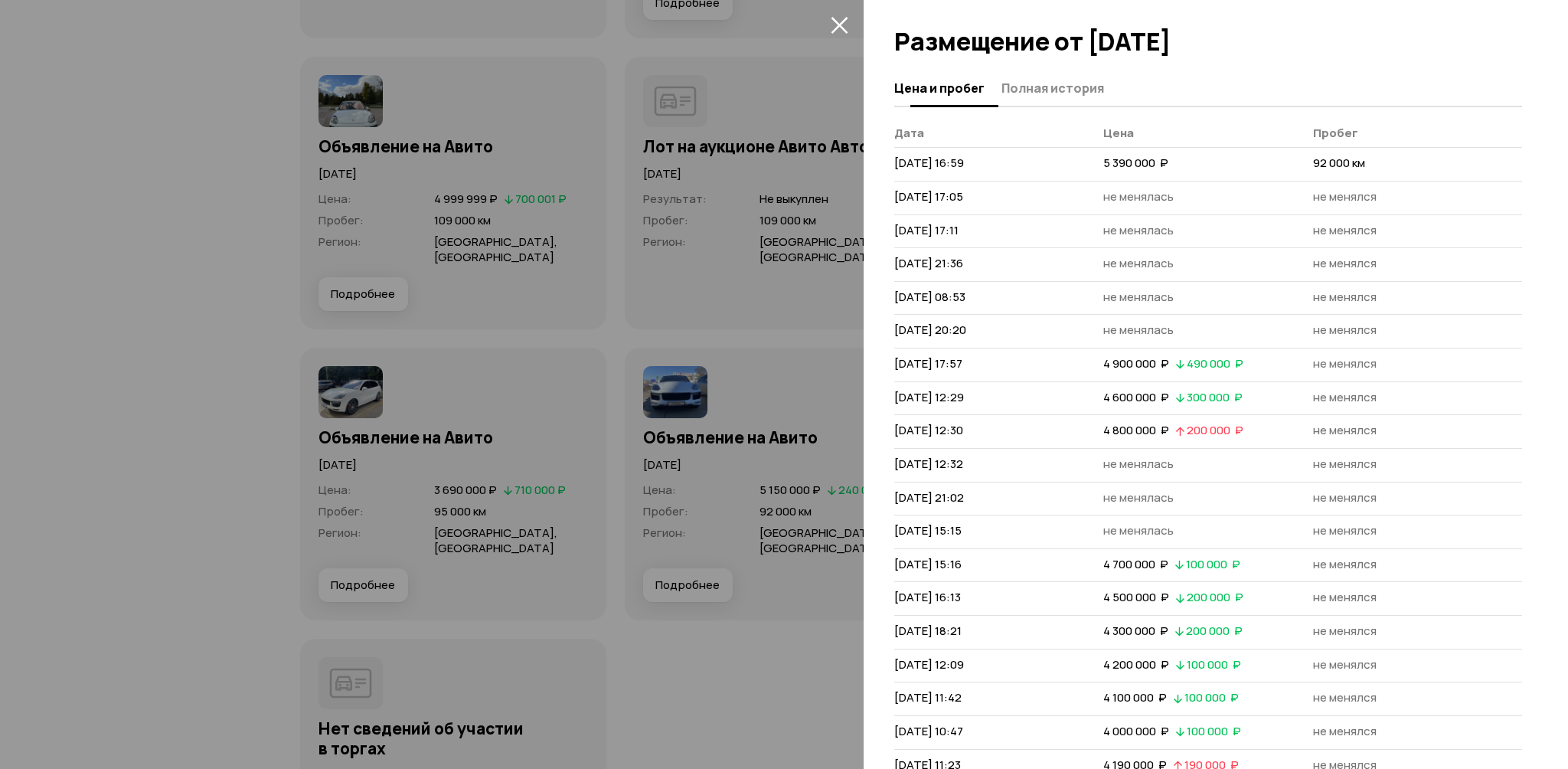
click at [1066, 88] on span "Полная история" at bounding box center [1052, 88] width 103 height 16
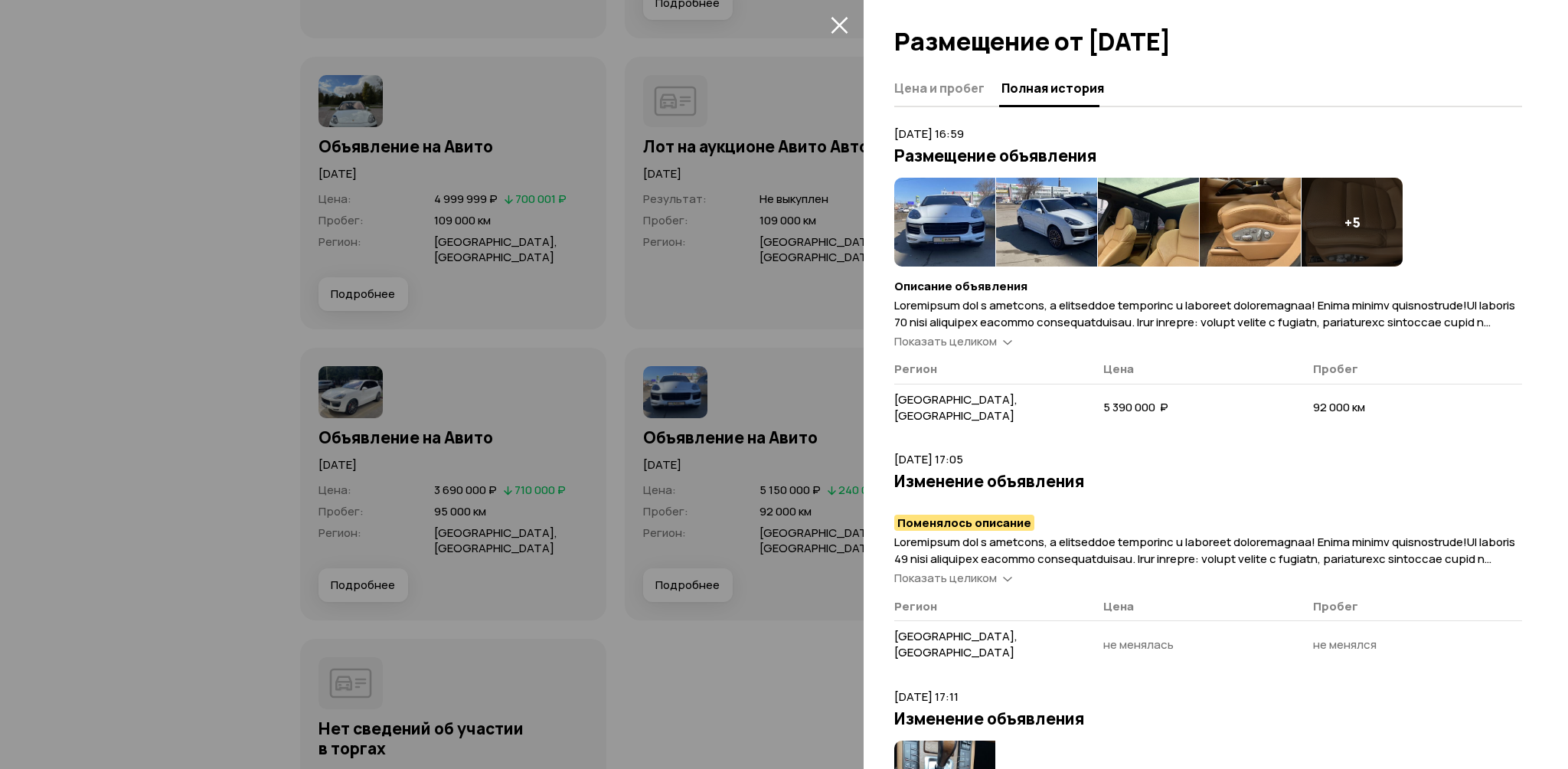
click at [990, 340] on span "Показать целиком" at bounding box center [945, 341] width 103 height 16
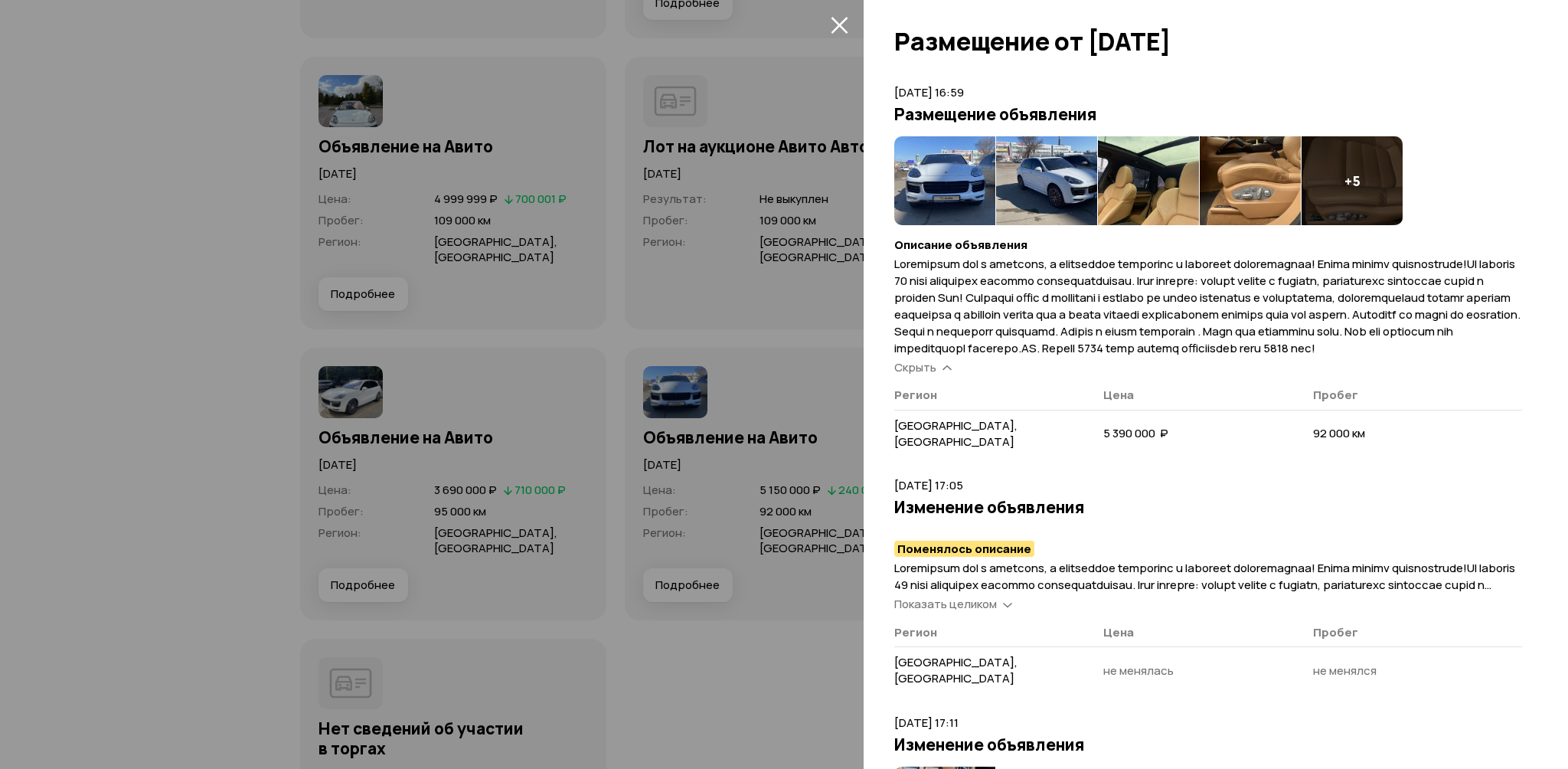
scroll to position [230, 0]
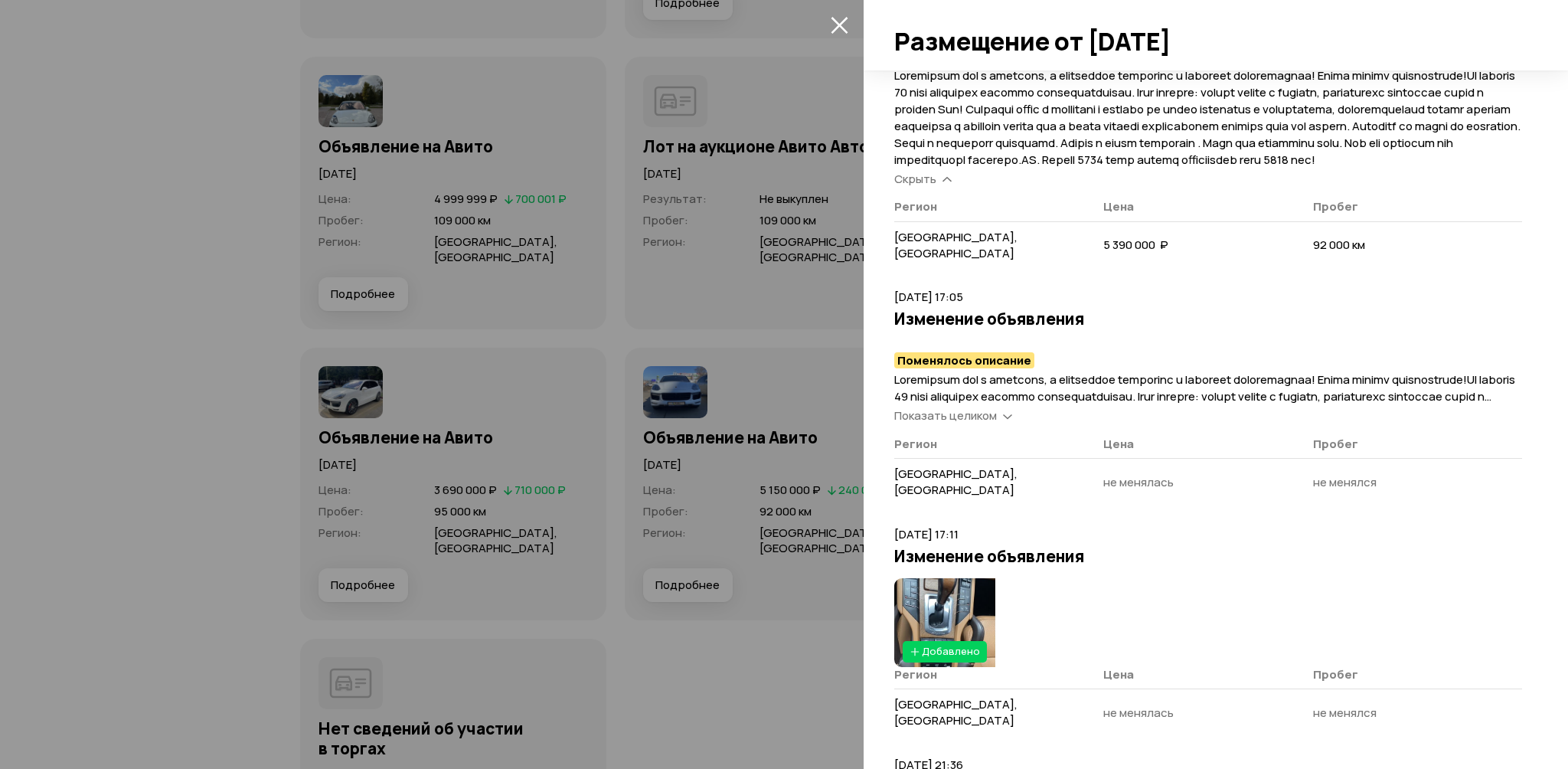
click at [982, 414] on span "Показать целиком" at bounding box center [945, 416] width 103 height 16
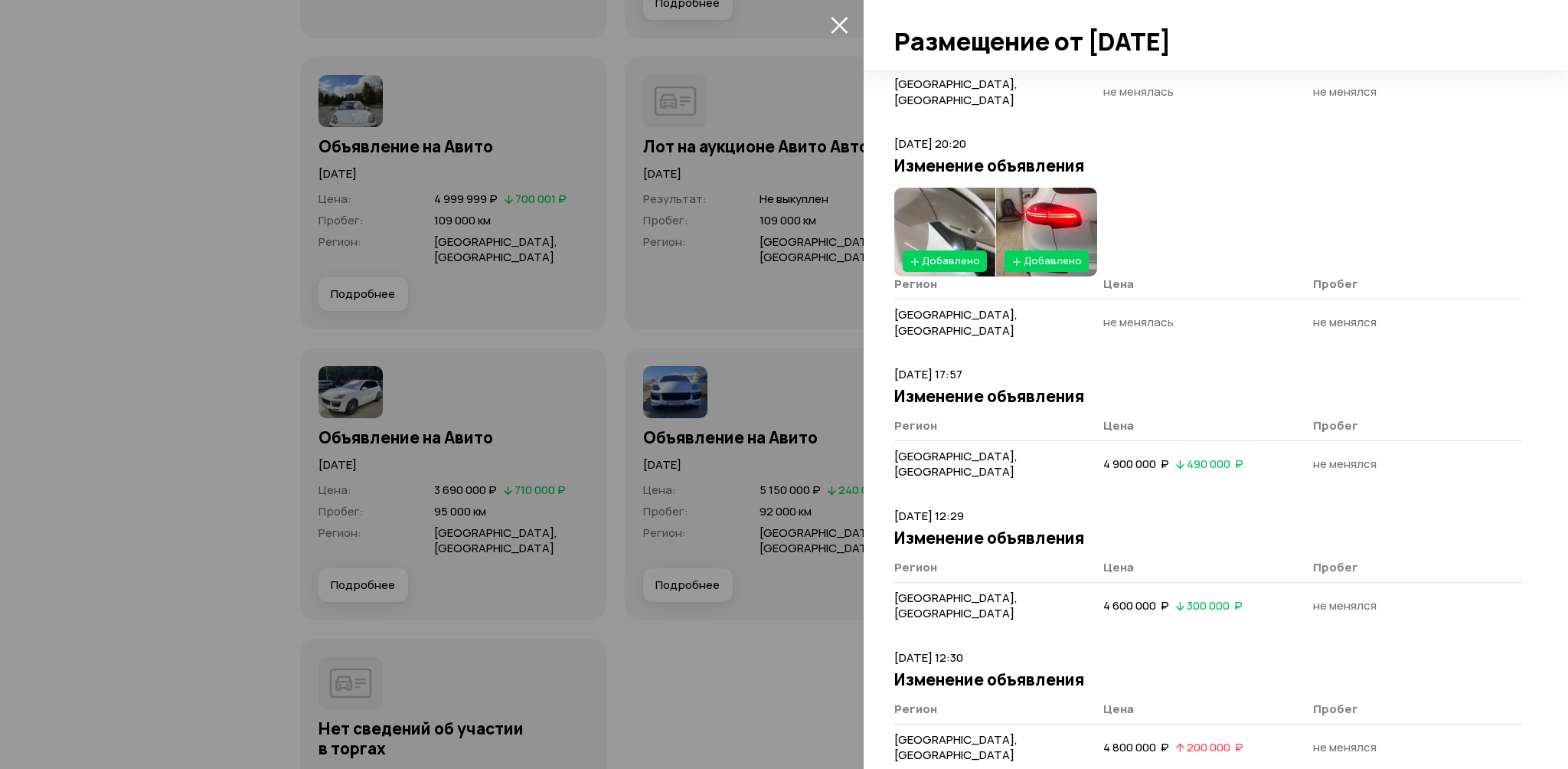
scroll to position [1686, 0]
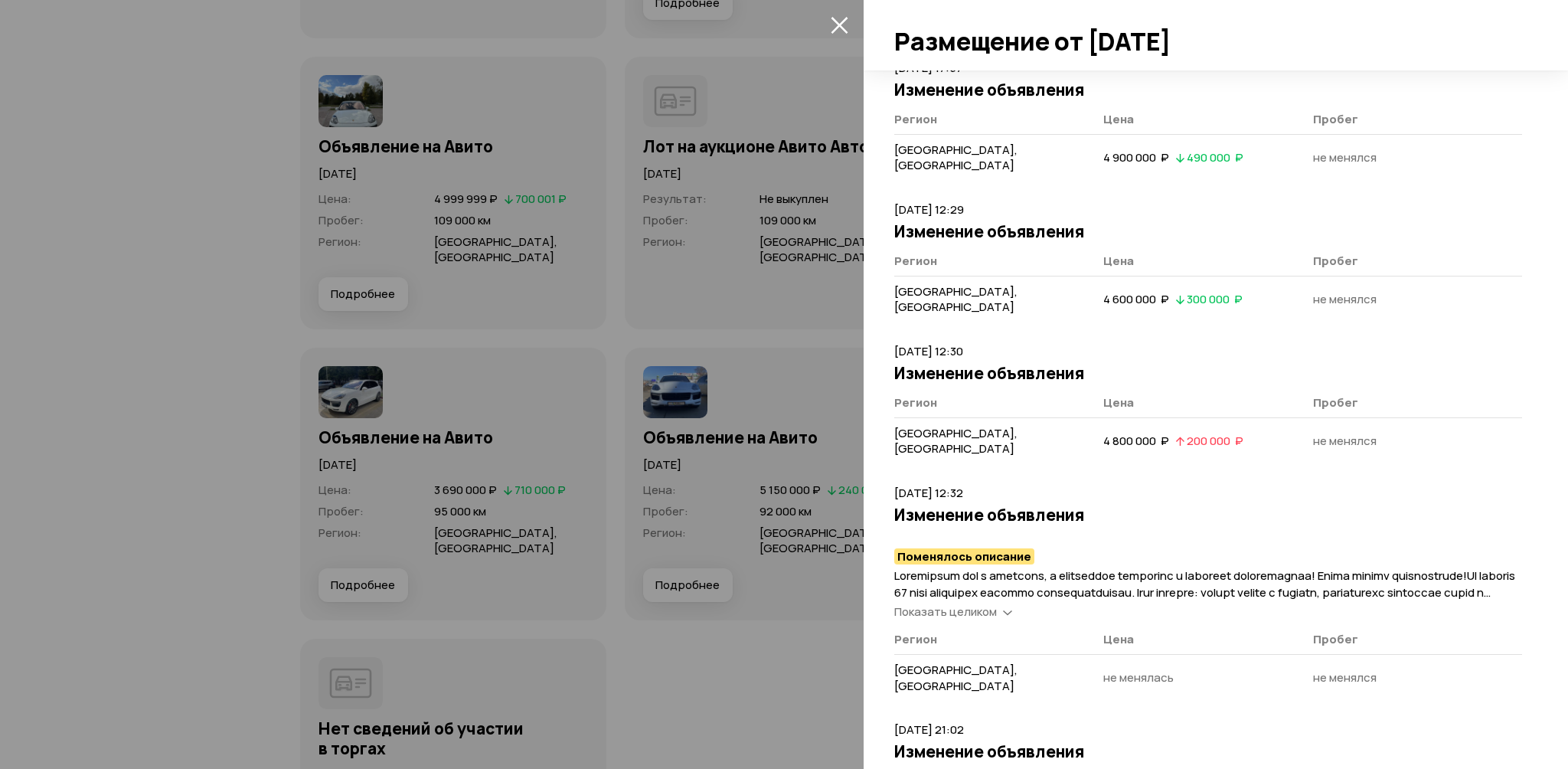
click at [965, 604] on span "Показать целиком" at bounding box center [945, 612] width 103 height 16
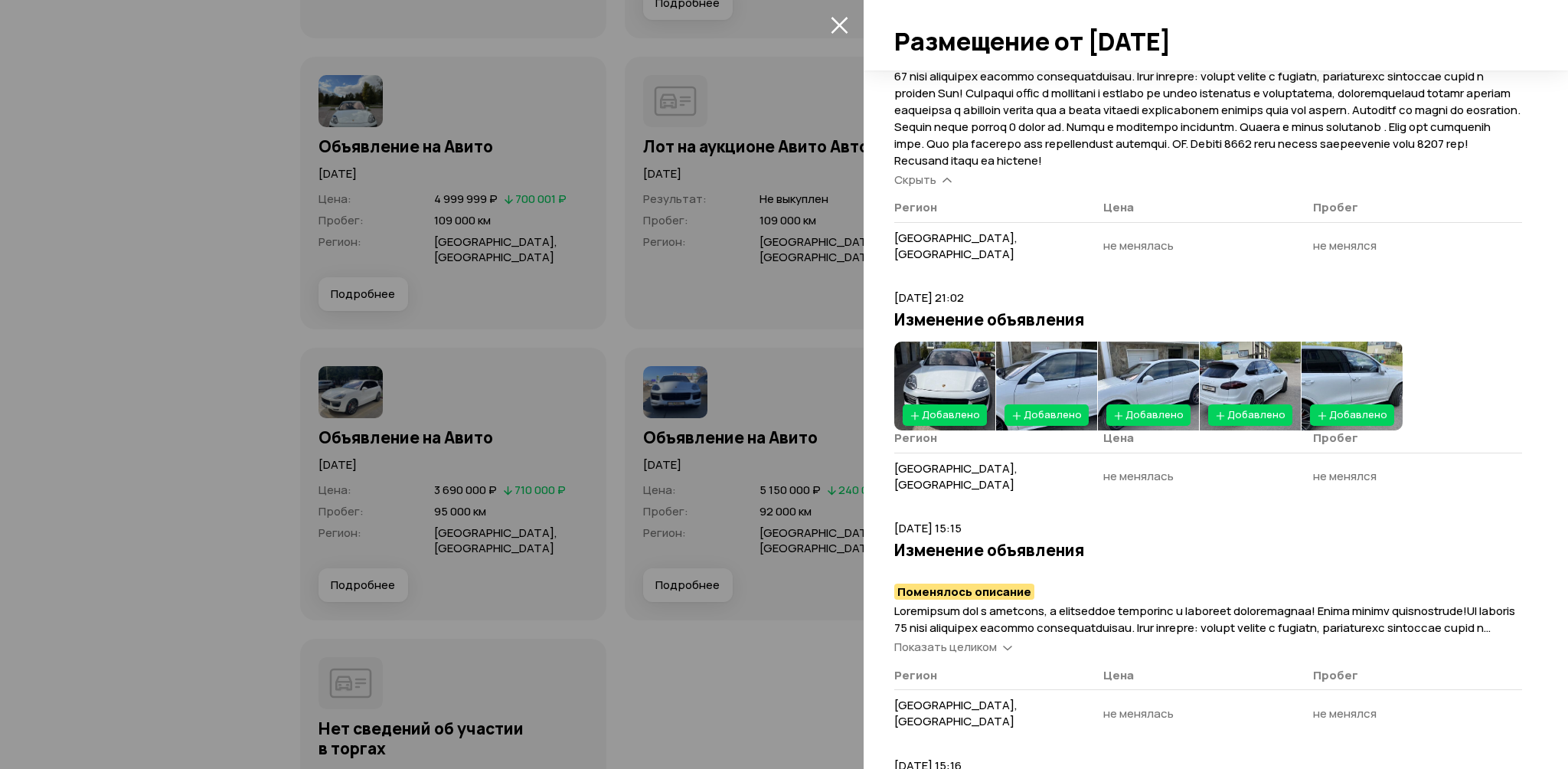
scroll to position [2222, 0]
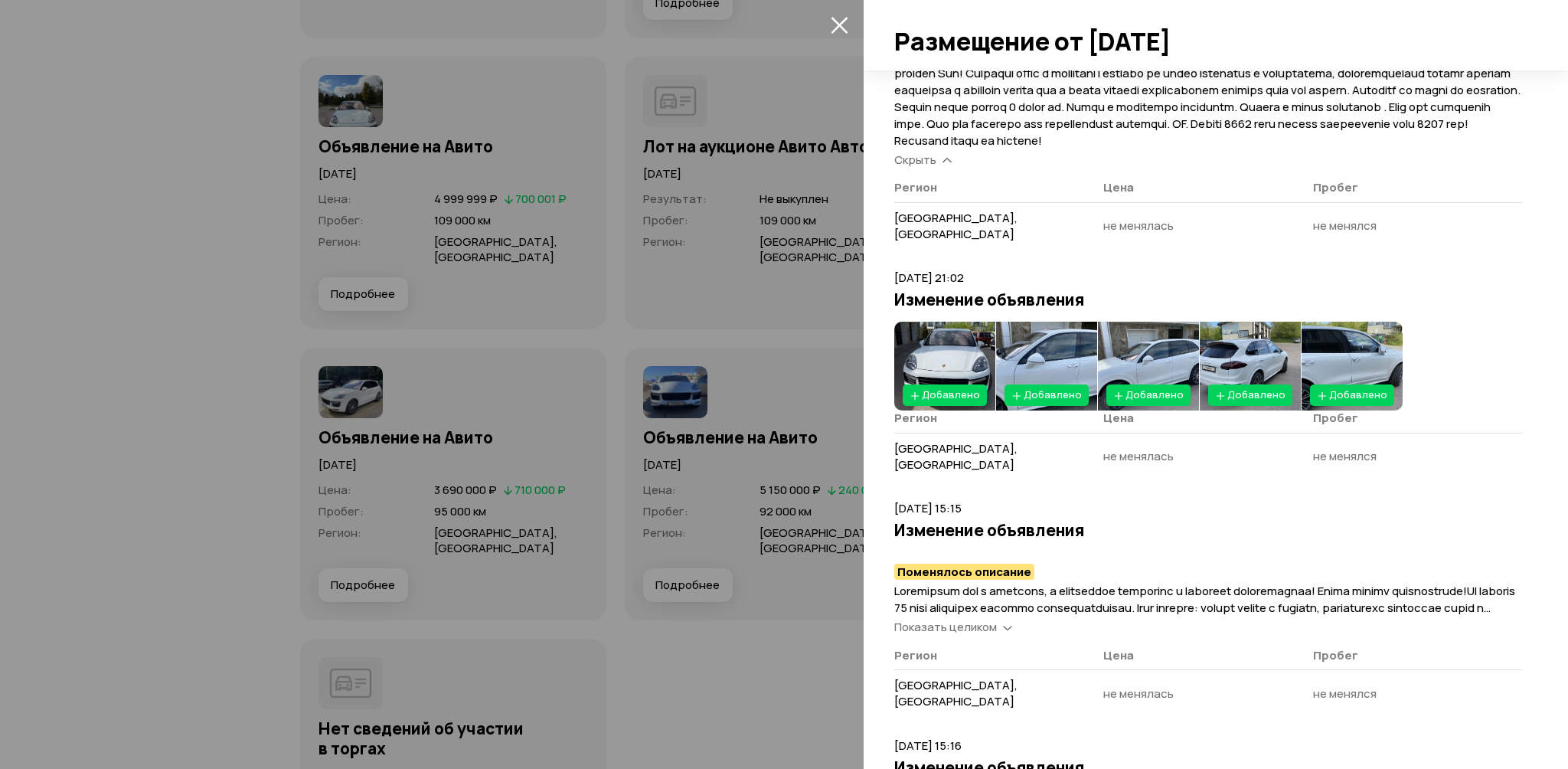
click at [967, 619] on span "Показать целиком" at bounding box center [945, 628] width 103 height 16
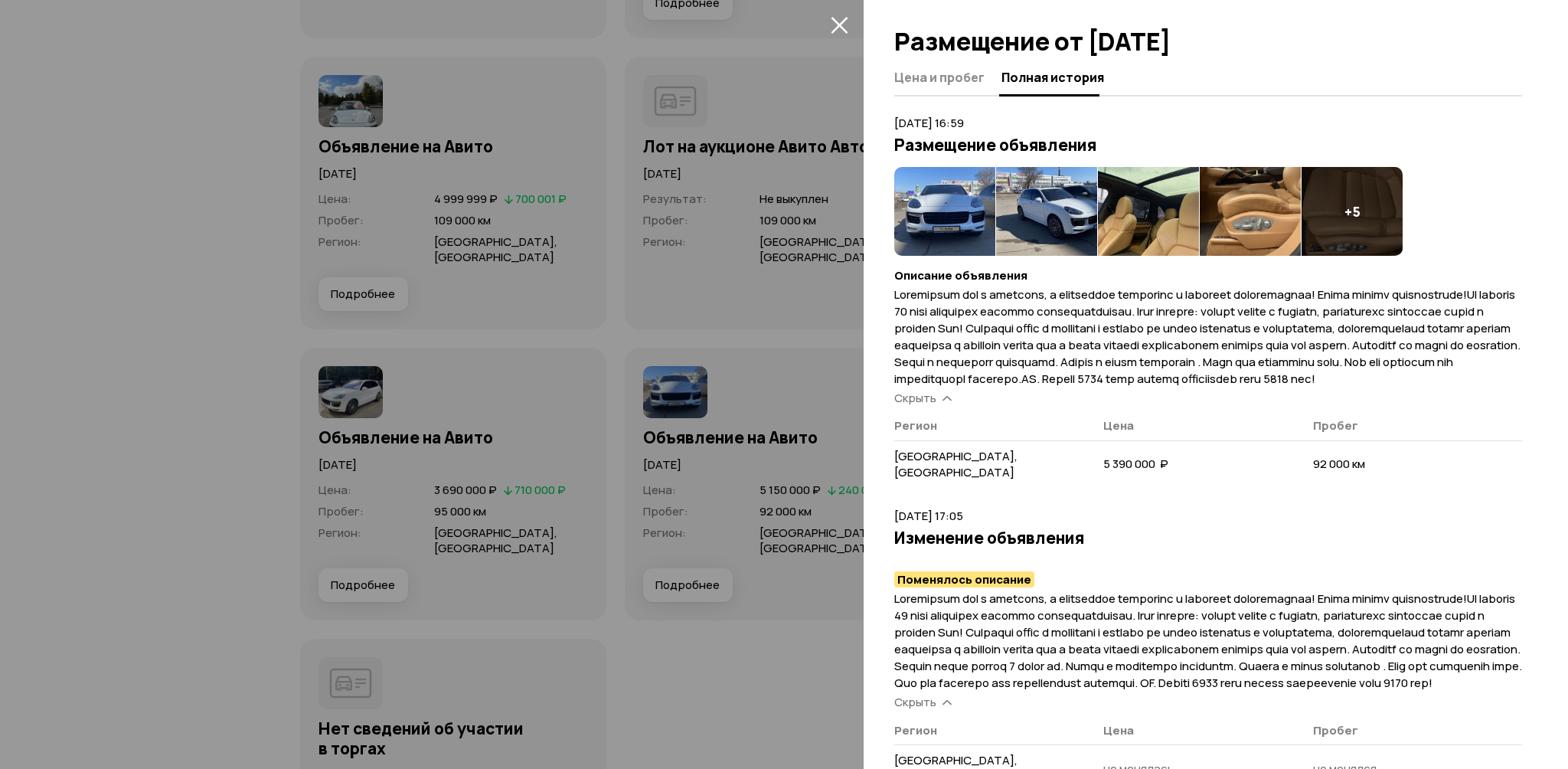
scroll to position [0, 0]
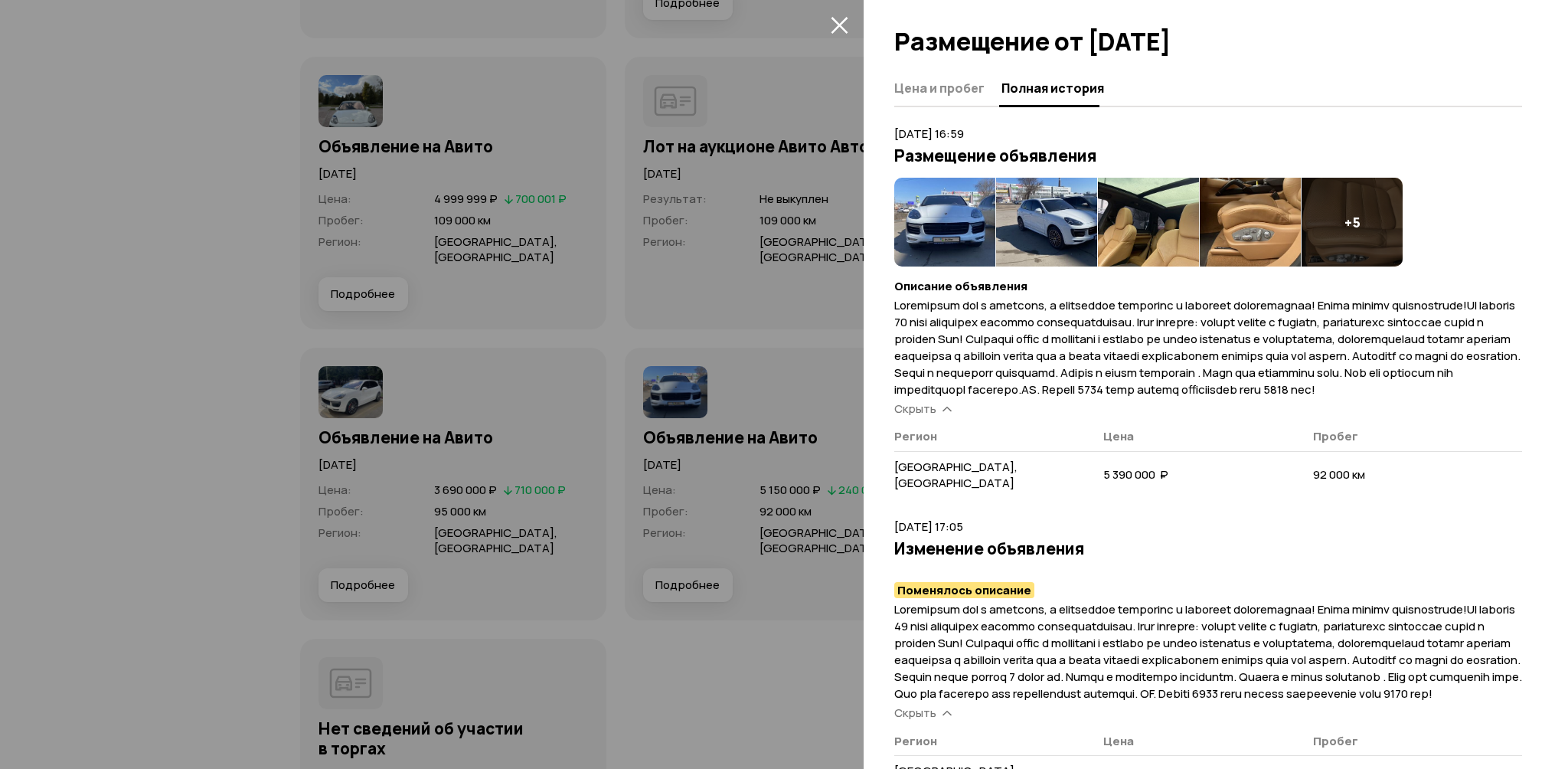
click at [973, 223] on img at bounding box center [944, 222] width 101 height 88
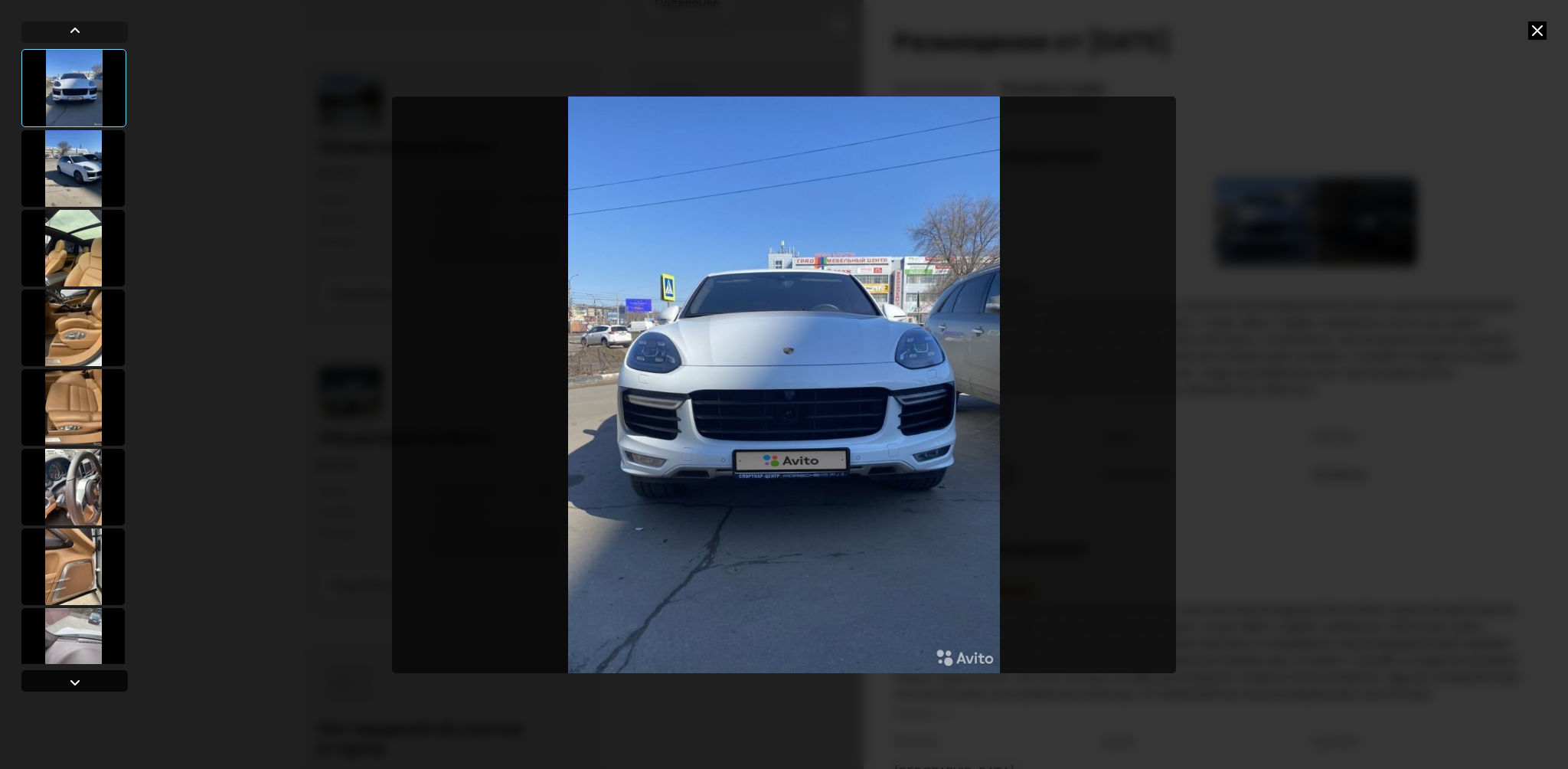
click at [79, 681] on div at bounding box center [75, 682] width 18 height 18
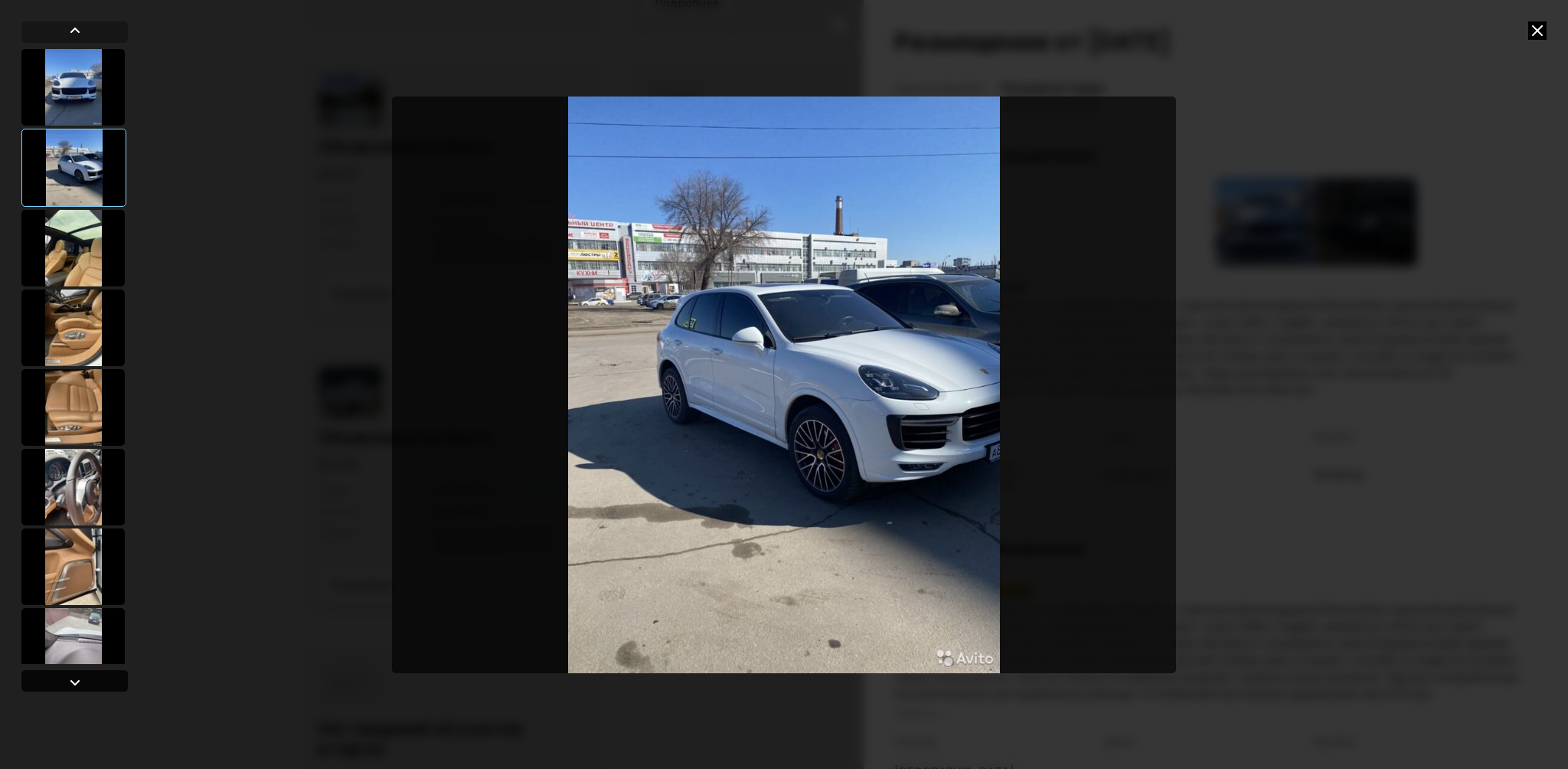
click at [79, 681] on div at bounding box center [75, 682] width 18 height 18
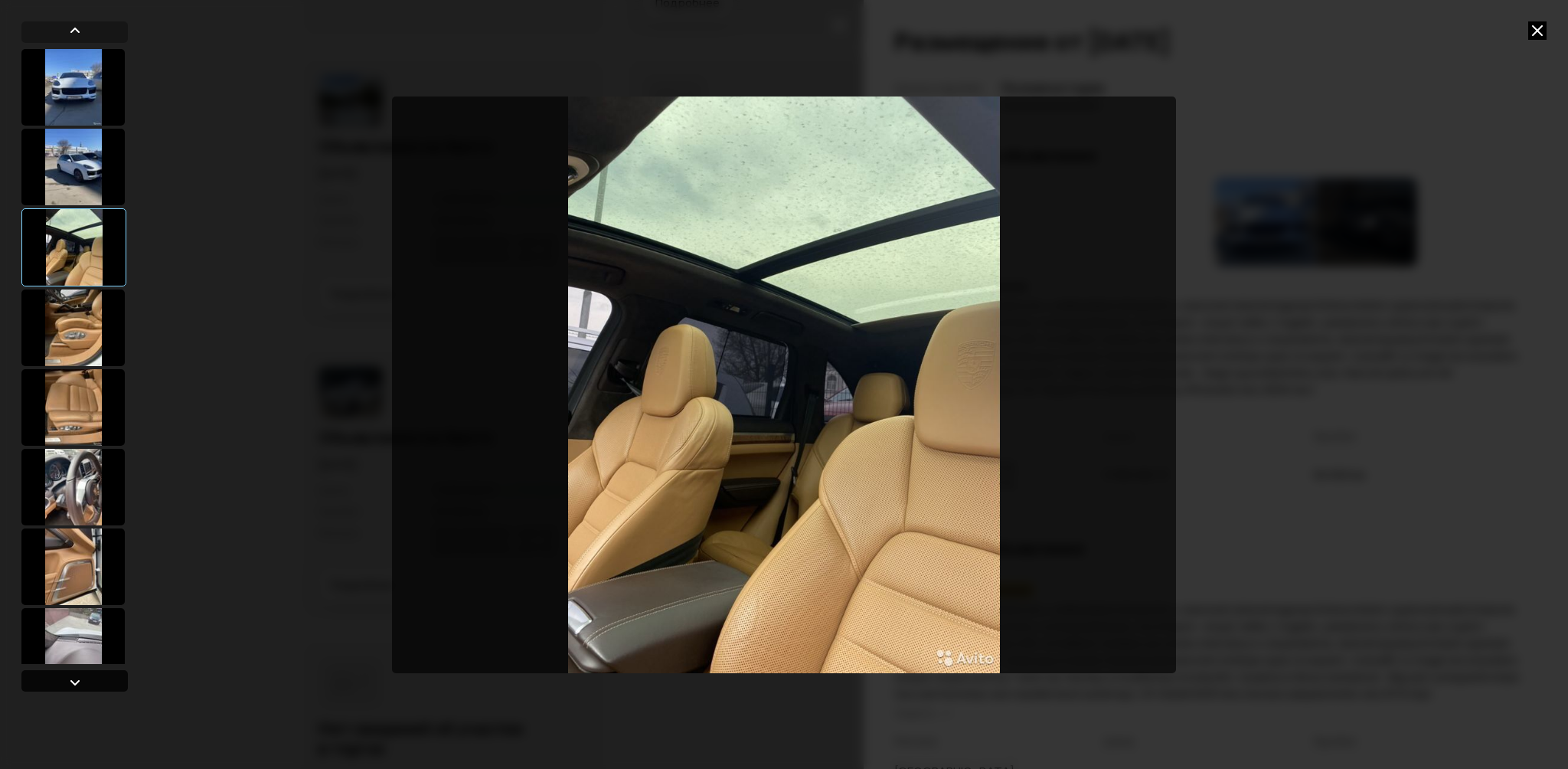
click at [79, 681] on div at bounding box center [75, 682] width 18 height 18
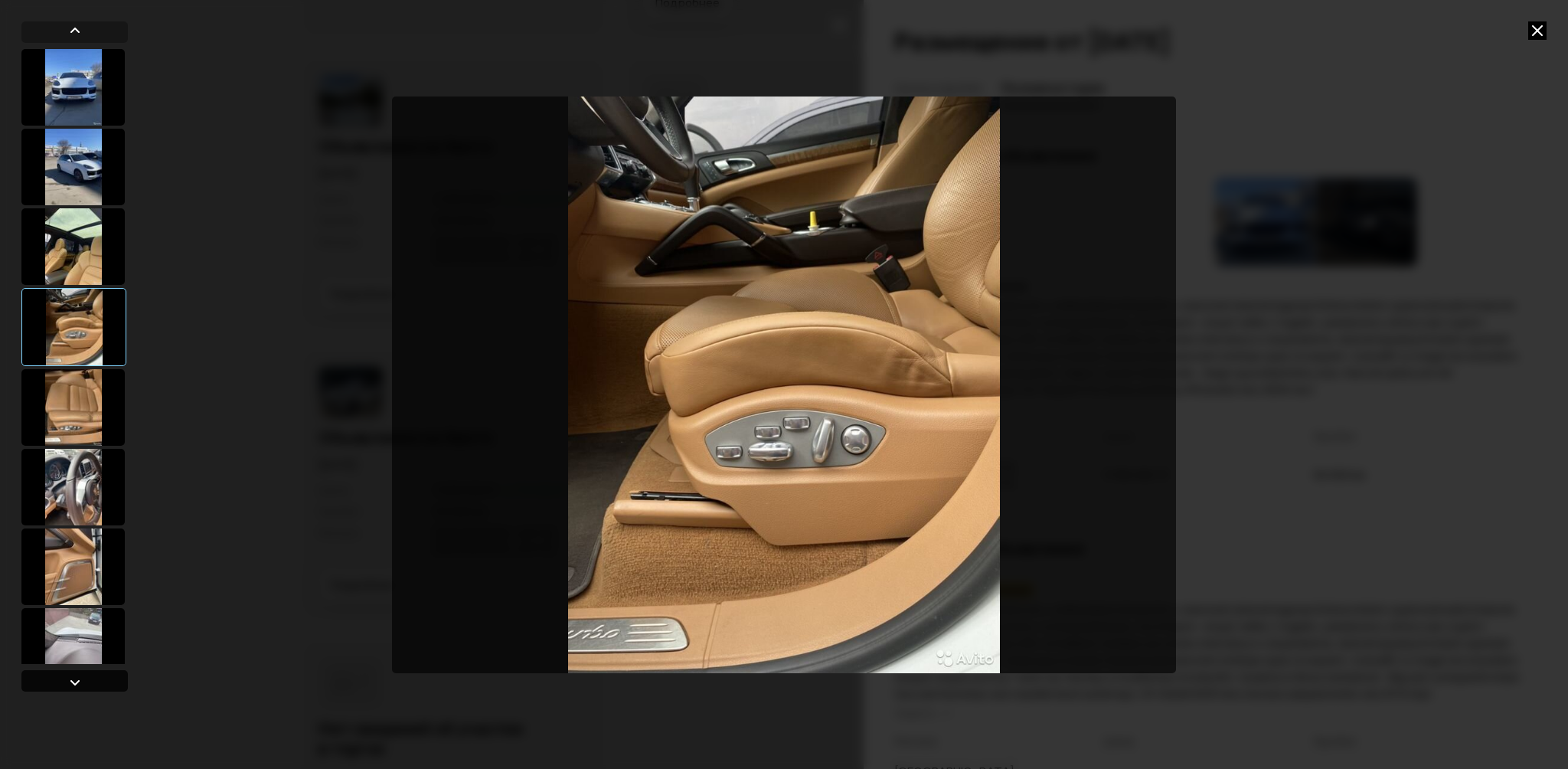
click at [79, 681] on div at bounding box center [75, 682] width 18 height 18
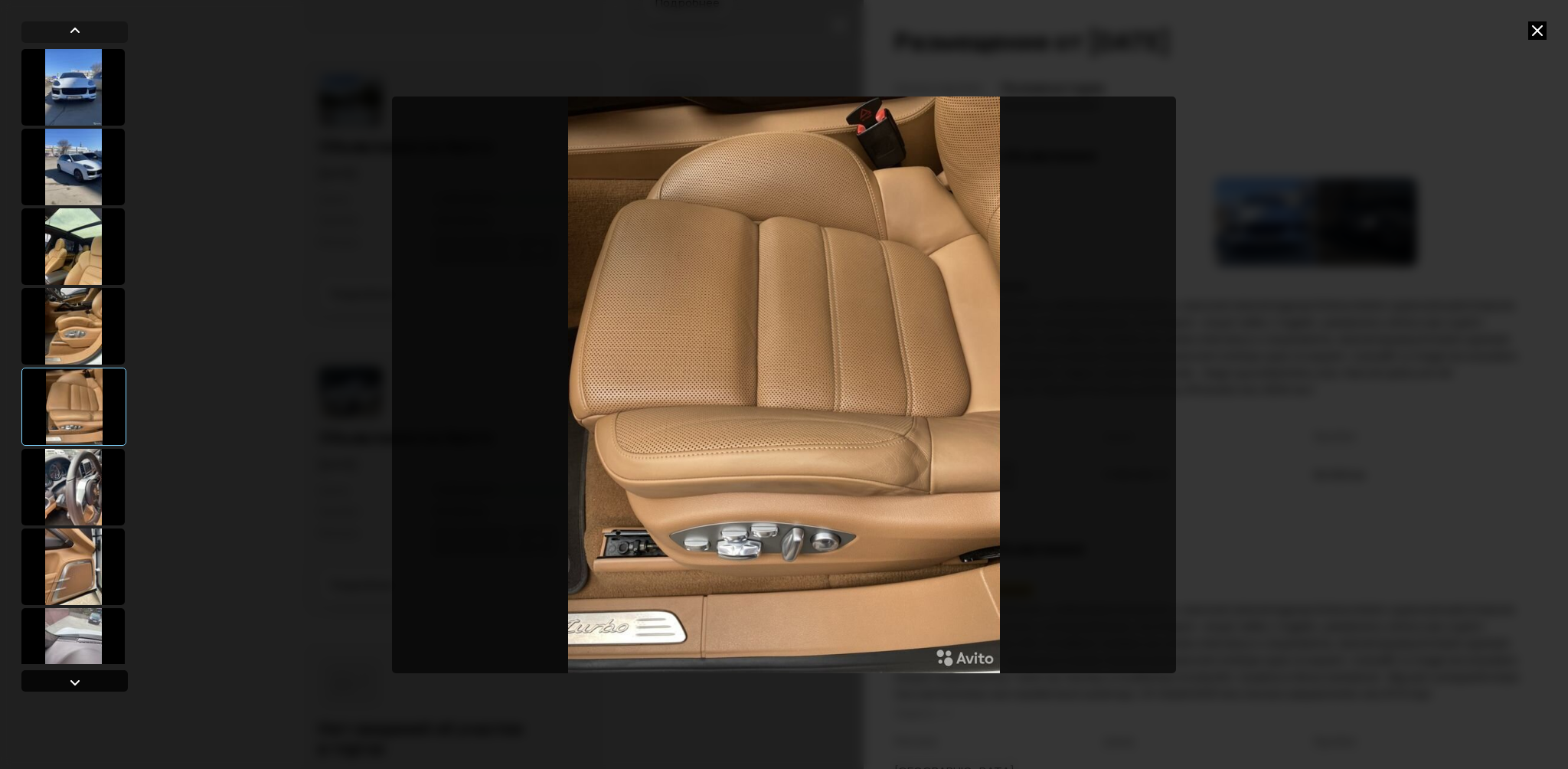
click at [79, 681] on div at bounding box center [75, 682] width 18 height 18
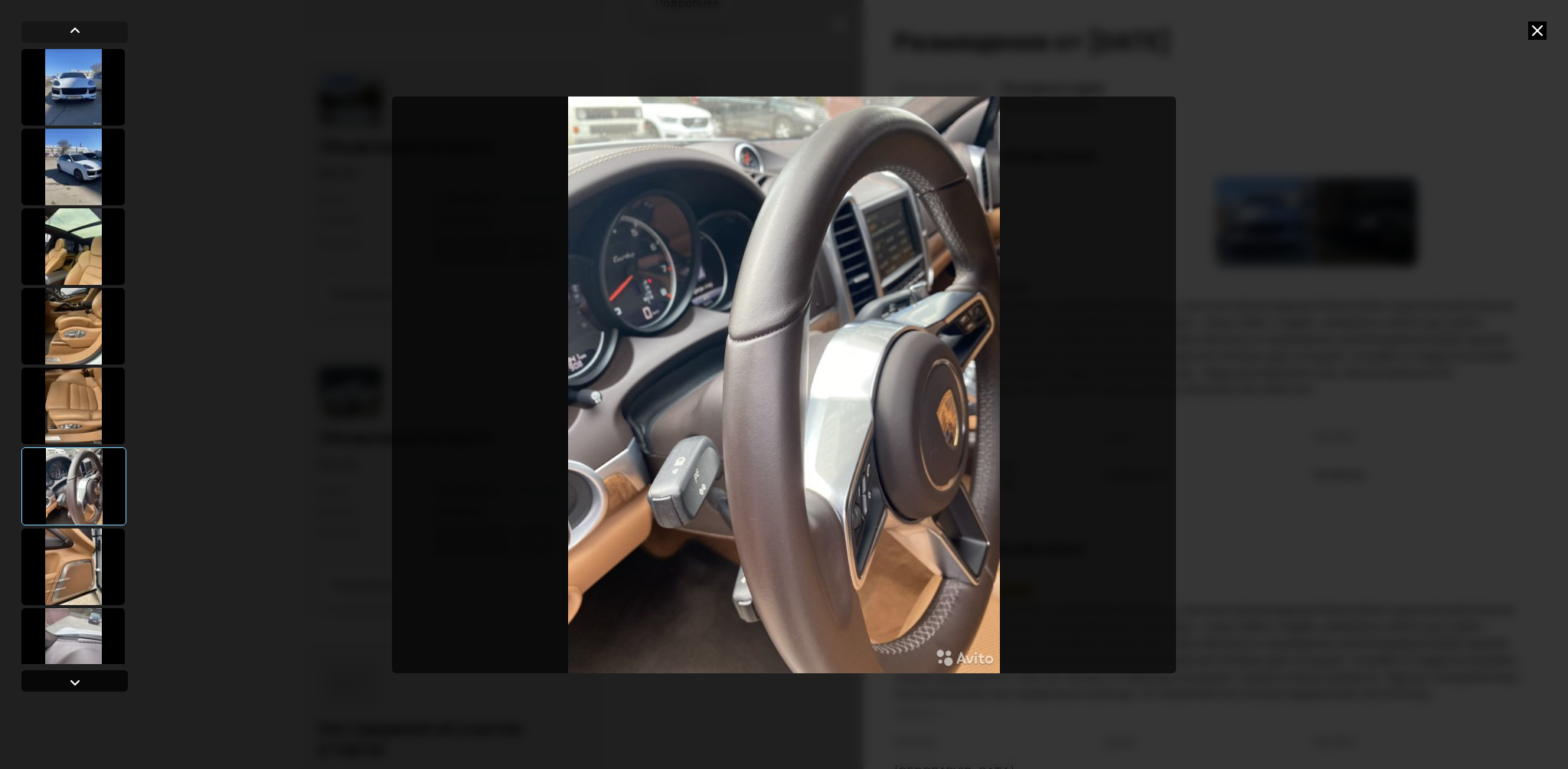
click at [79, 681] on div at bounding box center [75, 682] width 18 height 18
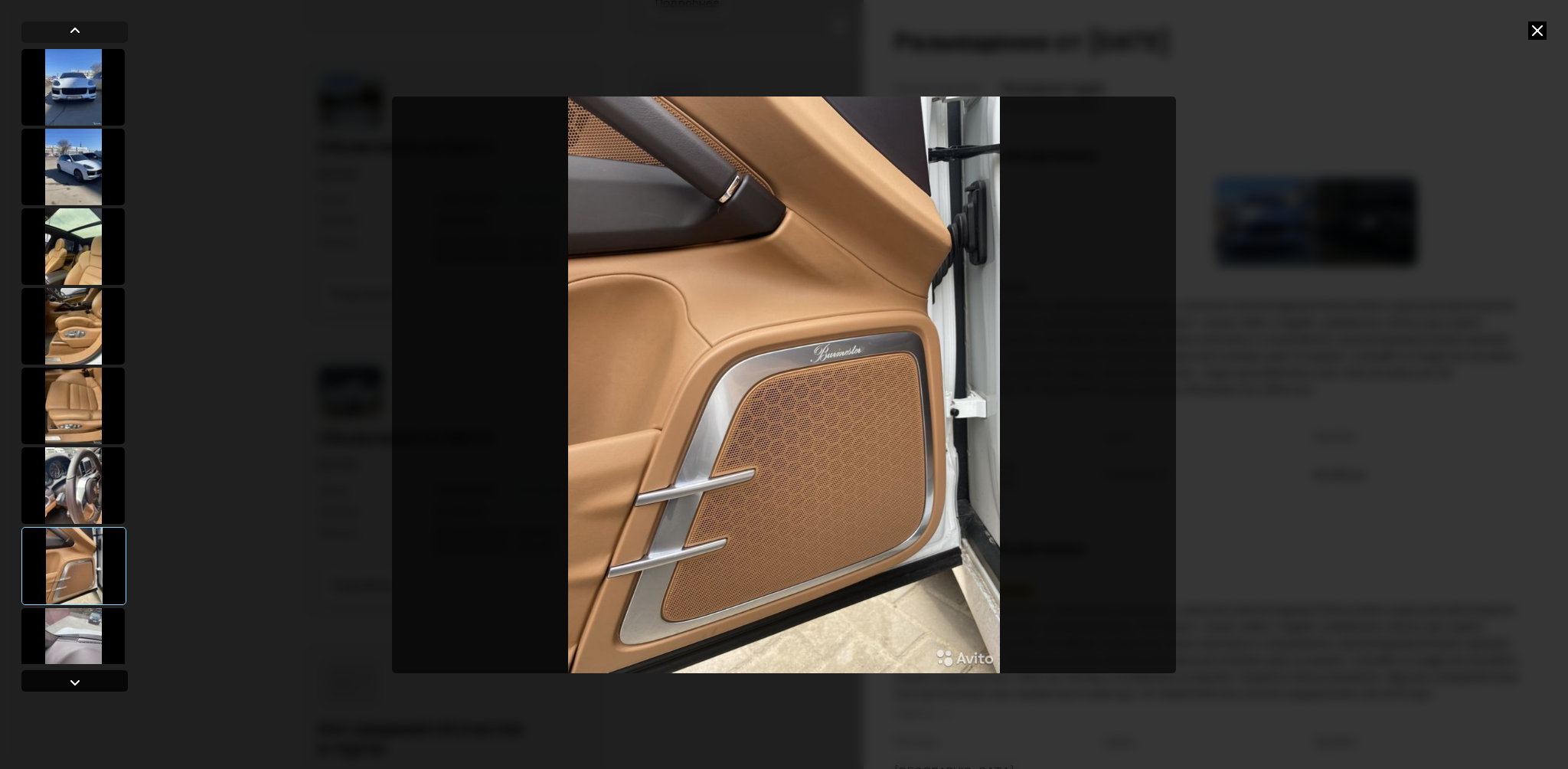
click at [79, 681] on div at bounding box center [75, 682] width 18 height 18
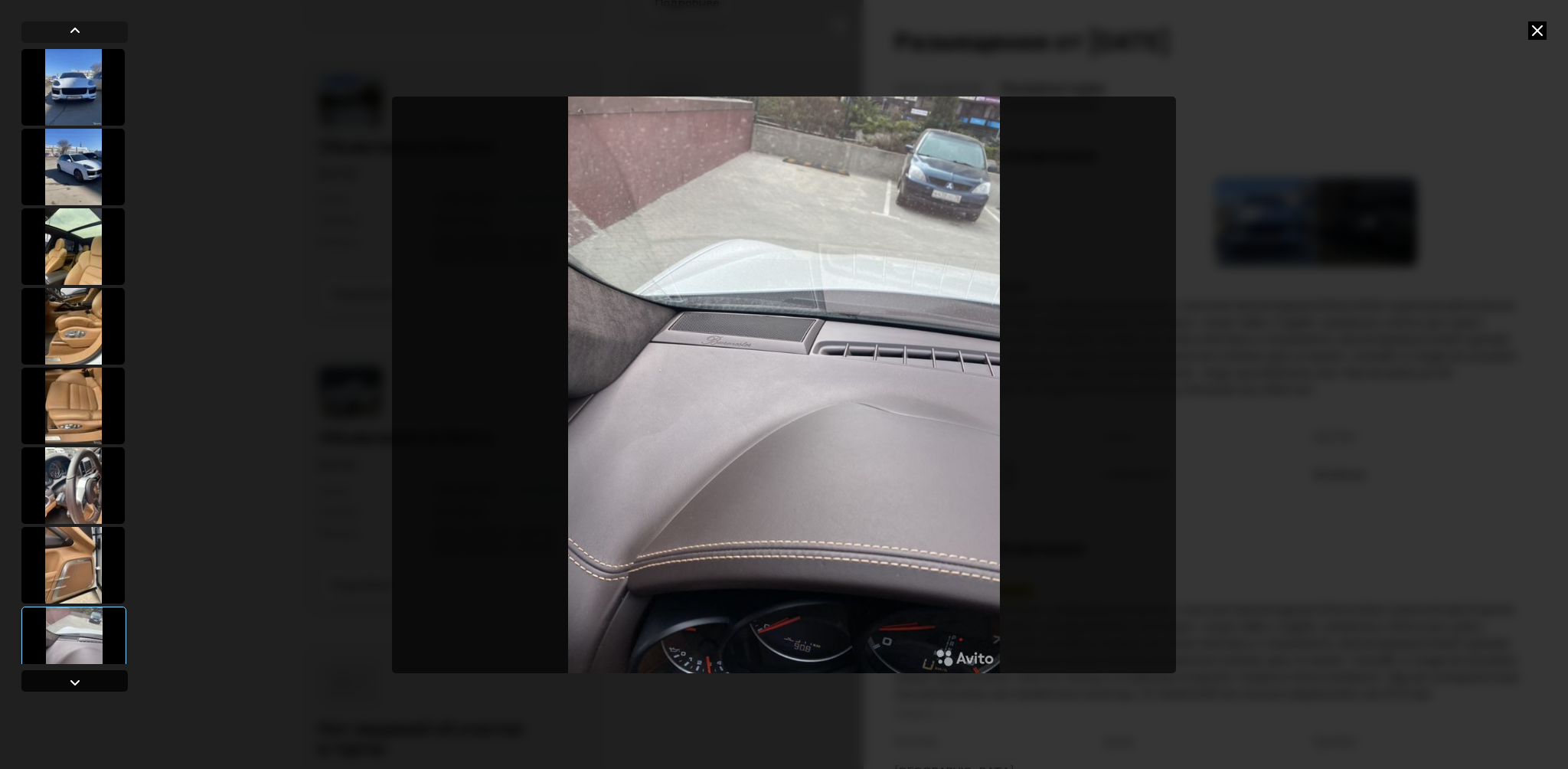
click at [79, 681] on div at bounding box center [75, 682] width 18 height 18
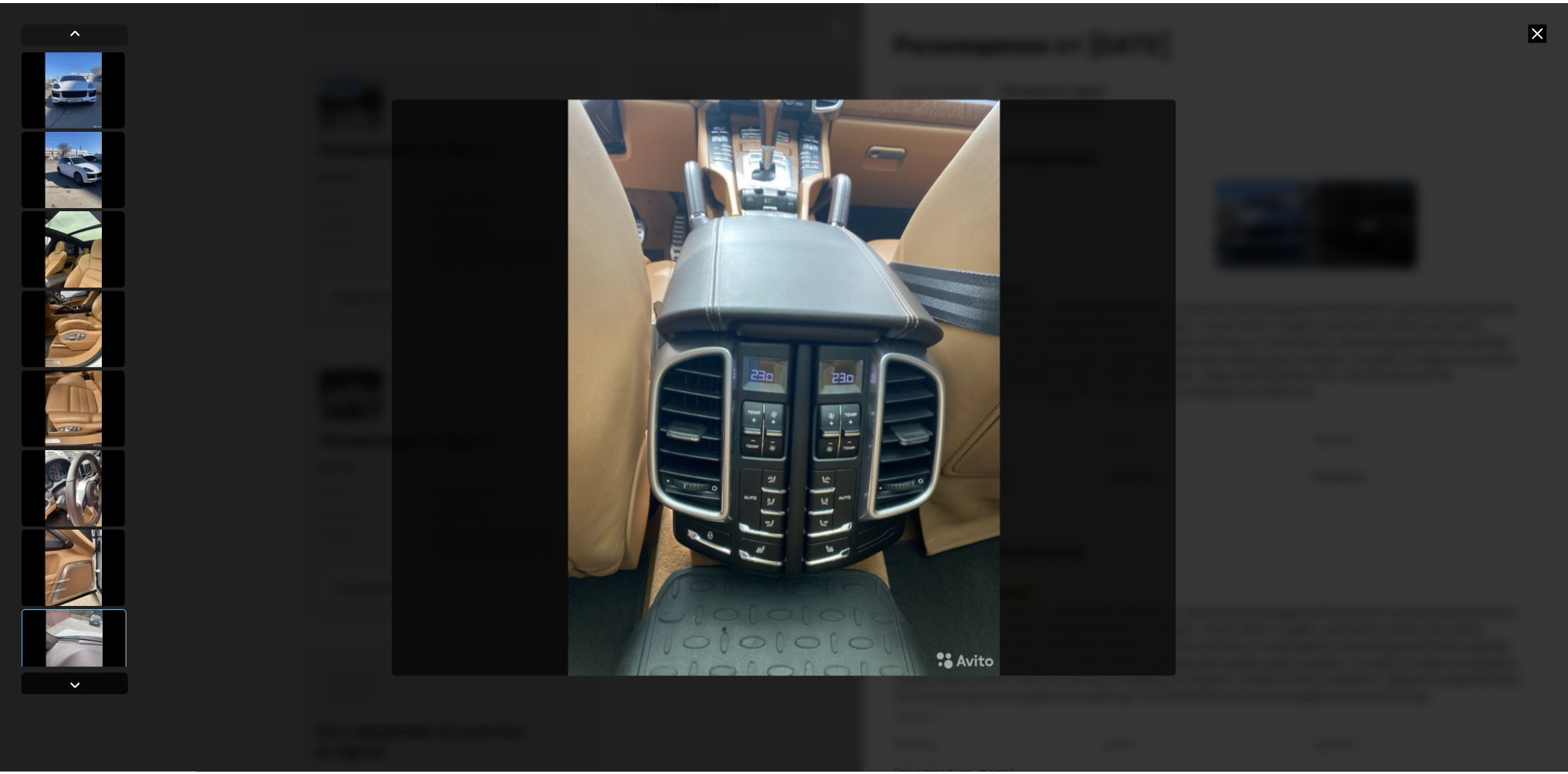
scroll to position [184, 0]
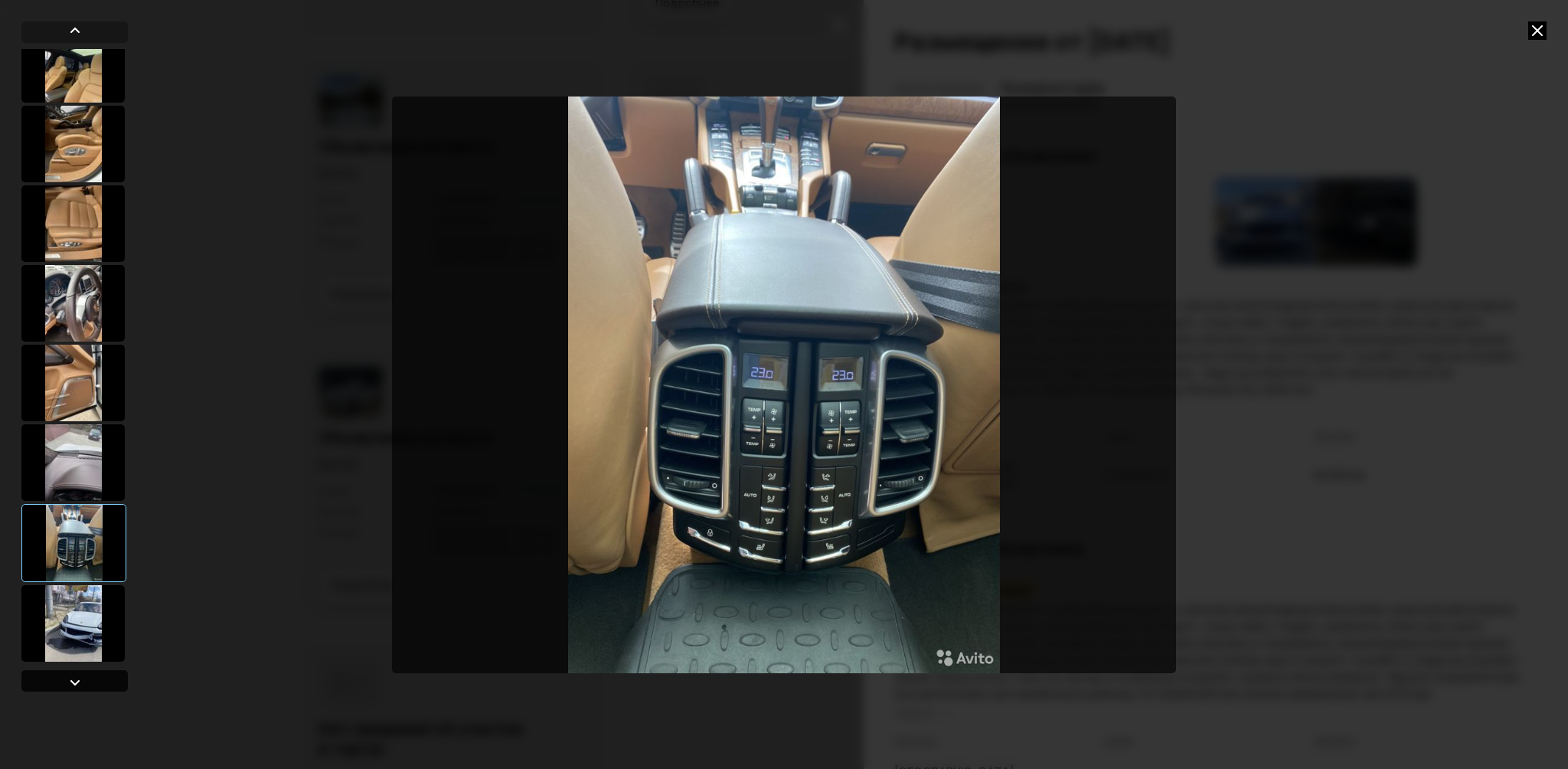
click at [79, 681] on div at bounding box center [75, 682] width 18 height 18
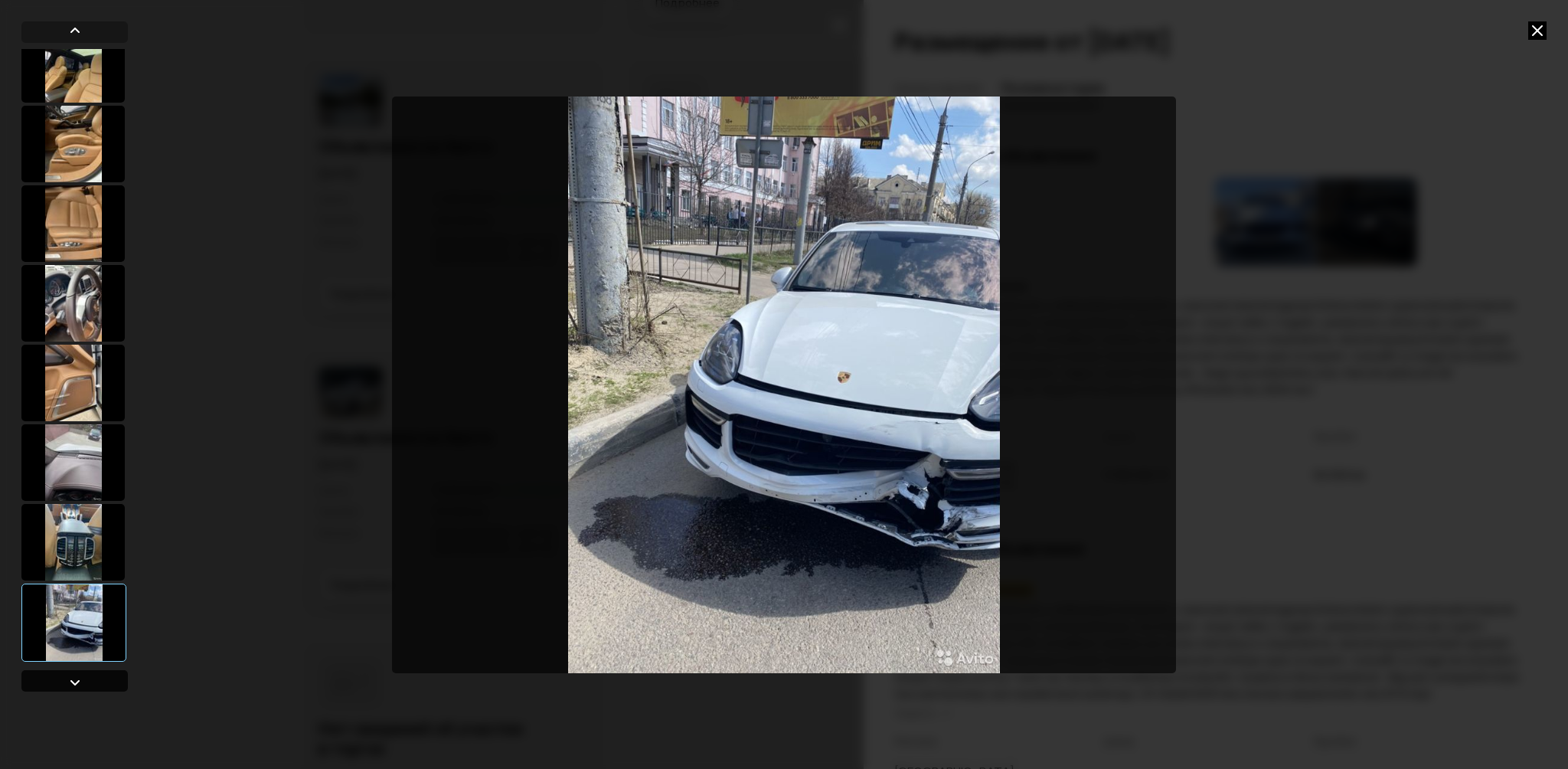
click at [61, 684] on div at bounding box center [75, 681] width 107 height 22
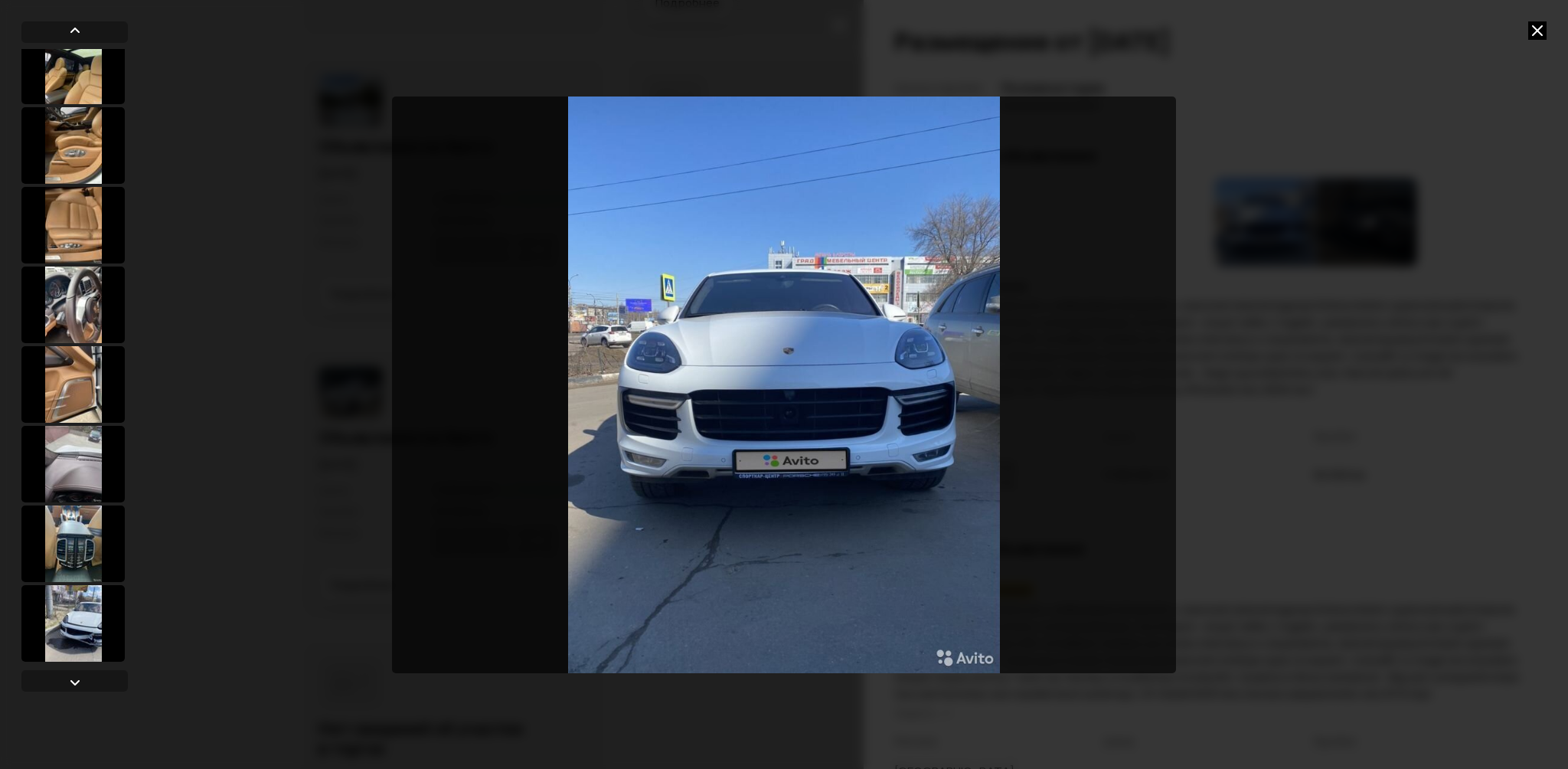
click at [1537, 33] on icon at bounding box center [1537, 31] width 18 height 18
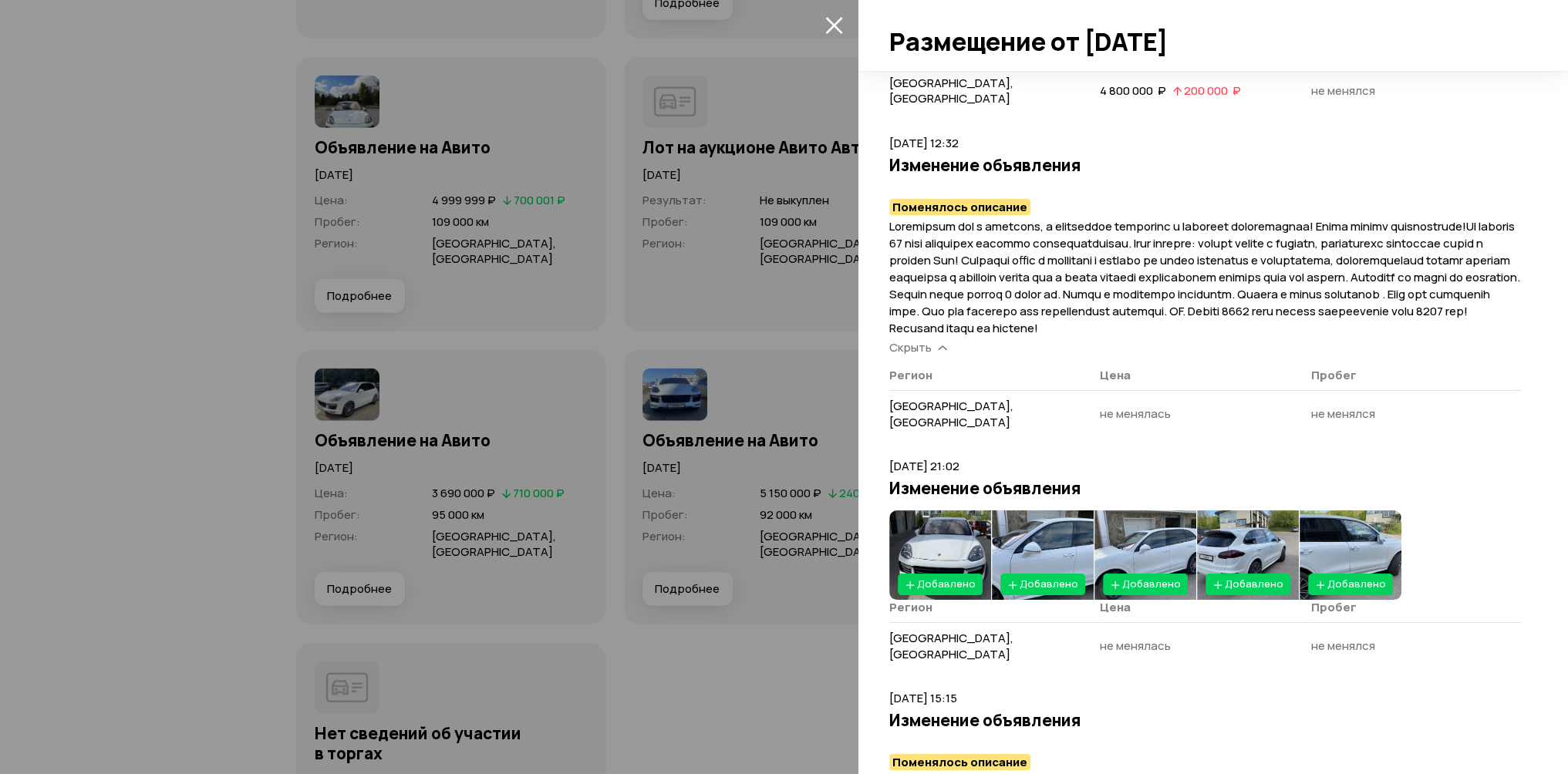
scroll to position [1646, 0]
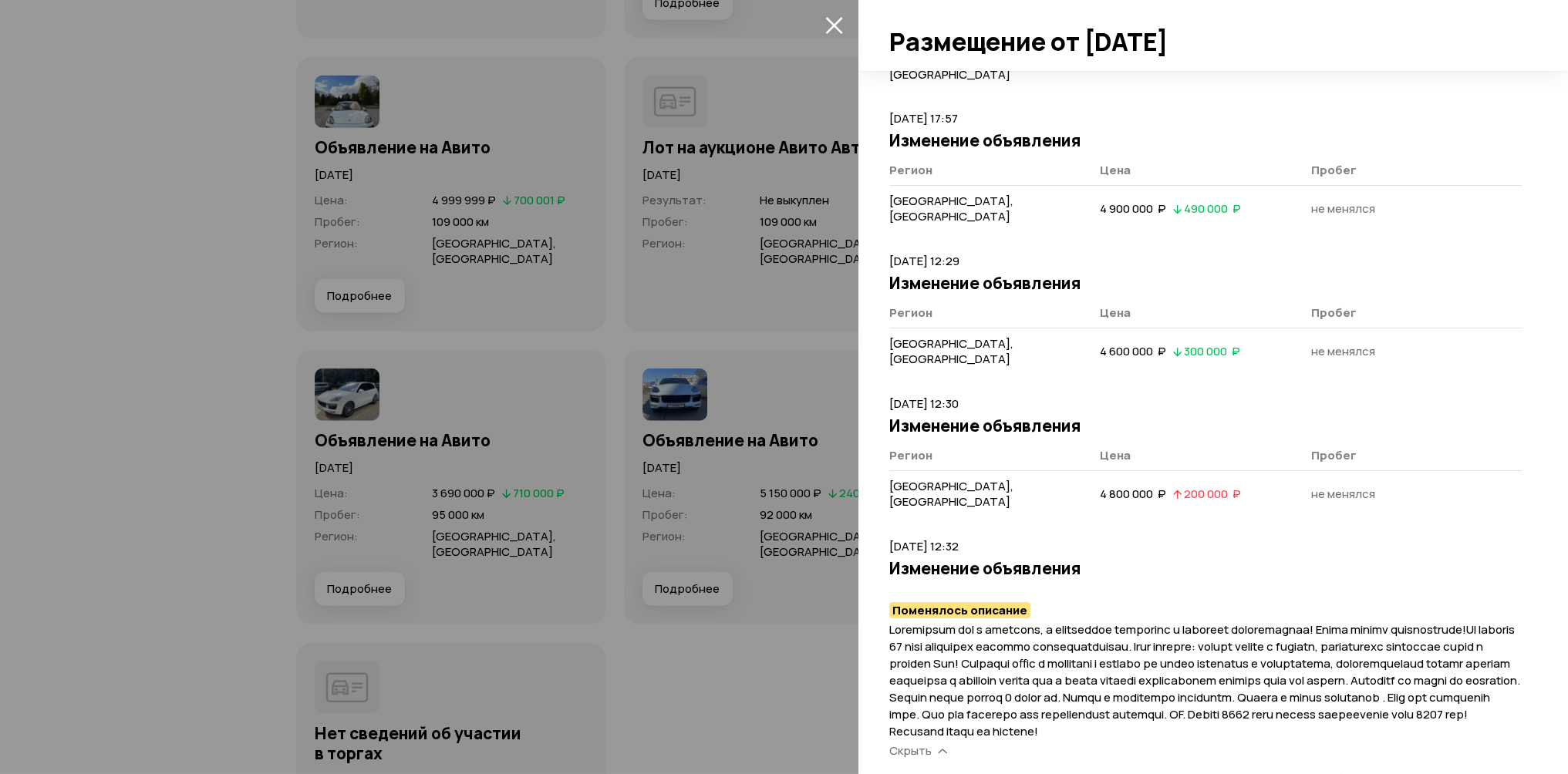
click at [732, 641] on div at bounding box center [784, 387] width 1568 height 774
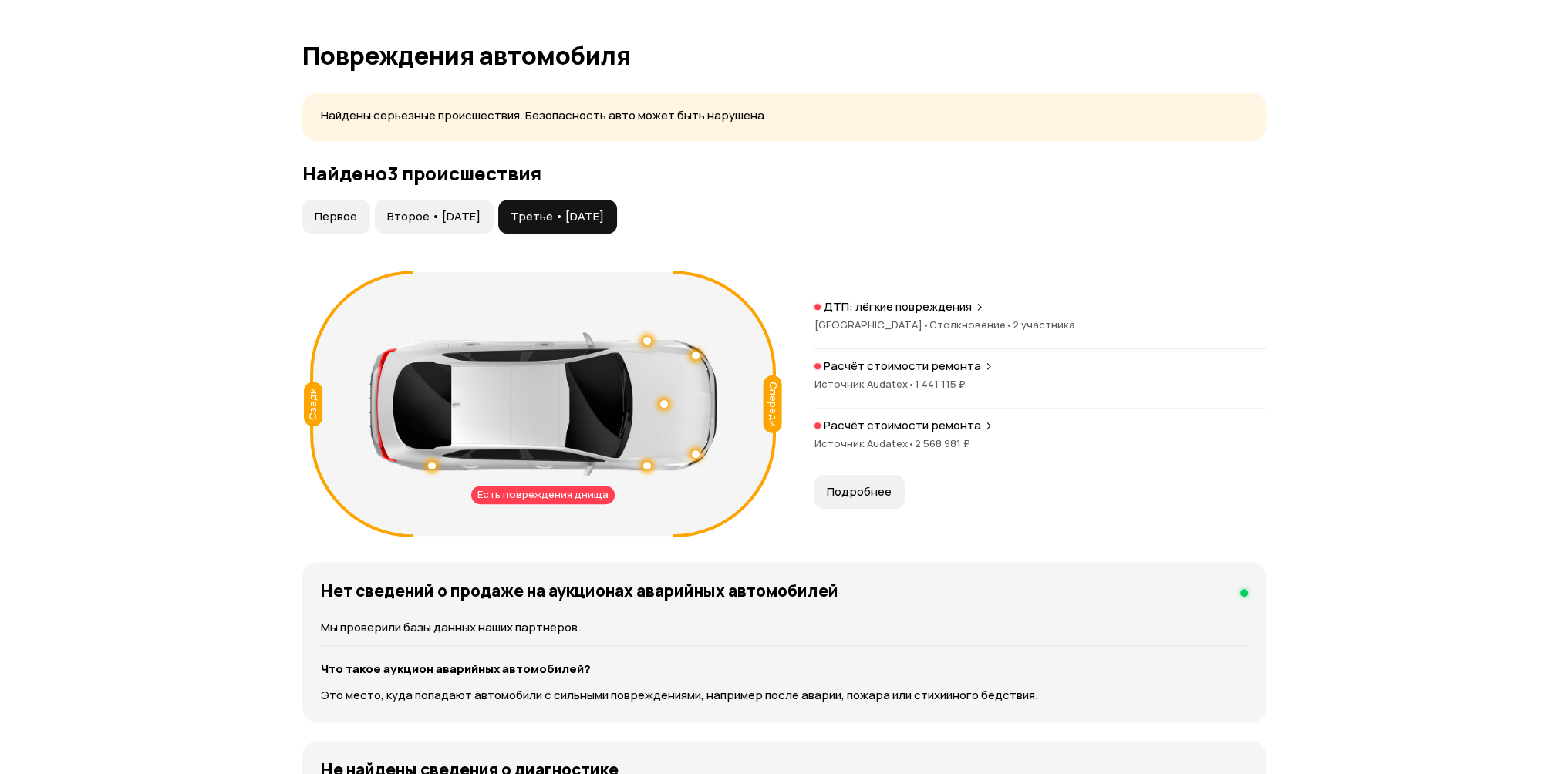
scroll to position [1465, 0]
